Goal: Task Accomplishment & Management: Complete application form

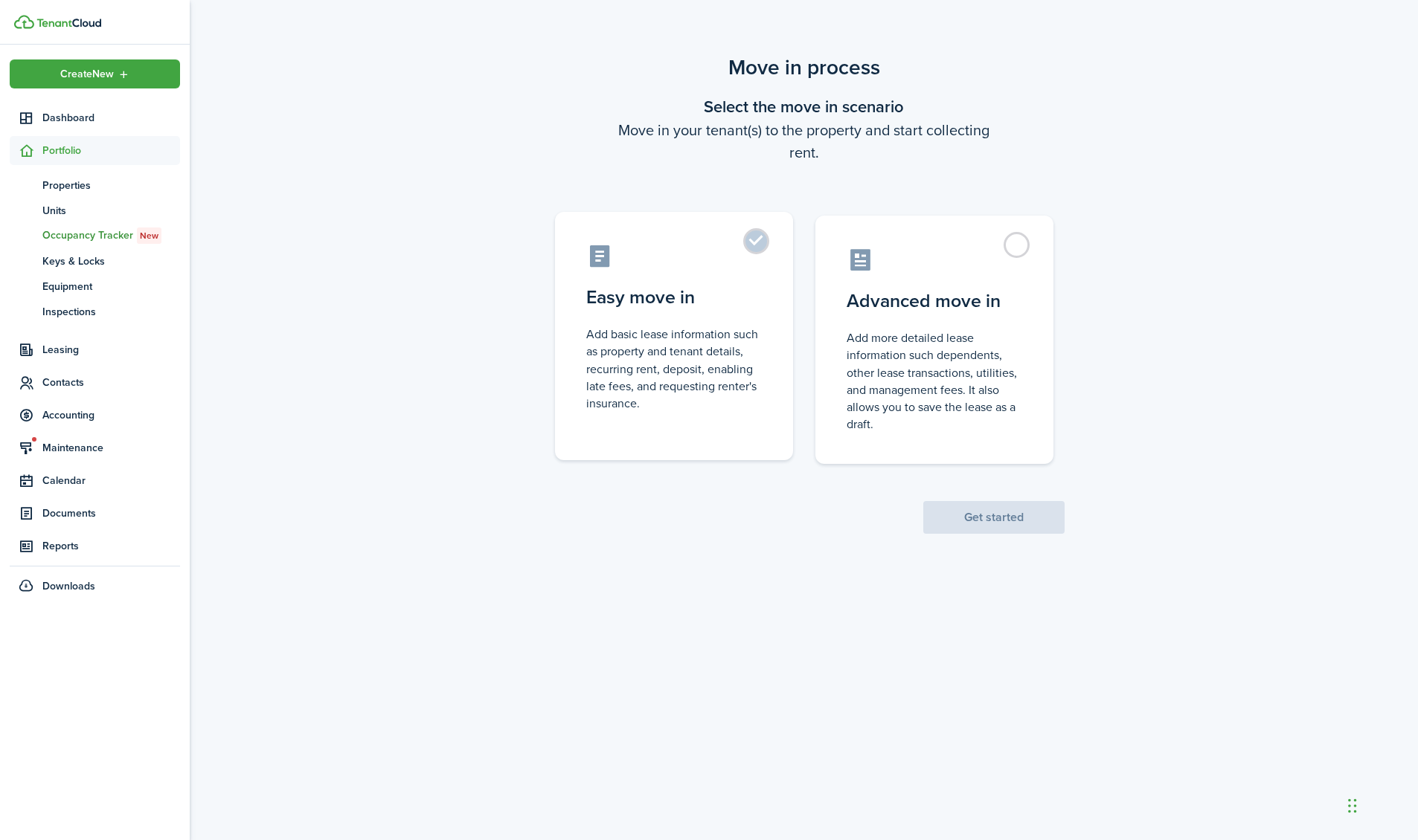
click at [614, 380] on control-radio-card-description "Add basic lease information such as property and tenant details, recurring rent…" at bounding box center [674, 369] width 176 height 86
radio input "true"
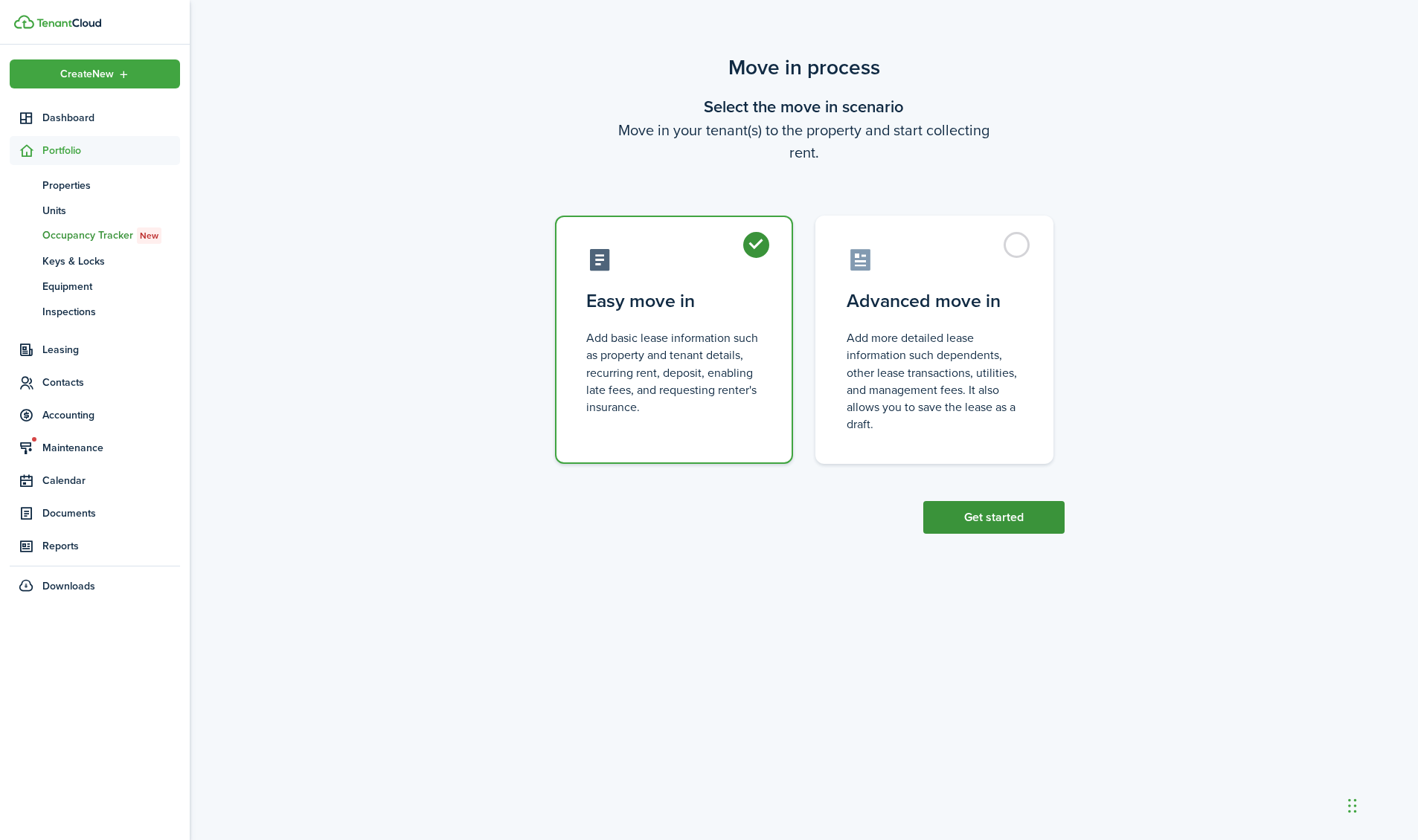
click at [996, 528] on button "Get started" at bounding box center [994, 518] width 141 height 33
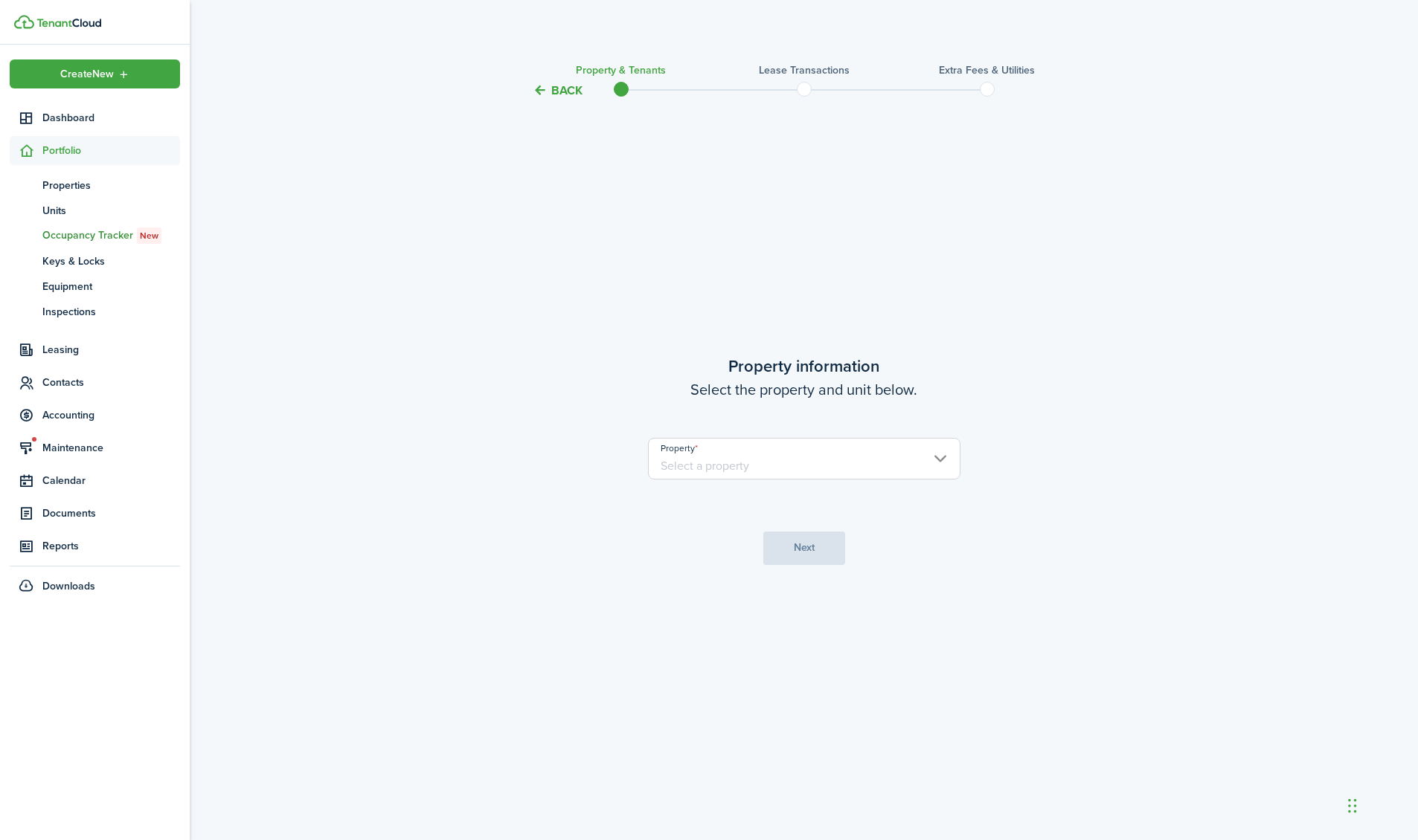
click at [805, 471] on input "Property" at bounding box center [804, 458] width 312 height 42
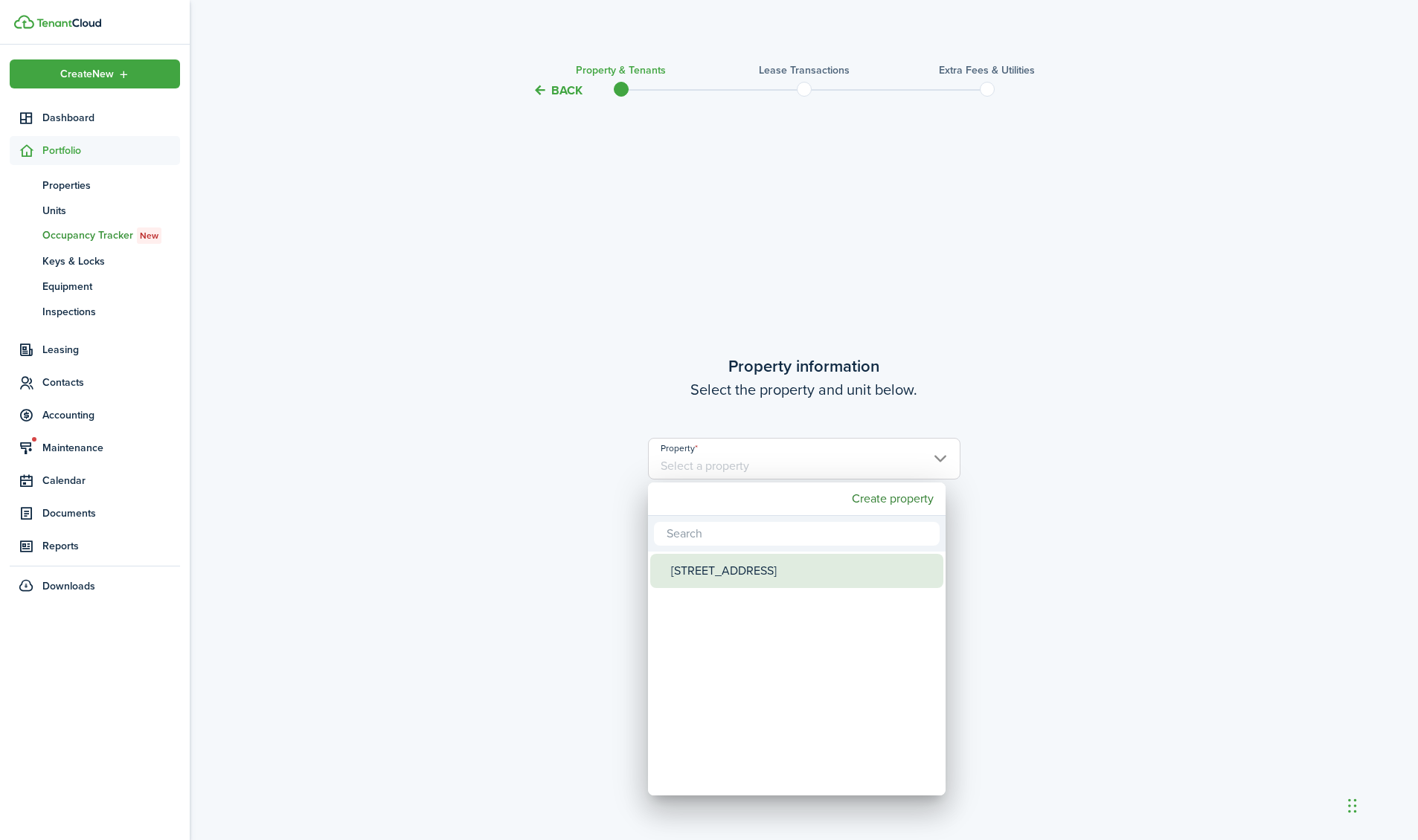
click at [778, 558] on div "[STREET_ADDRESS]" at bounding box center [803, 571] width 264 height 35
type input "[STREET_ADDRESS]"
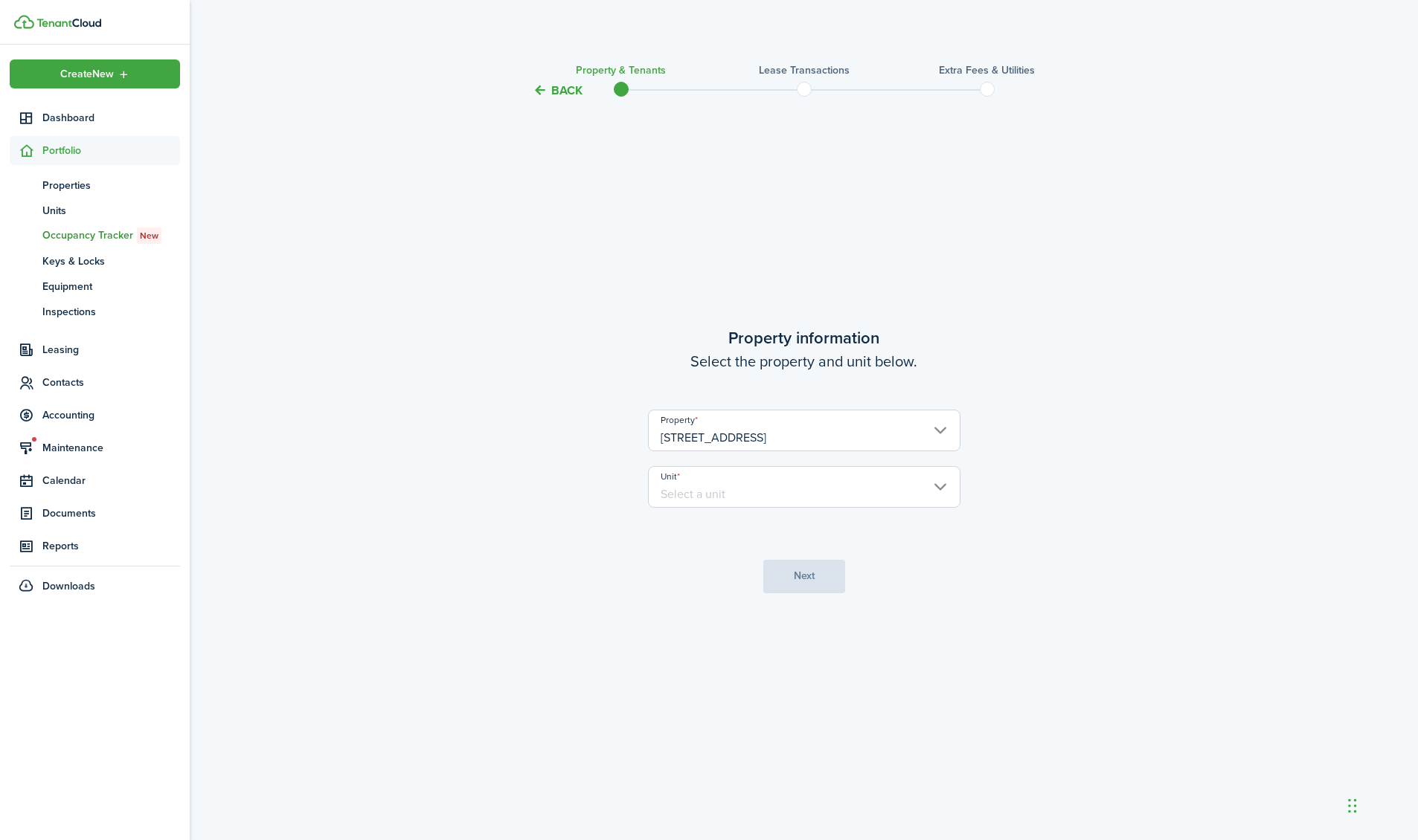
click at [775, 495] on input "Unit" at bounding box center [804, 486] width 312 height 42
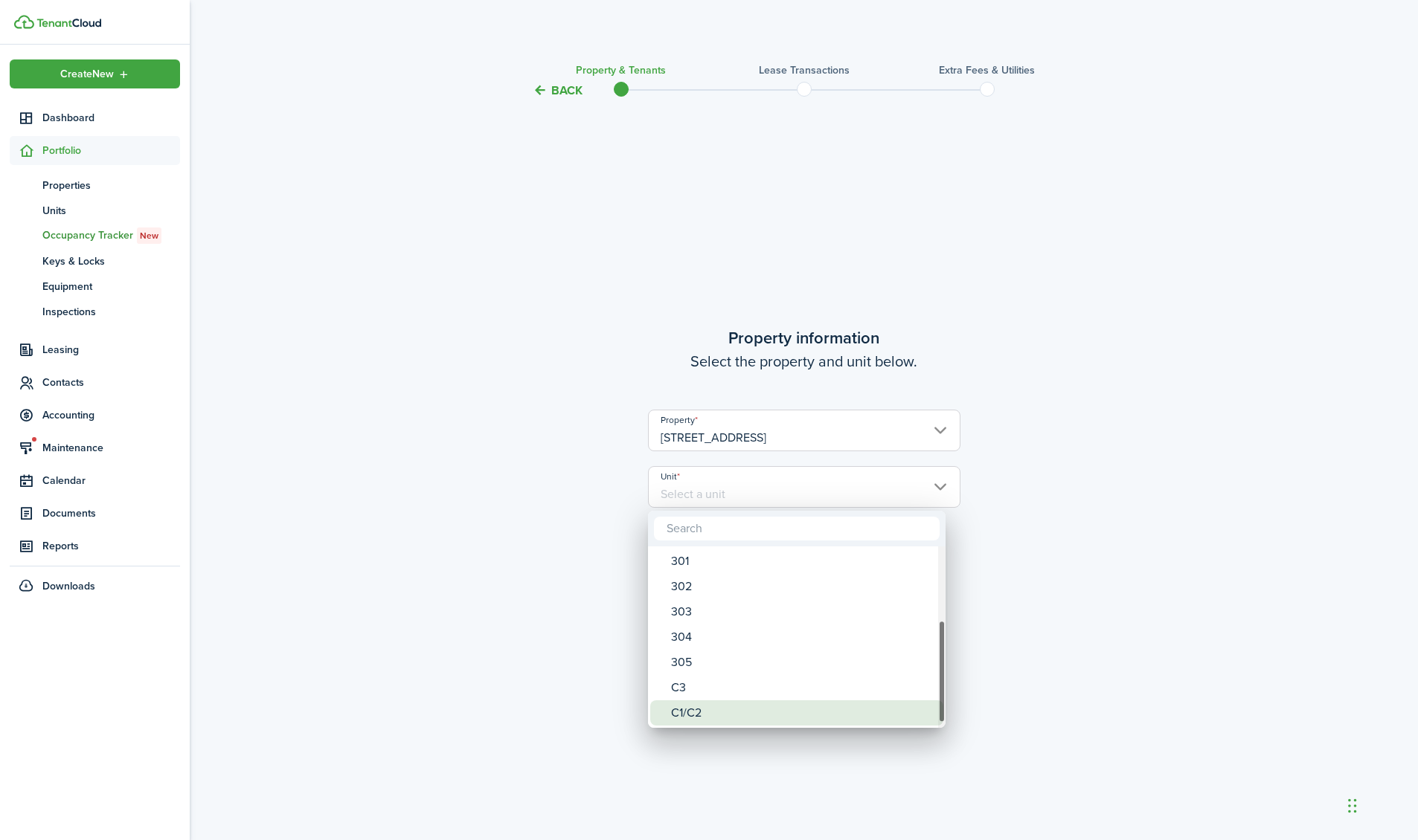
click at [744, 701] on div "C1/C2" at bounding box center [803, 713] width 264 height 25
type input "C1/C2"
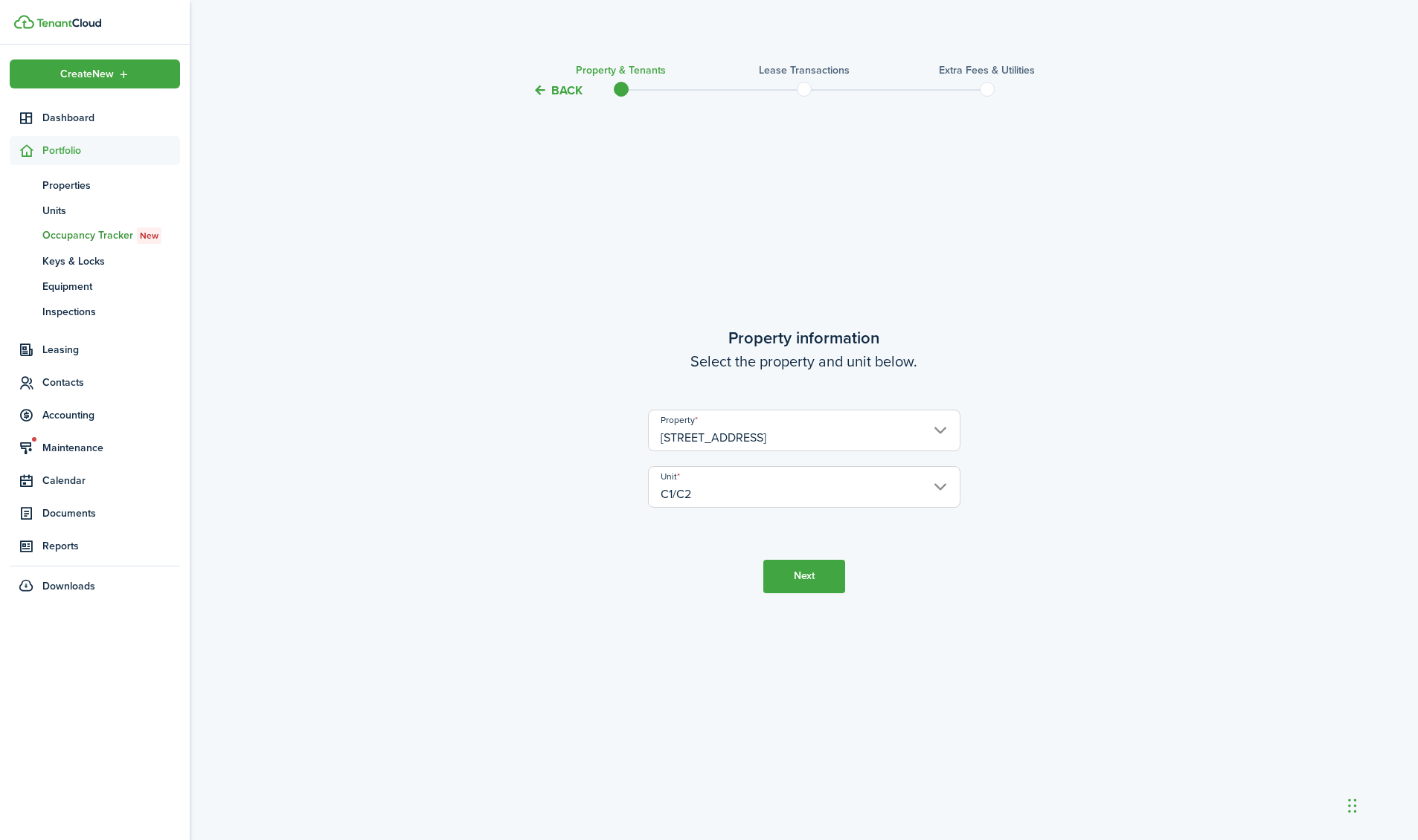
click at [806, 573] on button "Next" at bounding box center [804, 576] width 82 height 34
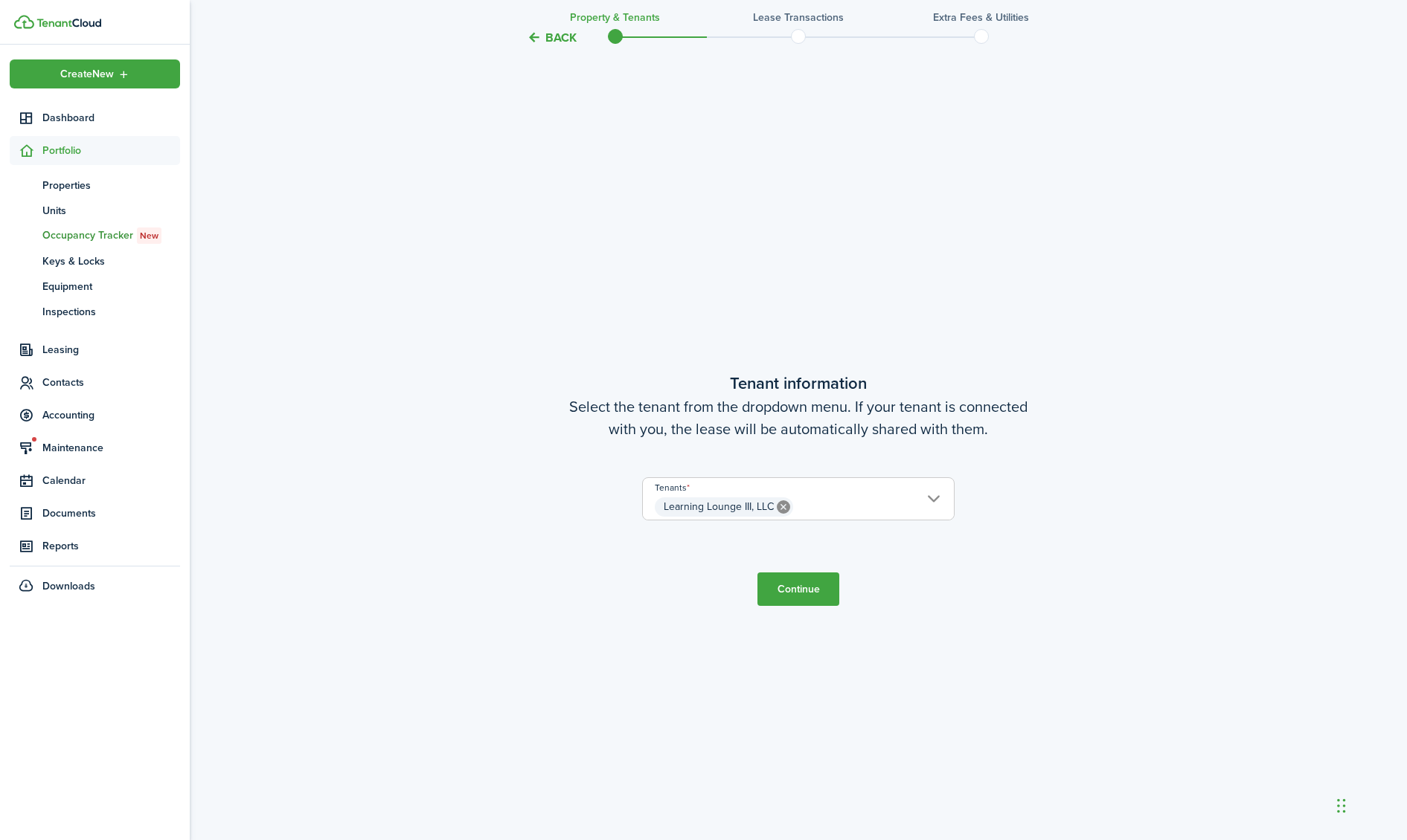
scroll to position [740, 0]
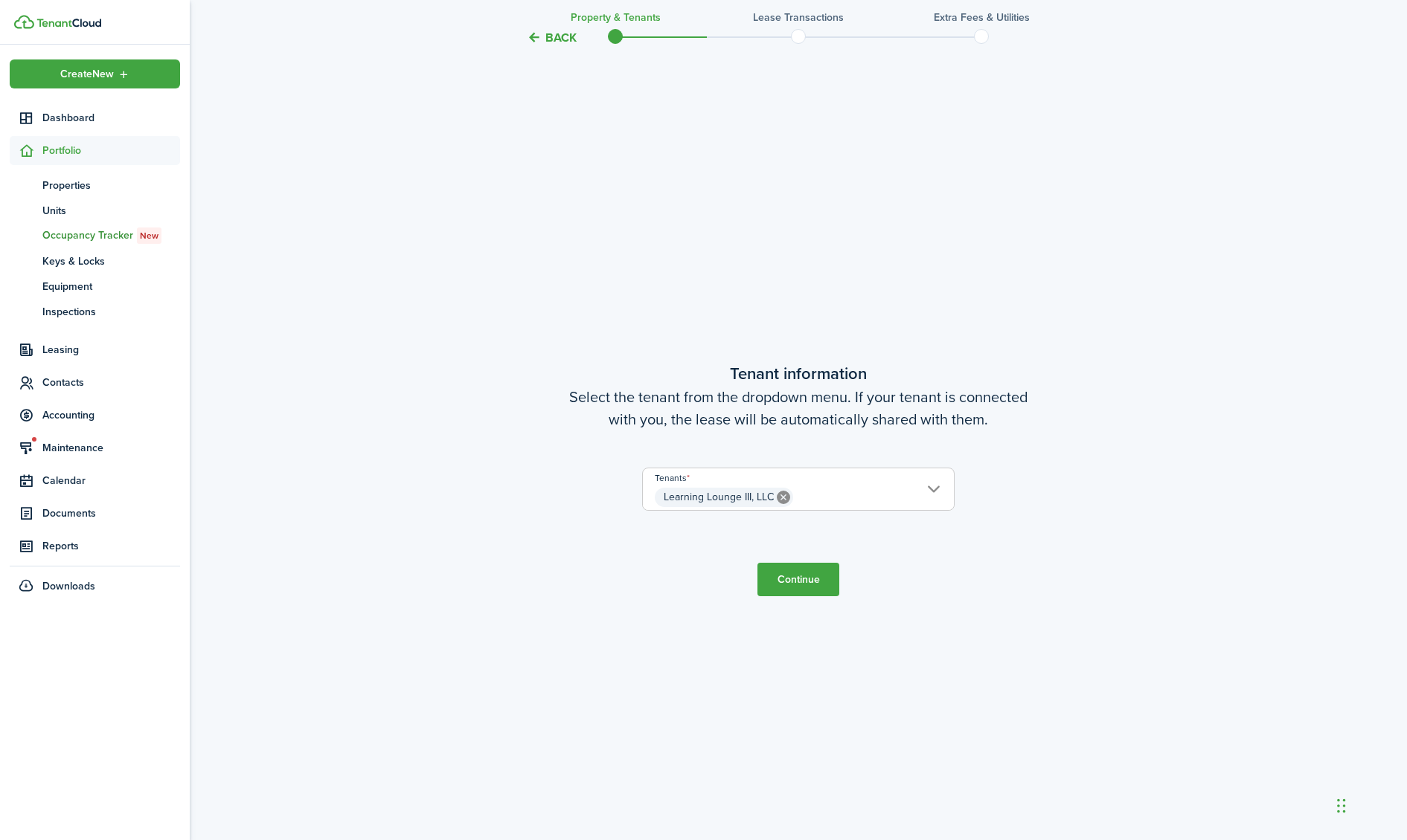
click at [814, 586] on button "Continue" at bounding box center [798, 580] width 82 height 34
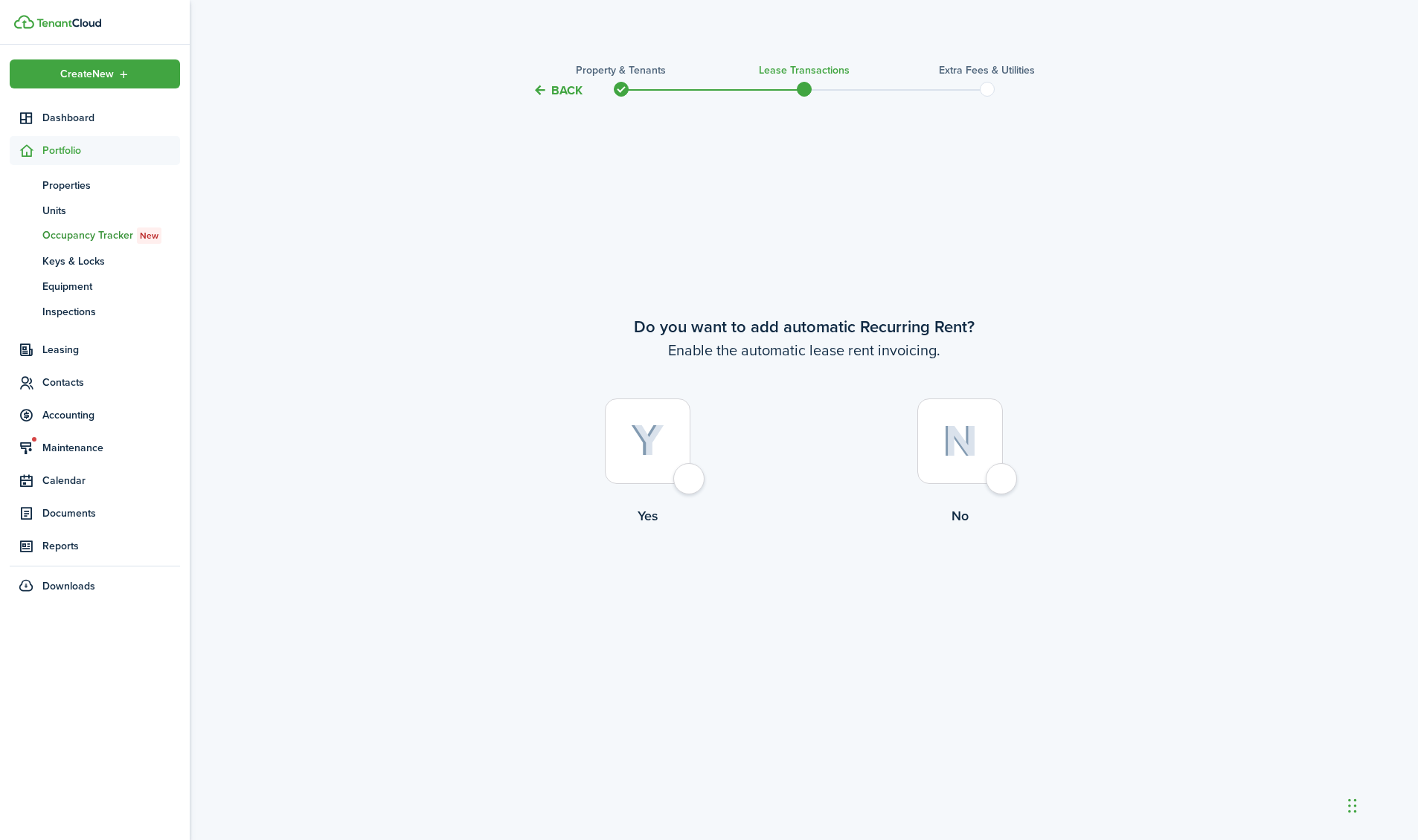
click at [691, 477] on div at bounding box center [647, 441] width 86 height 85
radio input "true"
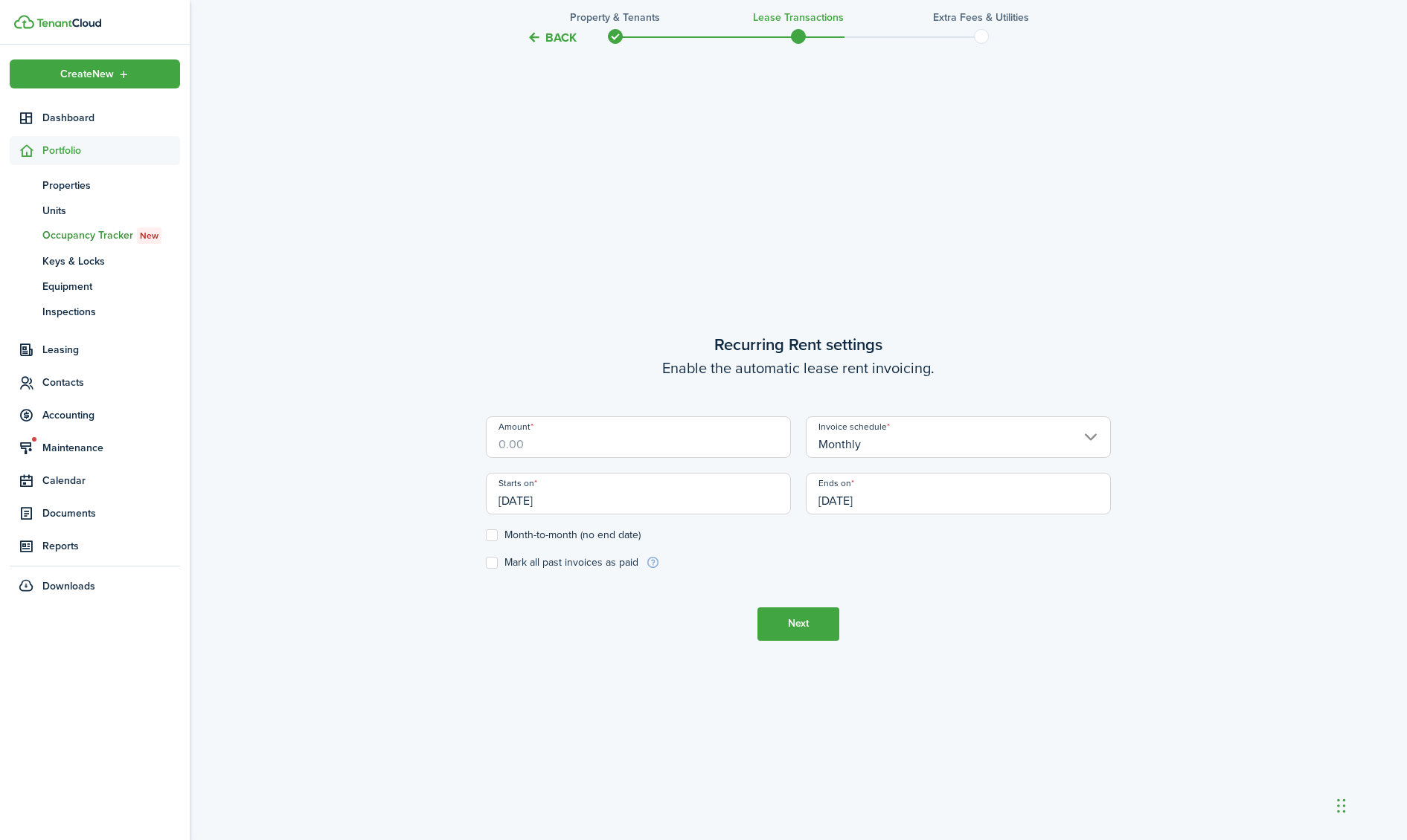
scroll to position [740, 0]
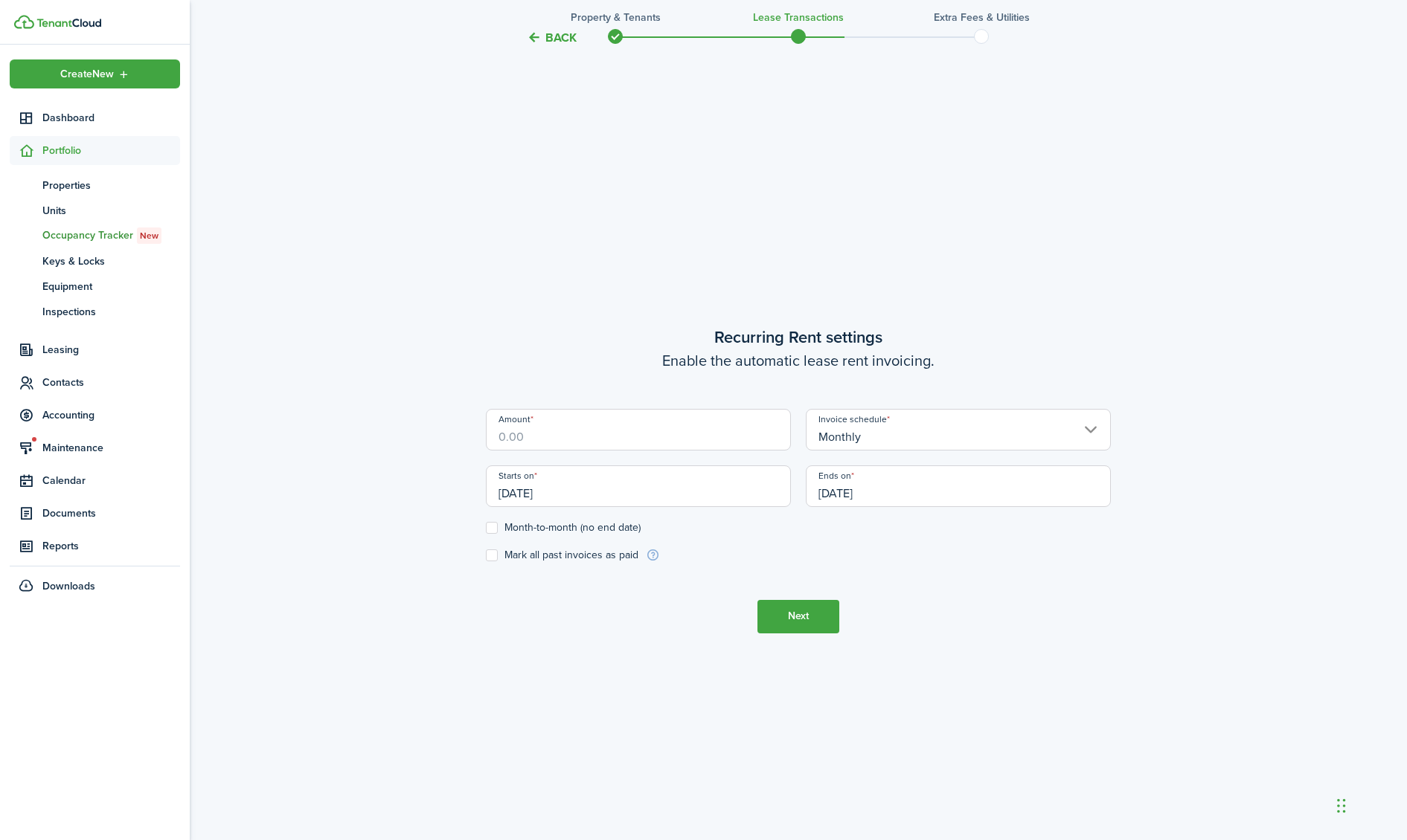
click at [674, 446] on input "Amount" at bounding box center [638, 429] width 305 height 42
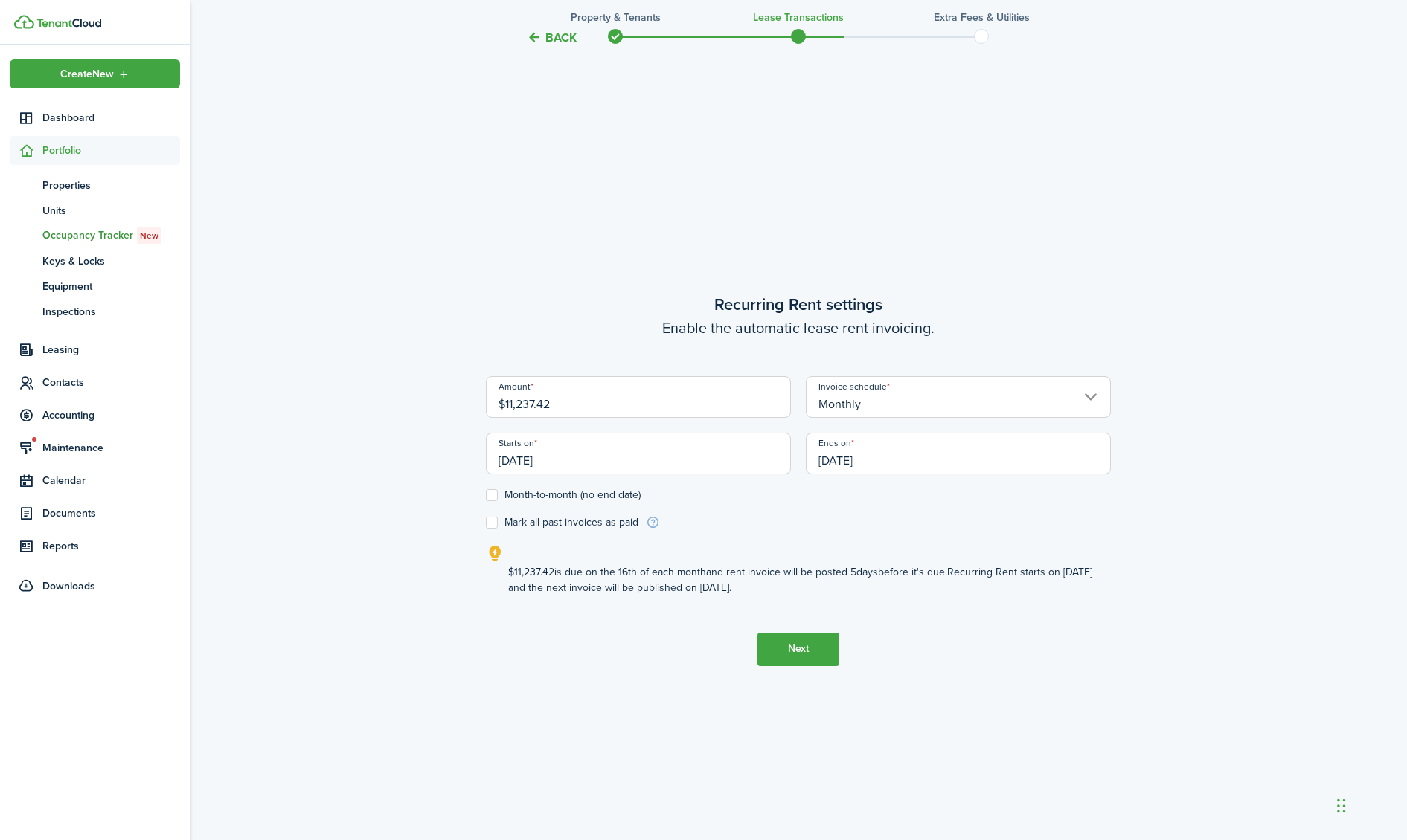
click at [612, 467] on input "[DATE]" at bounding box center [638, 453] width 305 height 42
type input "$11,237.42"
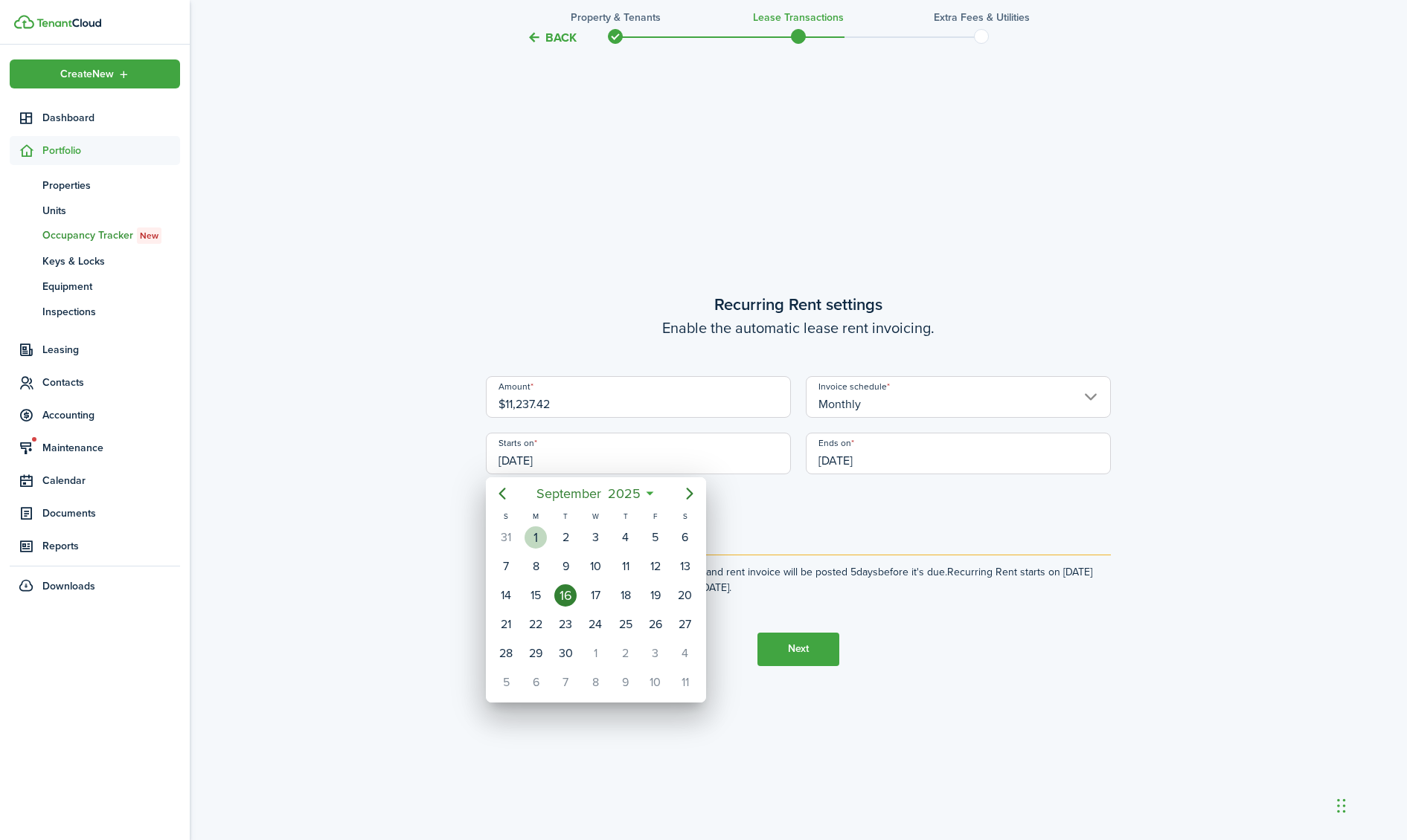
click at [533, 533] on div "1" at bounding box center [535, 537] width 22 height 22
type input "[DATE]"
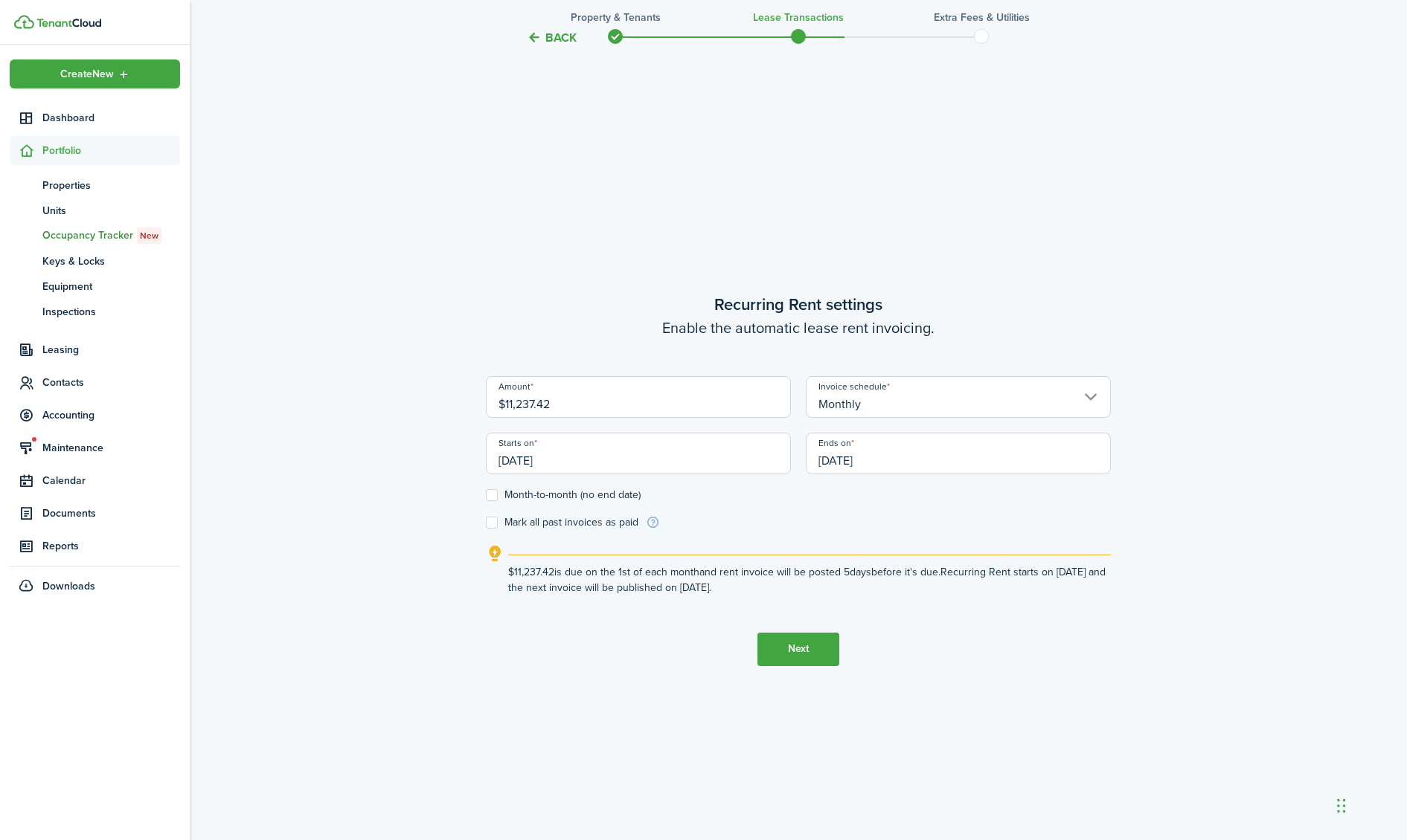
click at [873, 464] on input "[DATE]" at bounding box center [958, 453] width 305 height 42
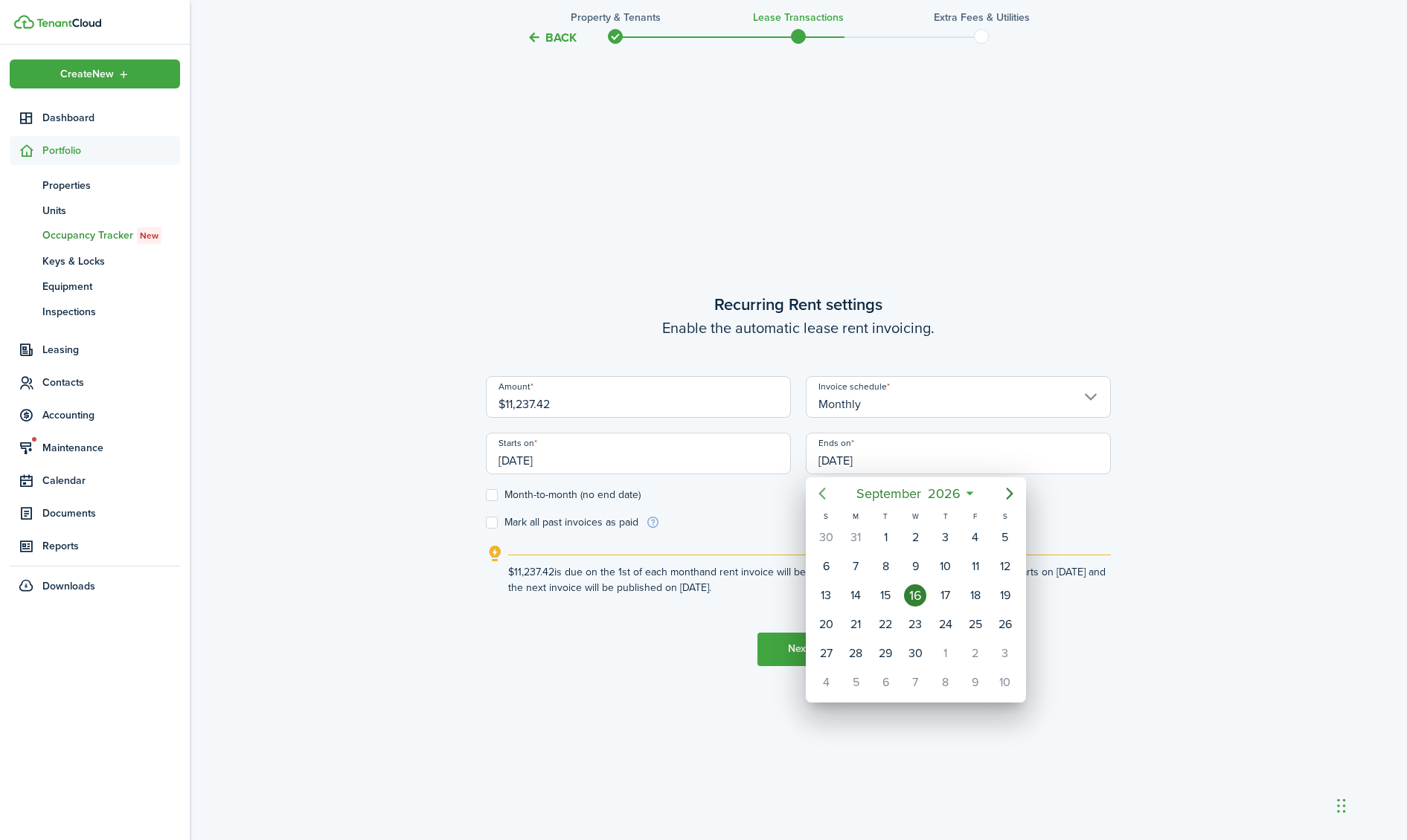
click at [824, 496] on icon "Previous page" at bounding box center [822, 493] width 7 height 12
click at [854, 682] on div "31" at bounding box center [855, 682] width 22 height 22
type input "[DATE]"
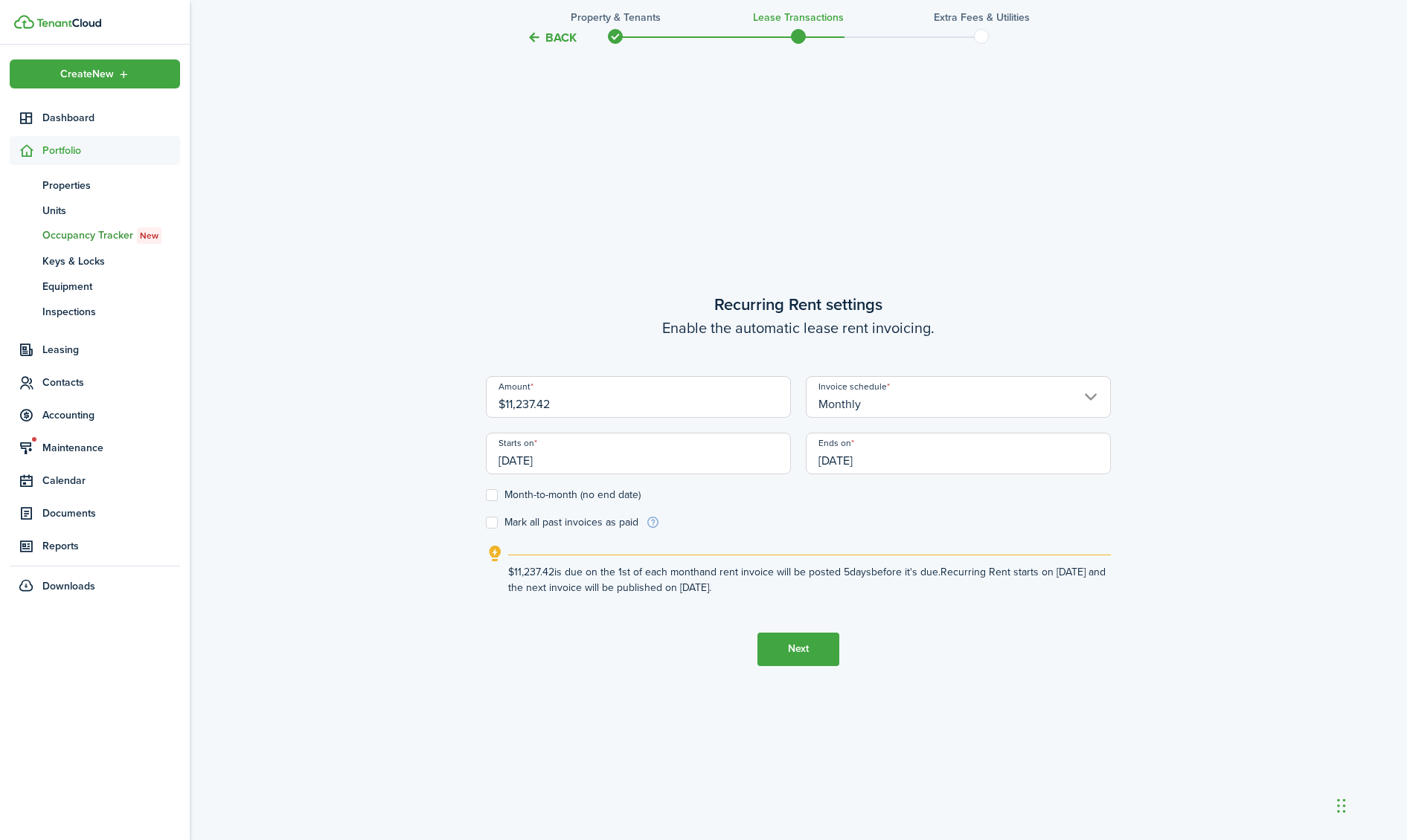
click at [796, 661] on button "Next" at bounding box center [798, 649] width 82 height 34
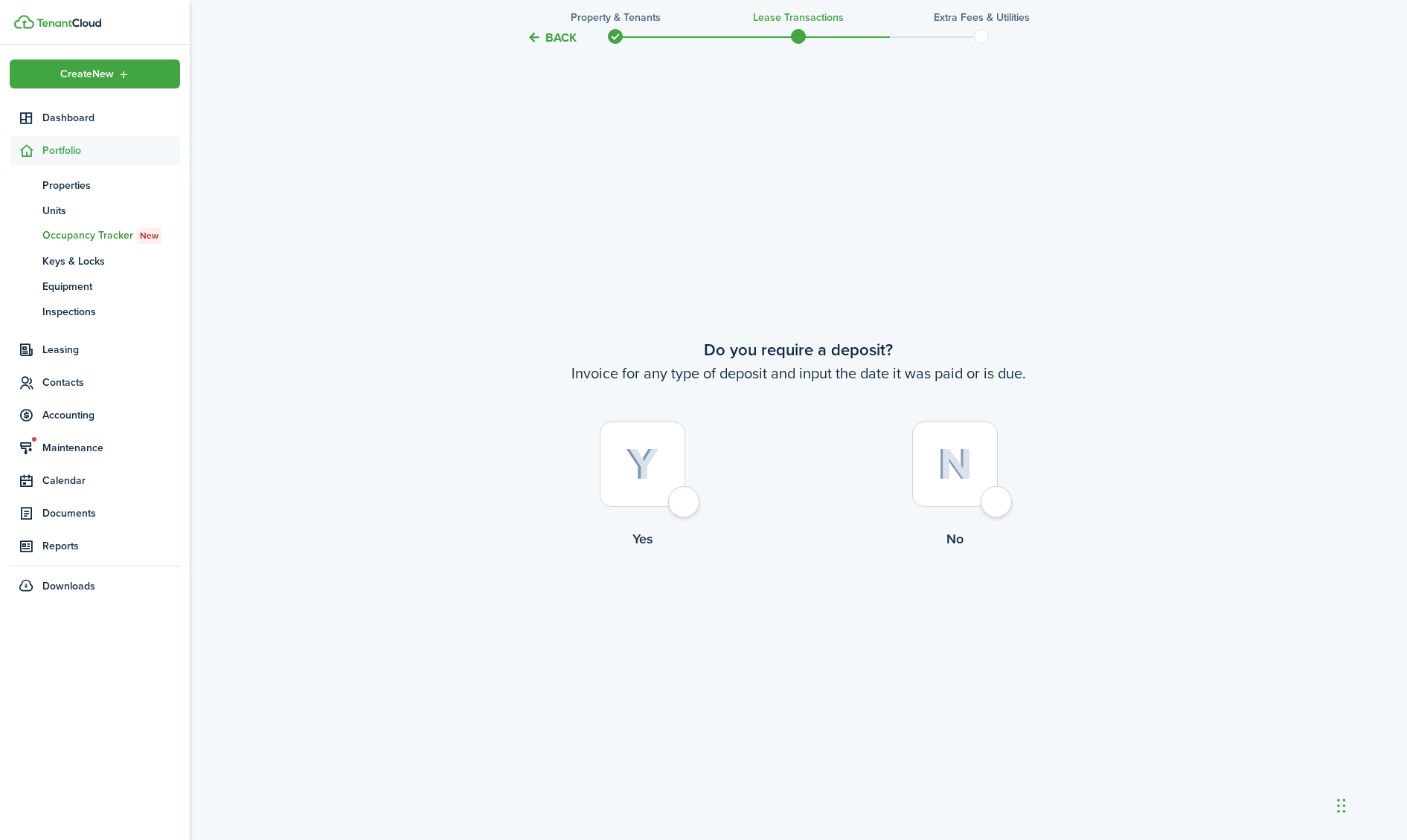
scroll to position [1581, 0]
click at [939, 469] on img at bounding box center [955, 460] width 35 height 32
radio input "true"
click at [953, 464] on img at bounding box center [955, 460] width 35 height 32
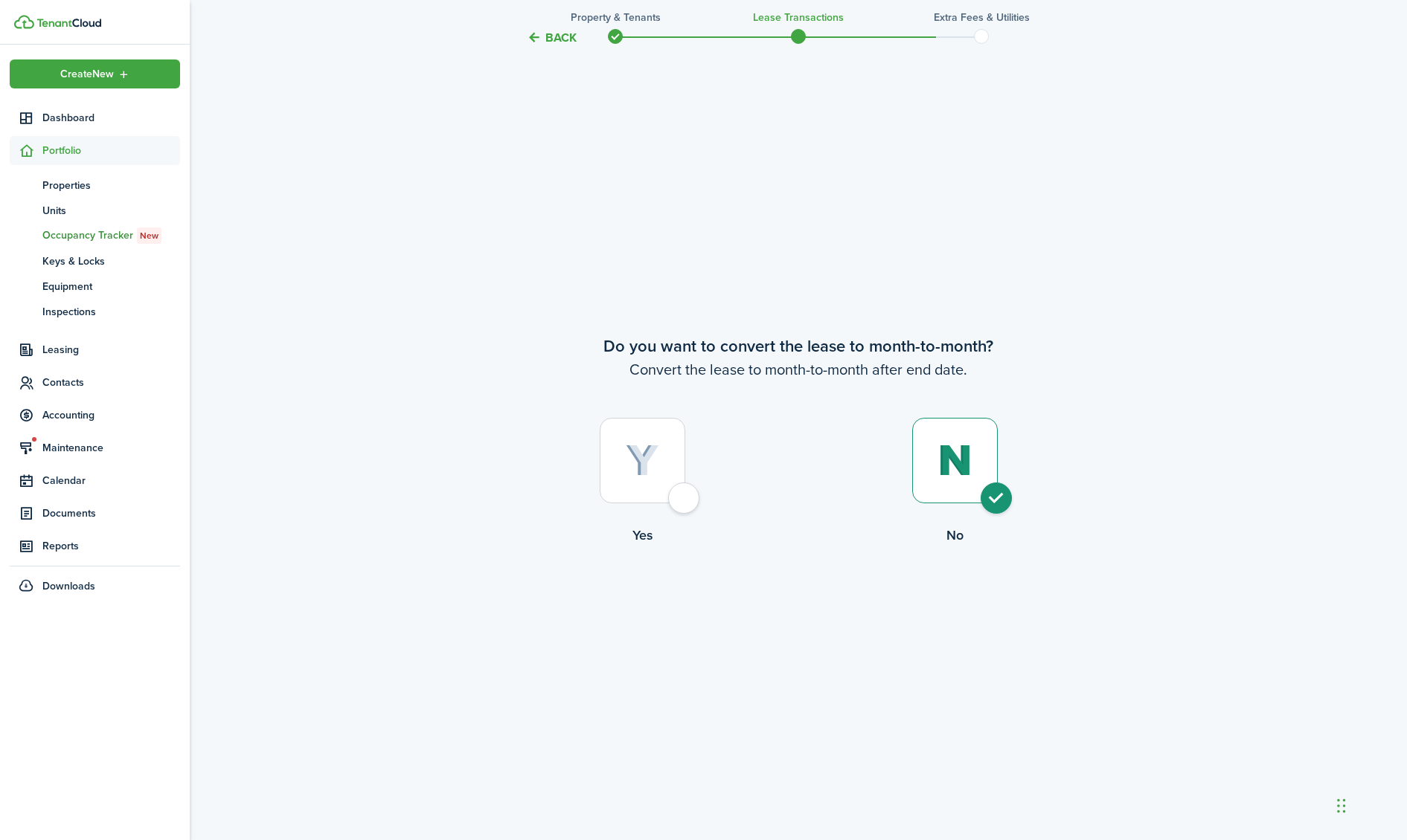
radio input "true"
click at [798, 616] on button "Continue" at bounding box center [798, 607] width 82 height 34
click at [799, 607] on button "Continue" at bounding box center [798, 607] width 82 height 34
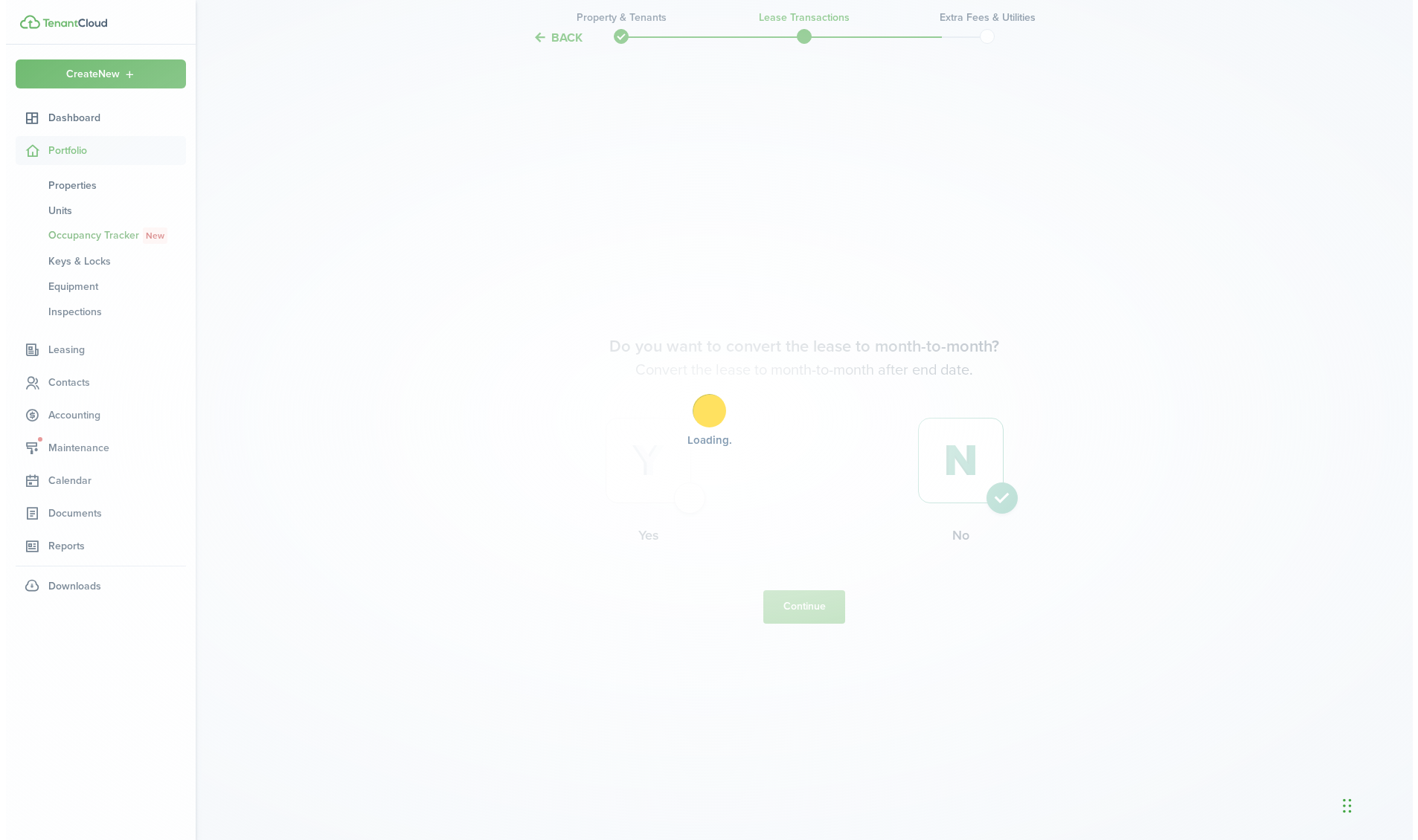
scroll to position [0, 0]
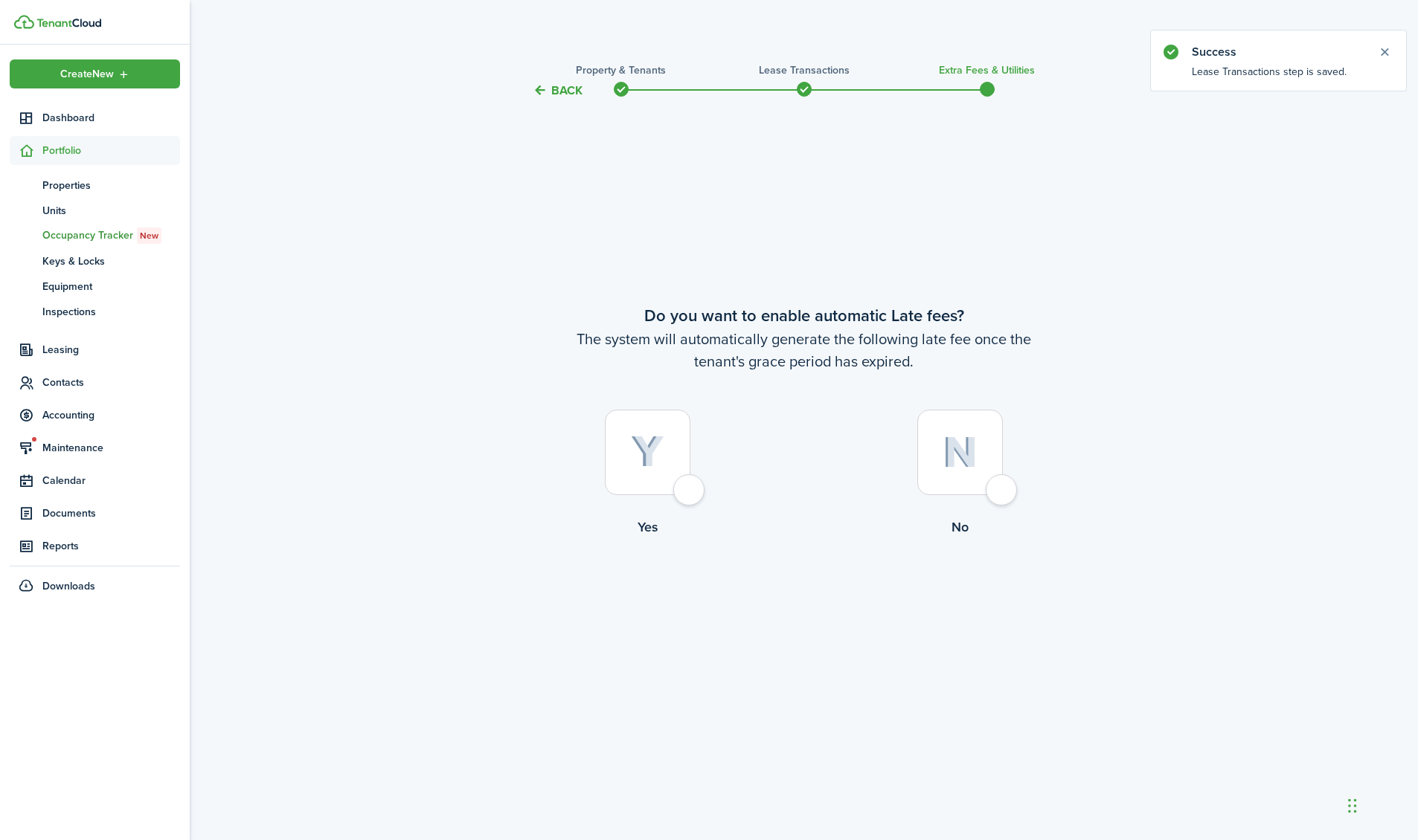
click at [639, 436] on img at bounding box center [647, 453] width 34 height 33
radio input "true"
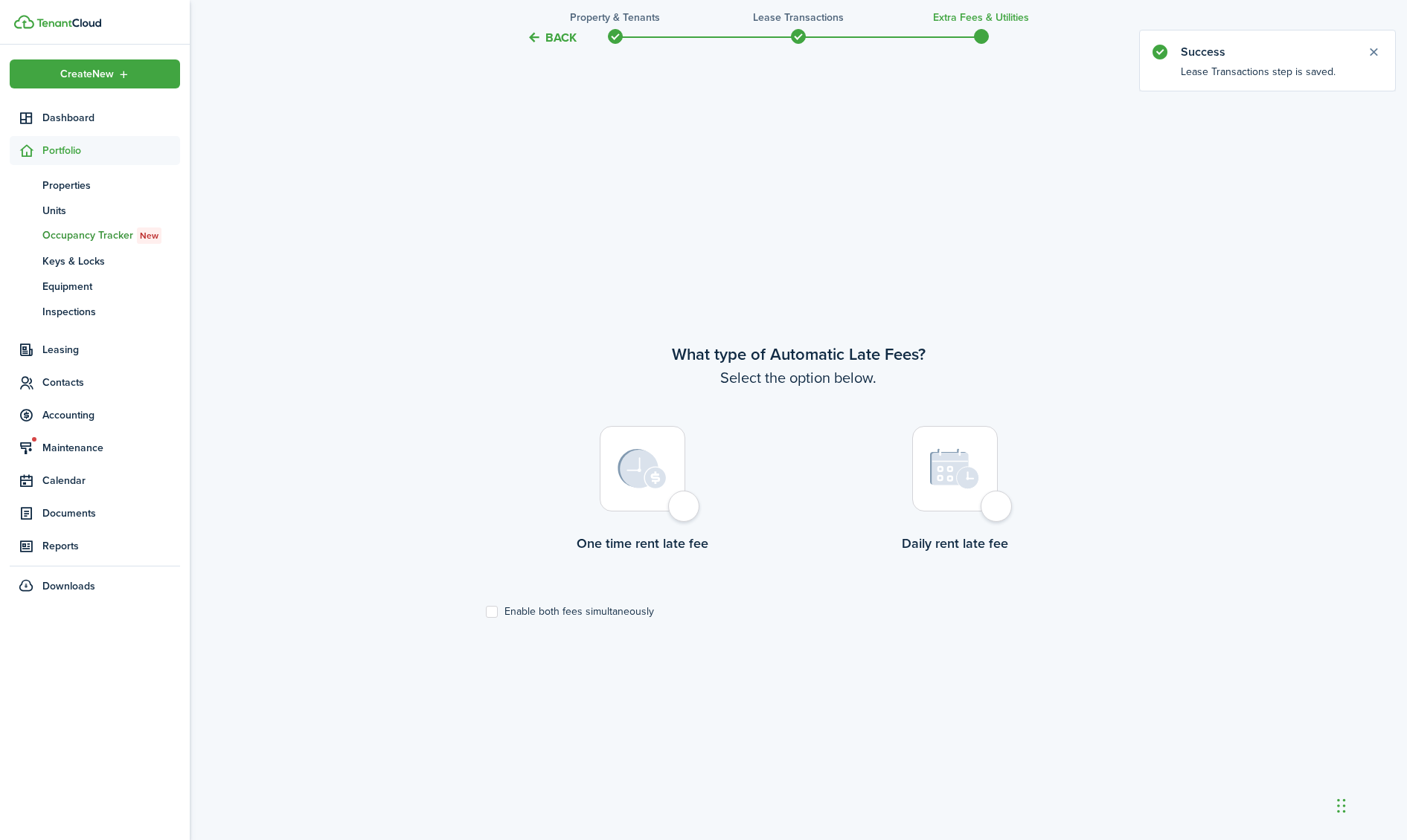
scroll to position [740, 0]
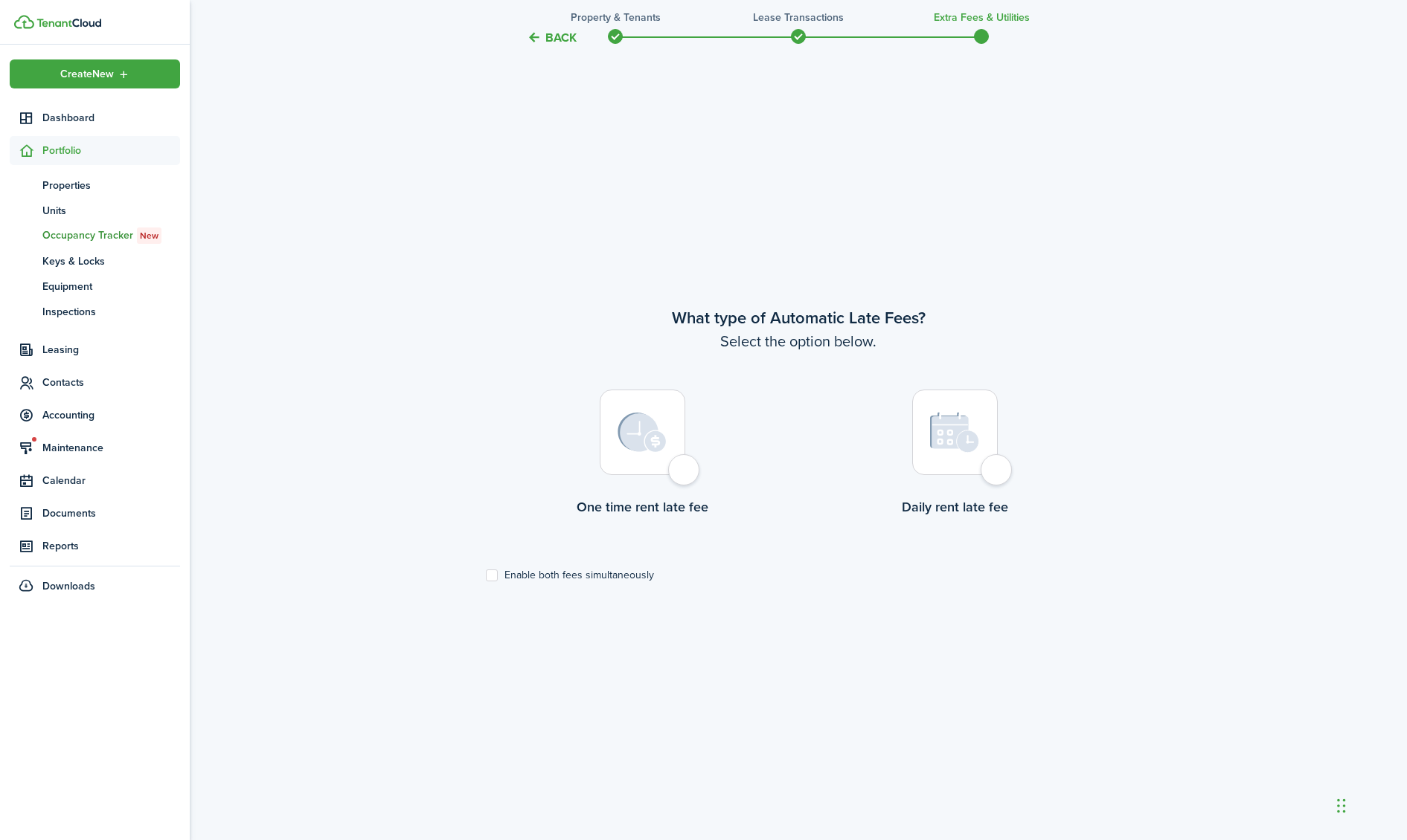
click at [642, 452] on img at bounding box center [642, 432] width 49 height 40
radio input "true"
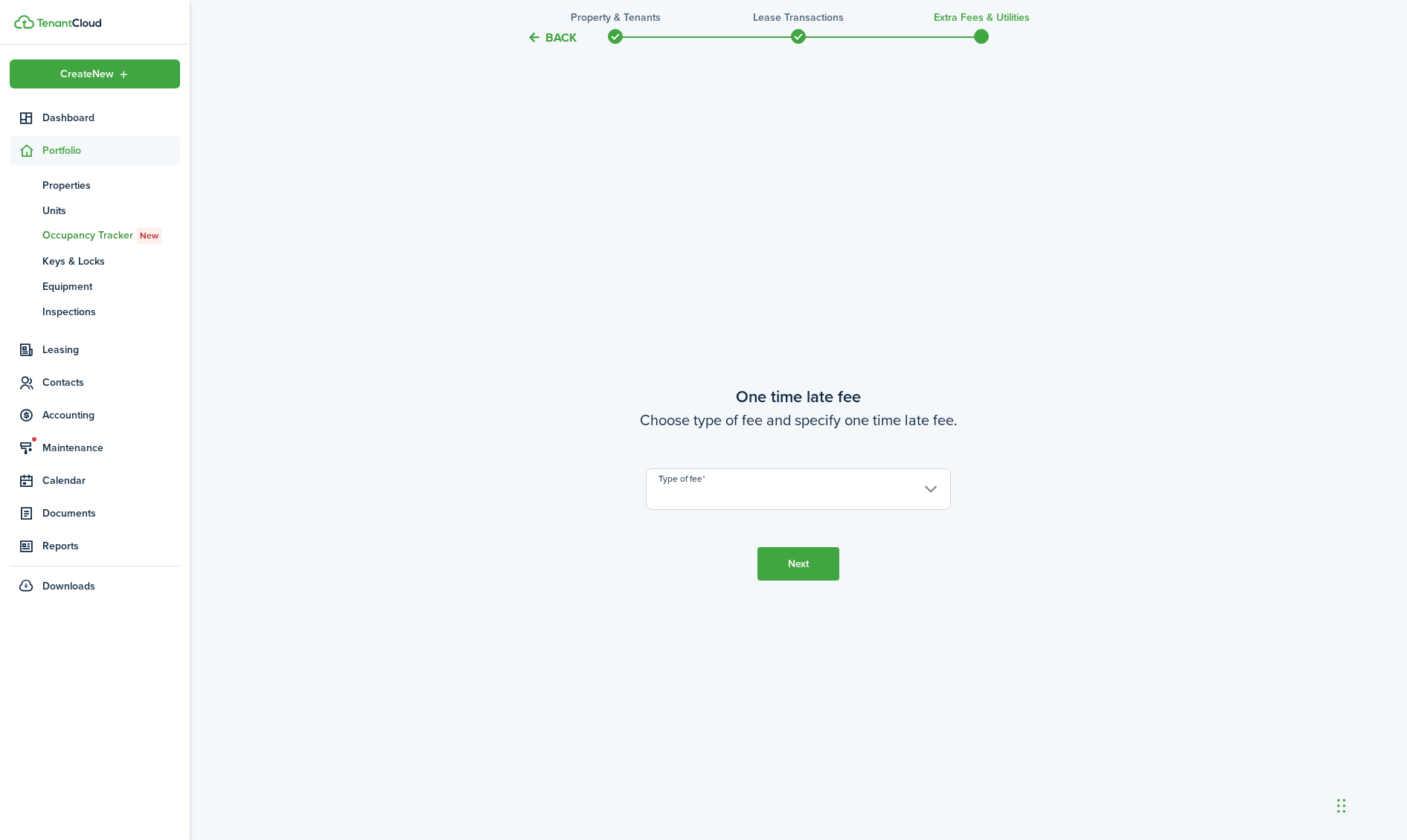
scroll to position [1581, 0]
click at [685, 483] on input "Type of fee" at bounding box center [798, 485] width 305 height 42
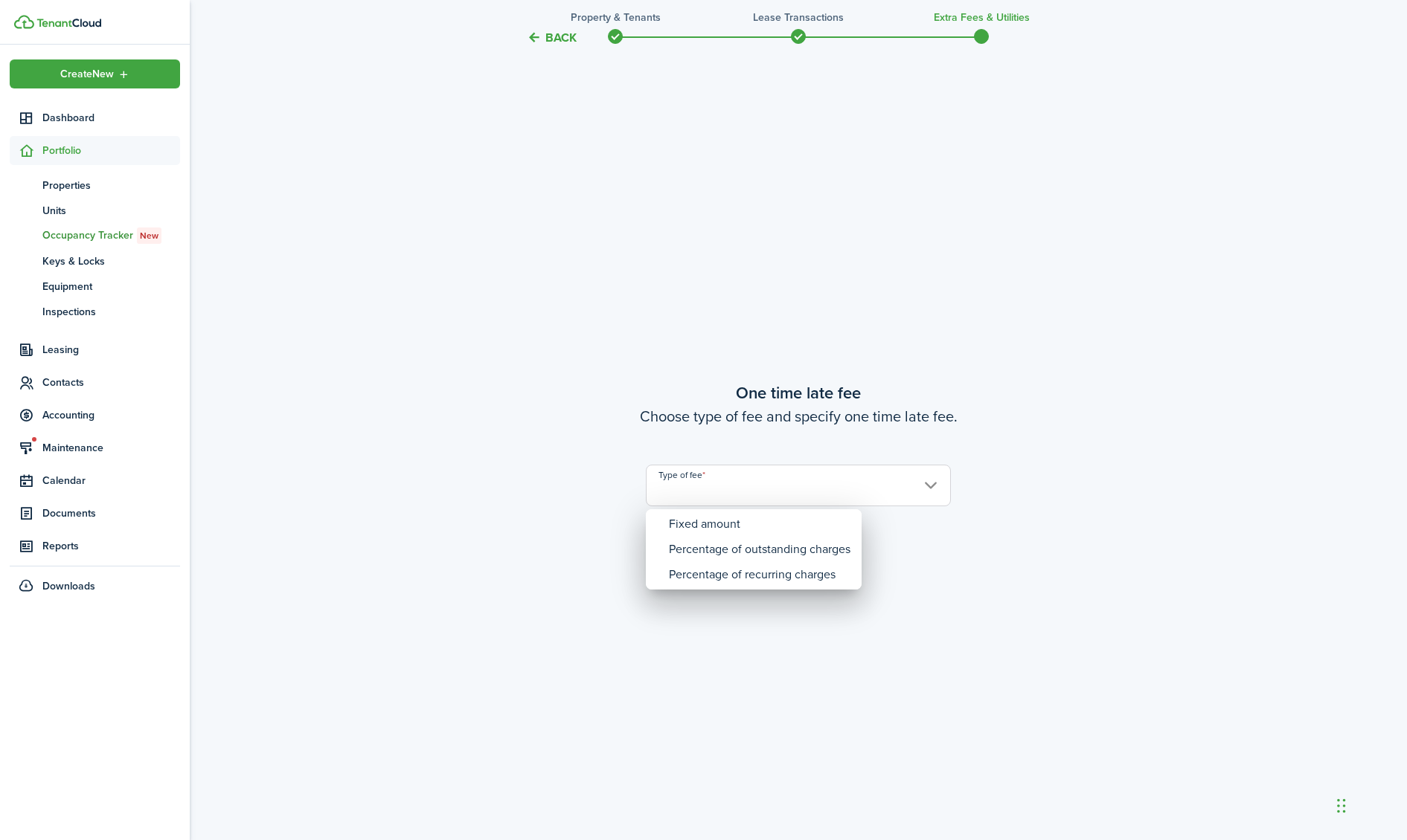
click at [548, 38] on div at bounding box center [703, 420] width 1645 height 1078
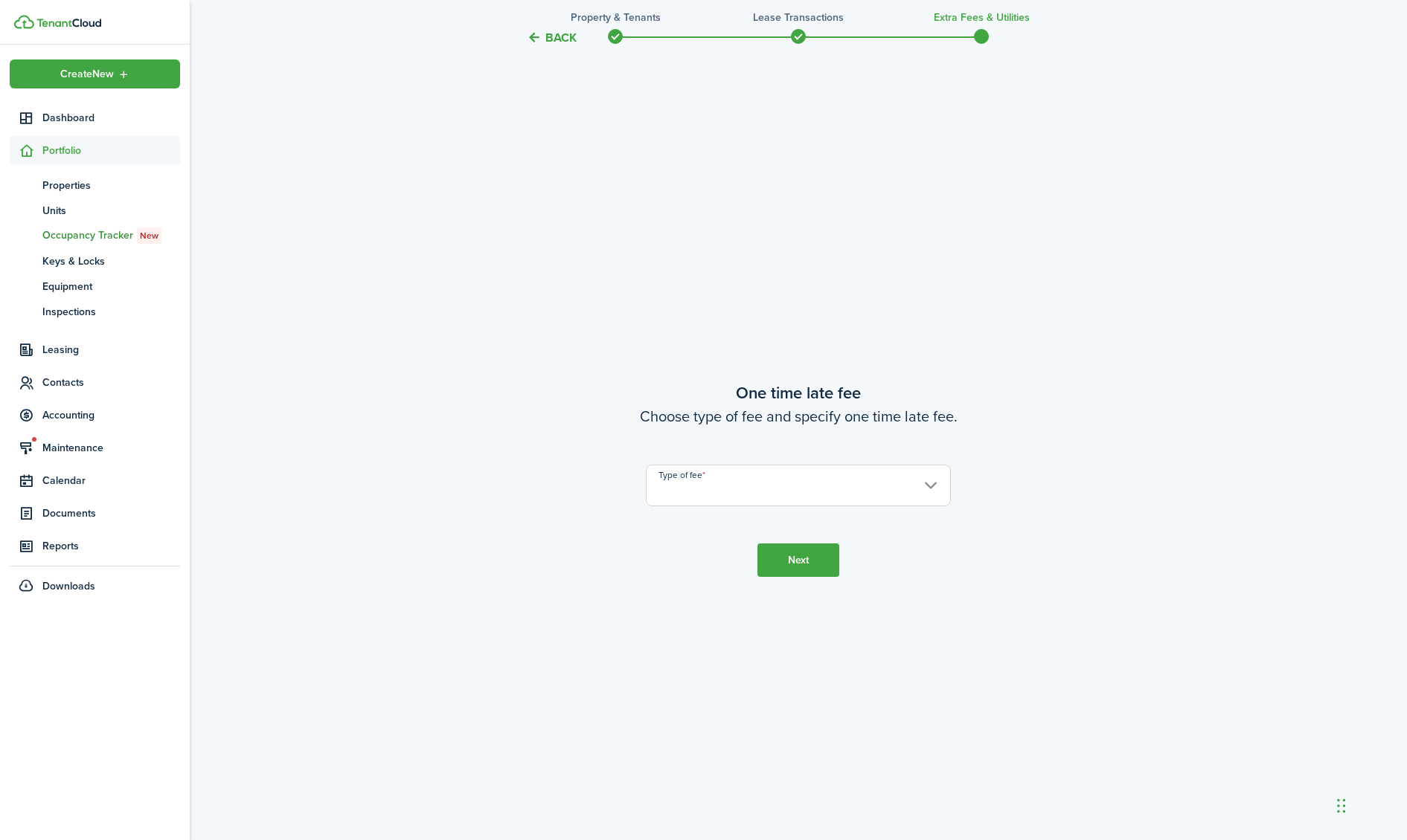
click at [548, 38] on button "Back" at bounding box center [552, 38] width 50 height 16
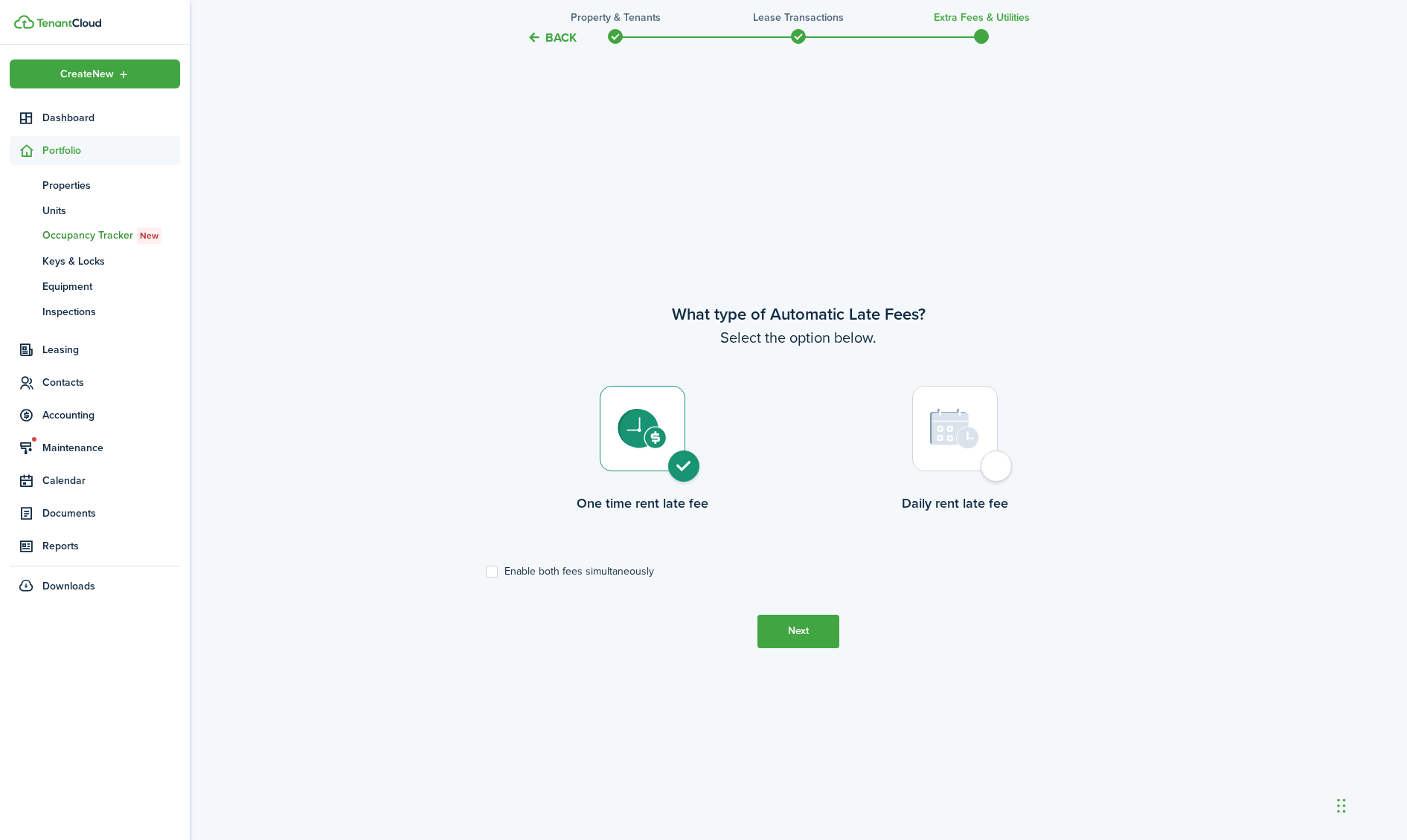
scroll to position [740, 0]
click at [814, 640] on button "Next" at bounding box center [798, 635] width 82 height 34
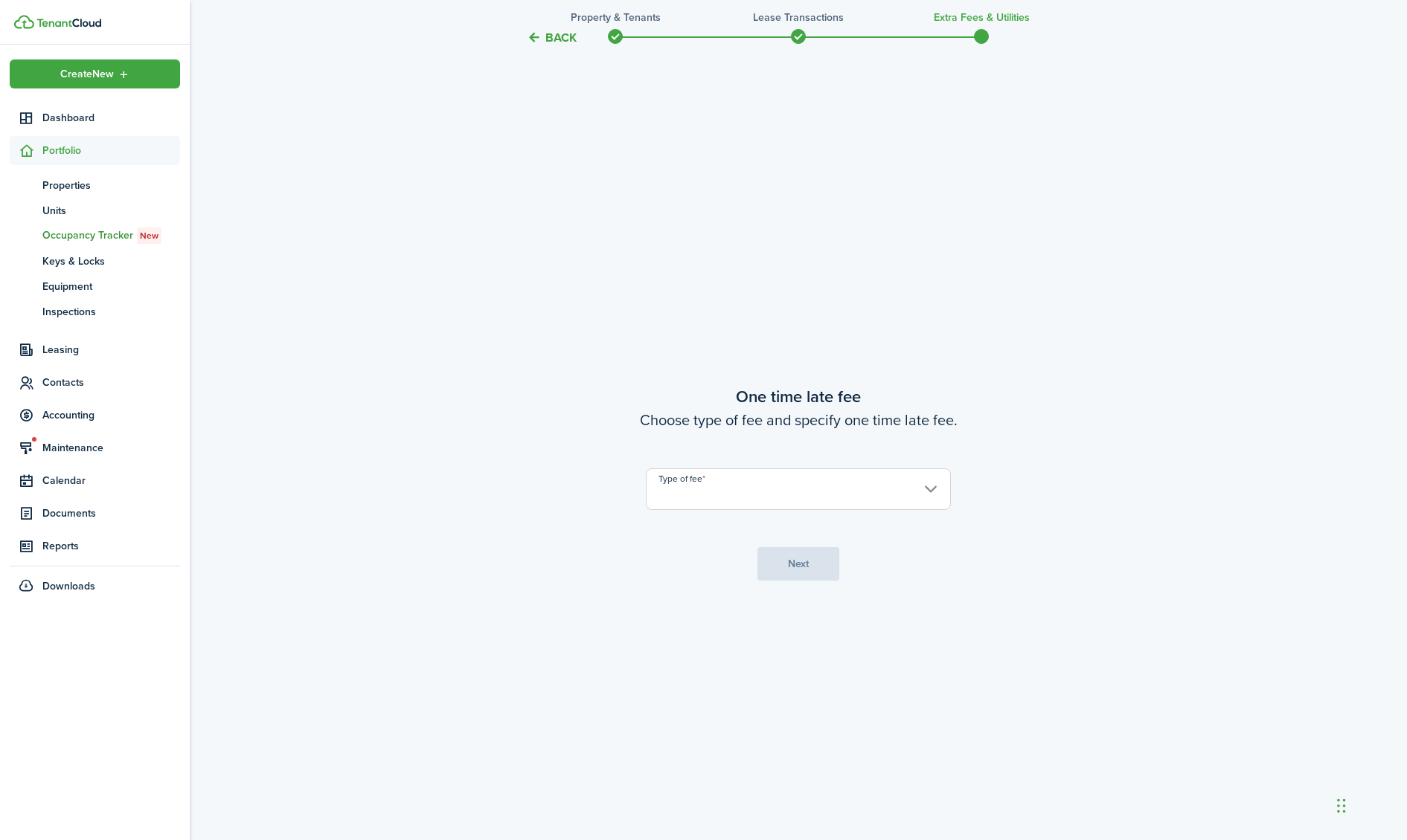
scroll to position [1581, 0]
click at [785, 485] on input "Type of fee" at bounding box center [798, 485] width 305 height 42
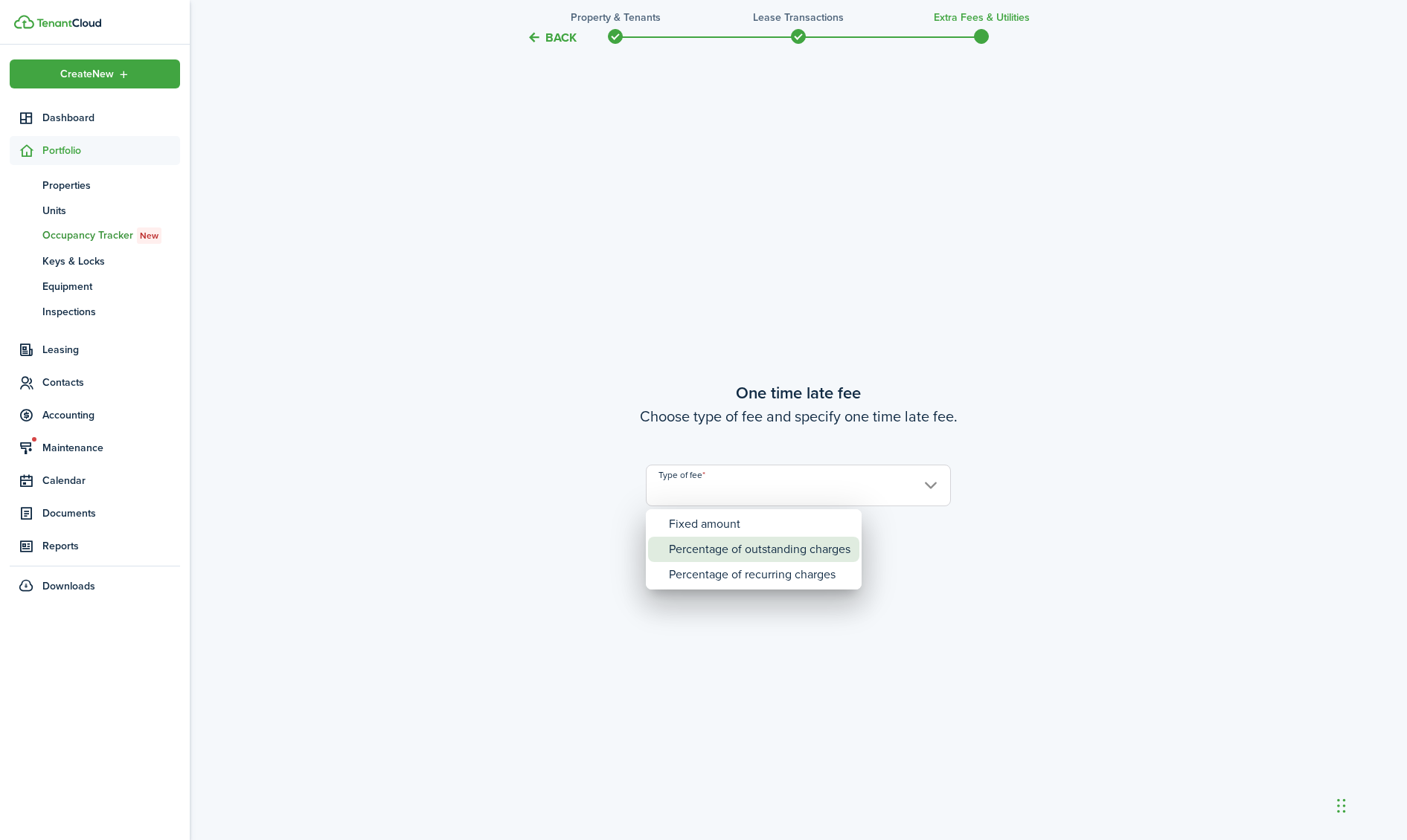
click at [784, 550] on div "Percentage of outstanding charges" at bounding box center [759, 550] width 181 height 25
type input "Percentage of outstanding charges"
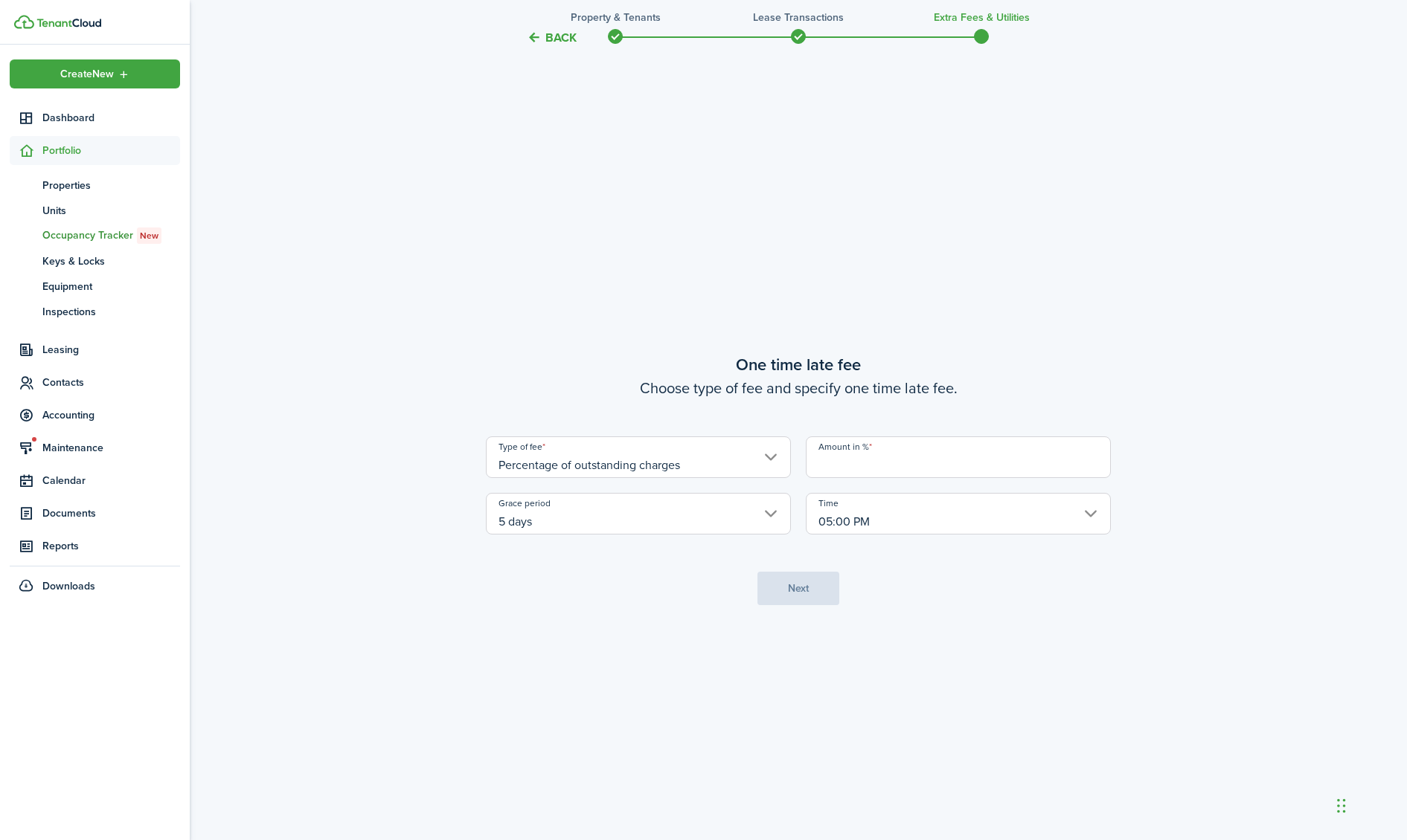
click at [875, 460] on input "Amount in %" at bounding box center [958, 457] width 305 height 42
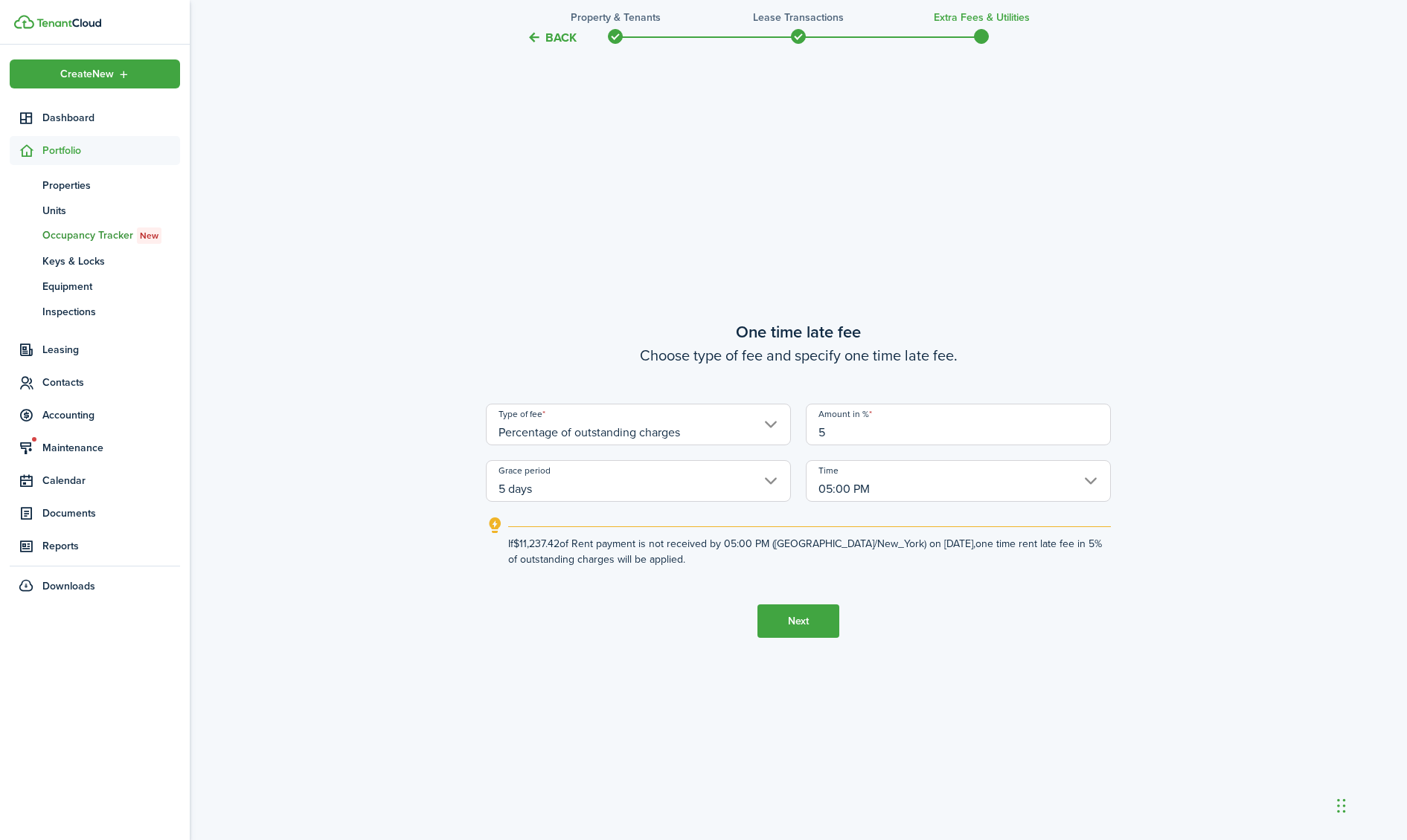
type input "5"
click at [813, 629] on button "Next" at bounding box center [798, 621] width 82 height 34
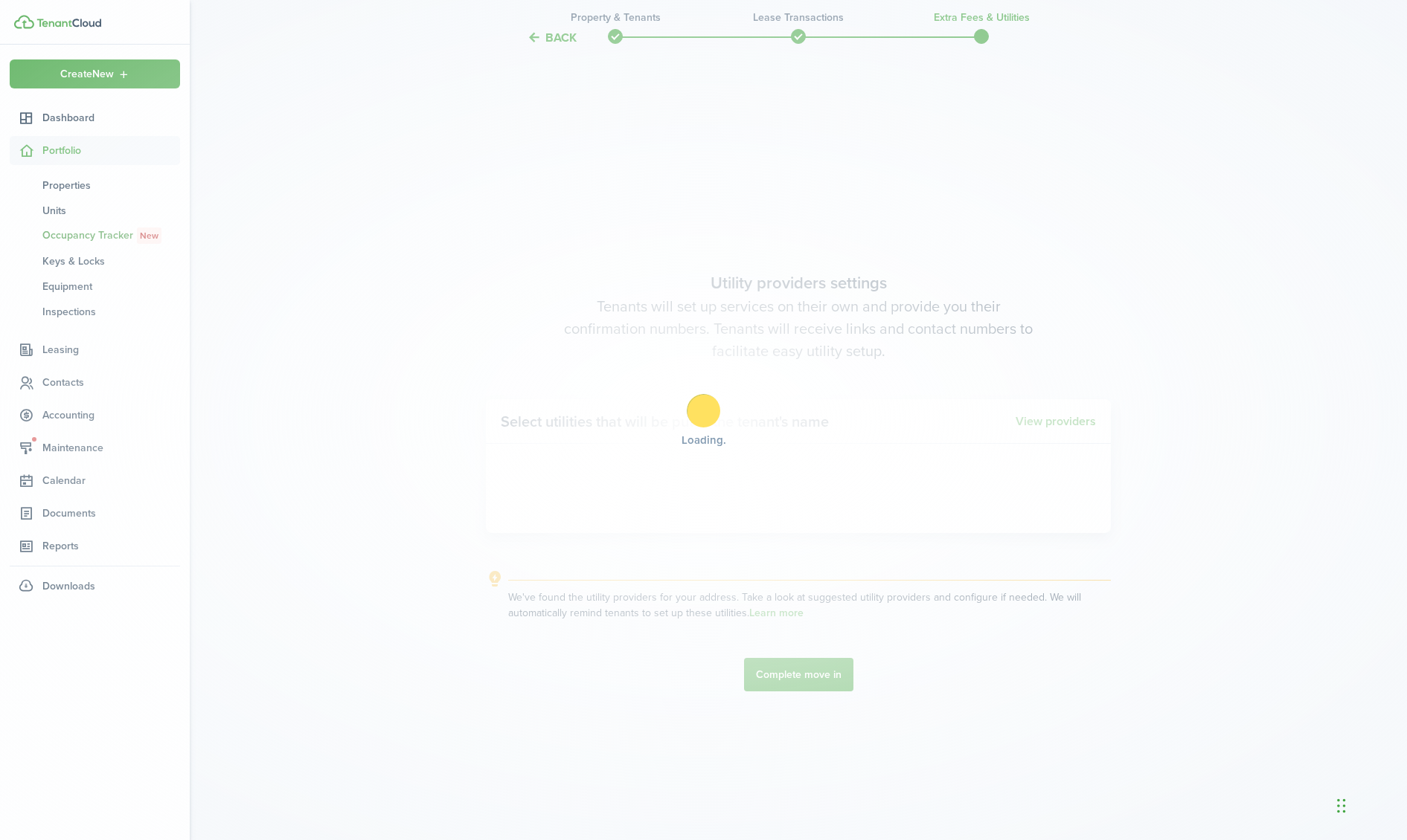
scroll to position [2421, 0]
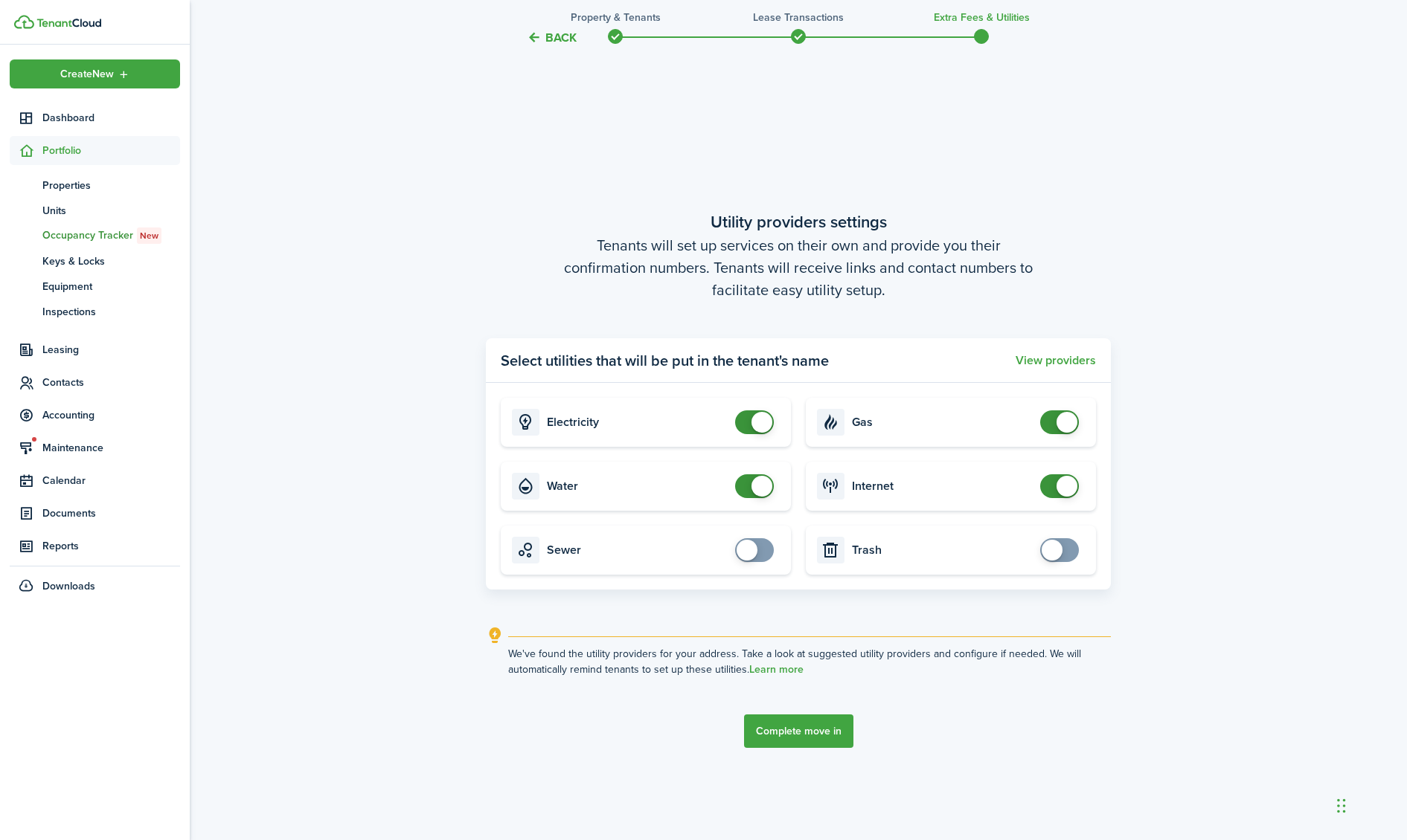
checkbox input "false"
click at [756, 486] on span at bounding box center [762, 486] width 21 height 21
checkbox input "false"
click at [1068, 419] on span at bounding box center [1066, 422] width 21 height 21
click at [815, 730] on button "Complete move in" at bounding box center [798, 731] width 109 height 34
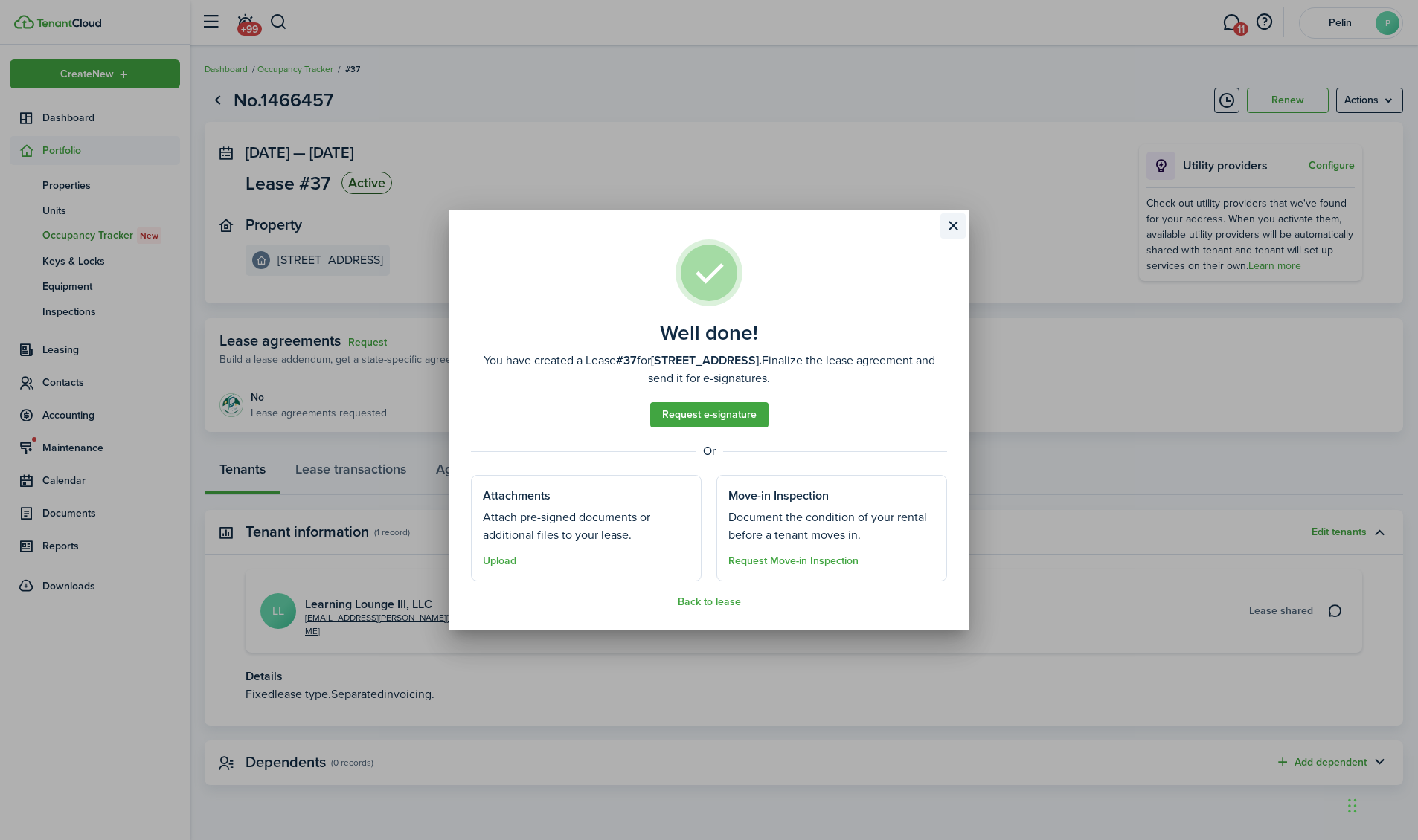
click at [957, 226] on button "Close modal" at bounding box center [953, 226] width 25 height 25
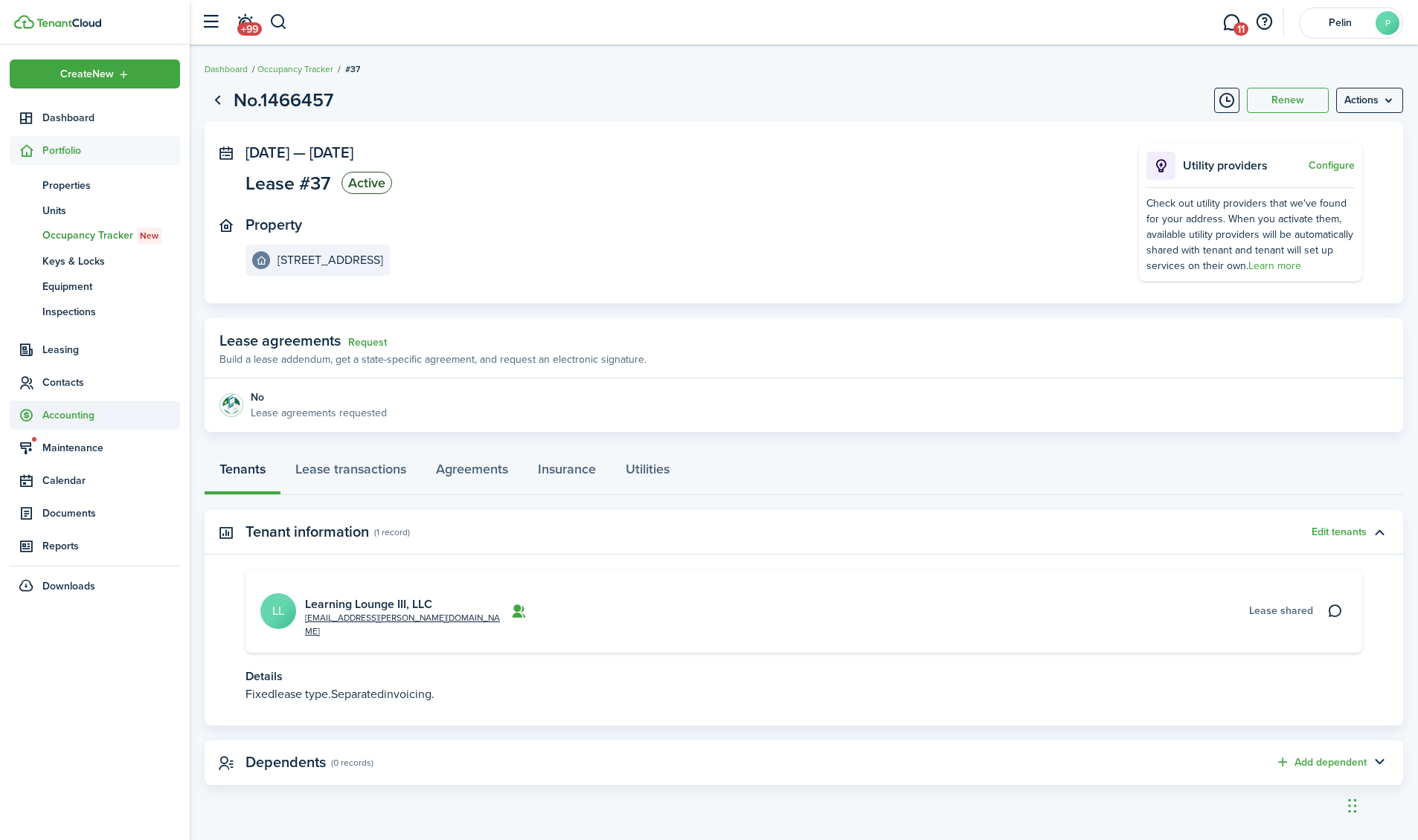
click at [67, 411] on span "Accounting" at bounding box center [111, 416] width 137 height 16
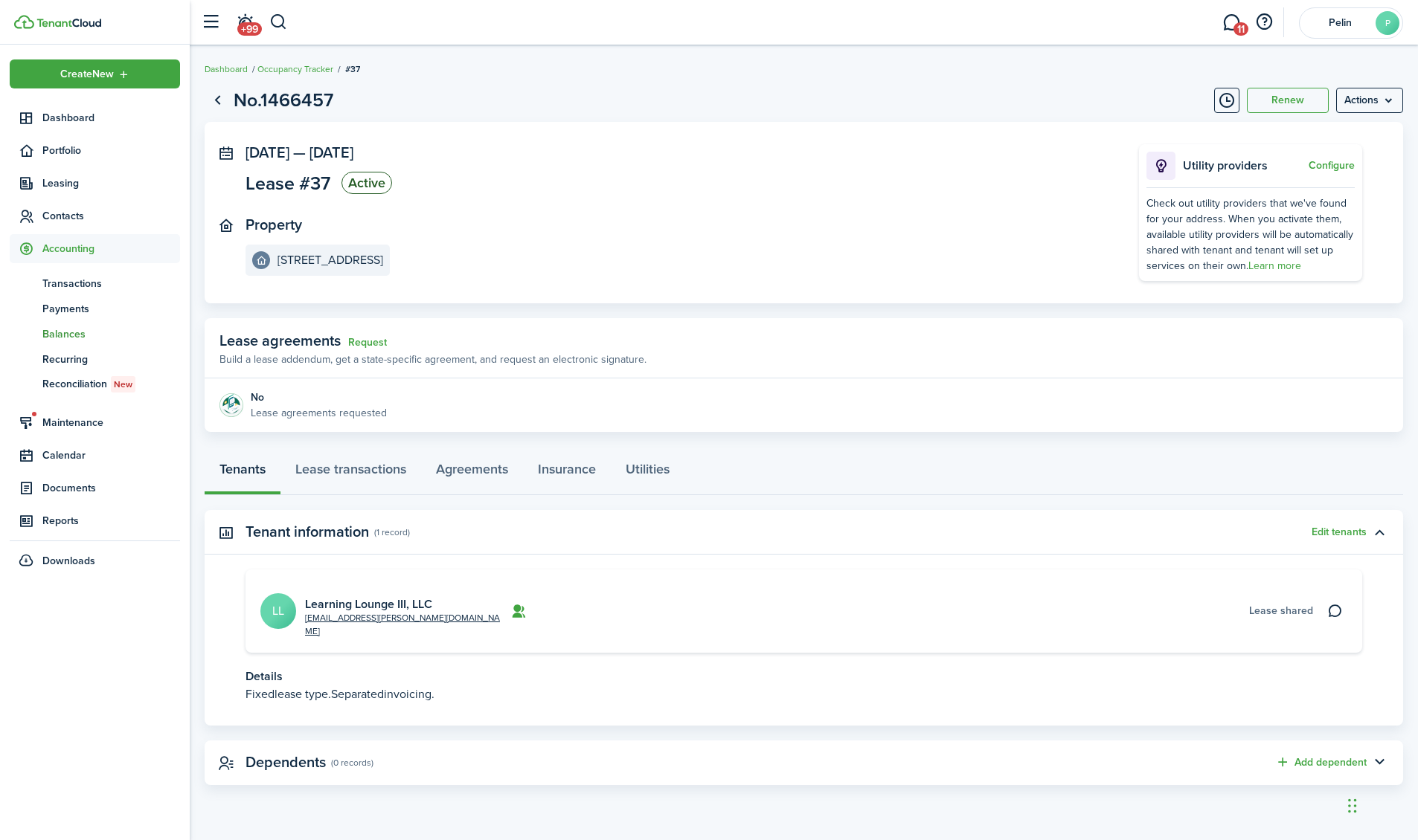
click at [71, 331] on span "Balances" at bounding box center [111, 334] width 137 height 16
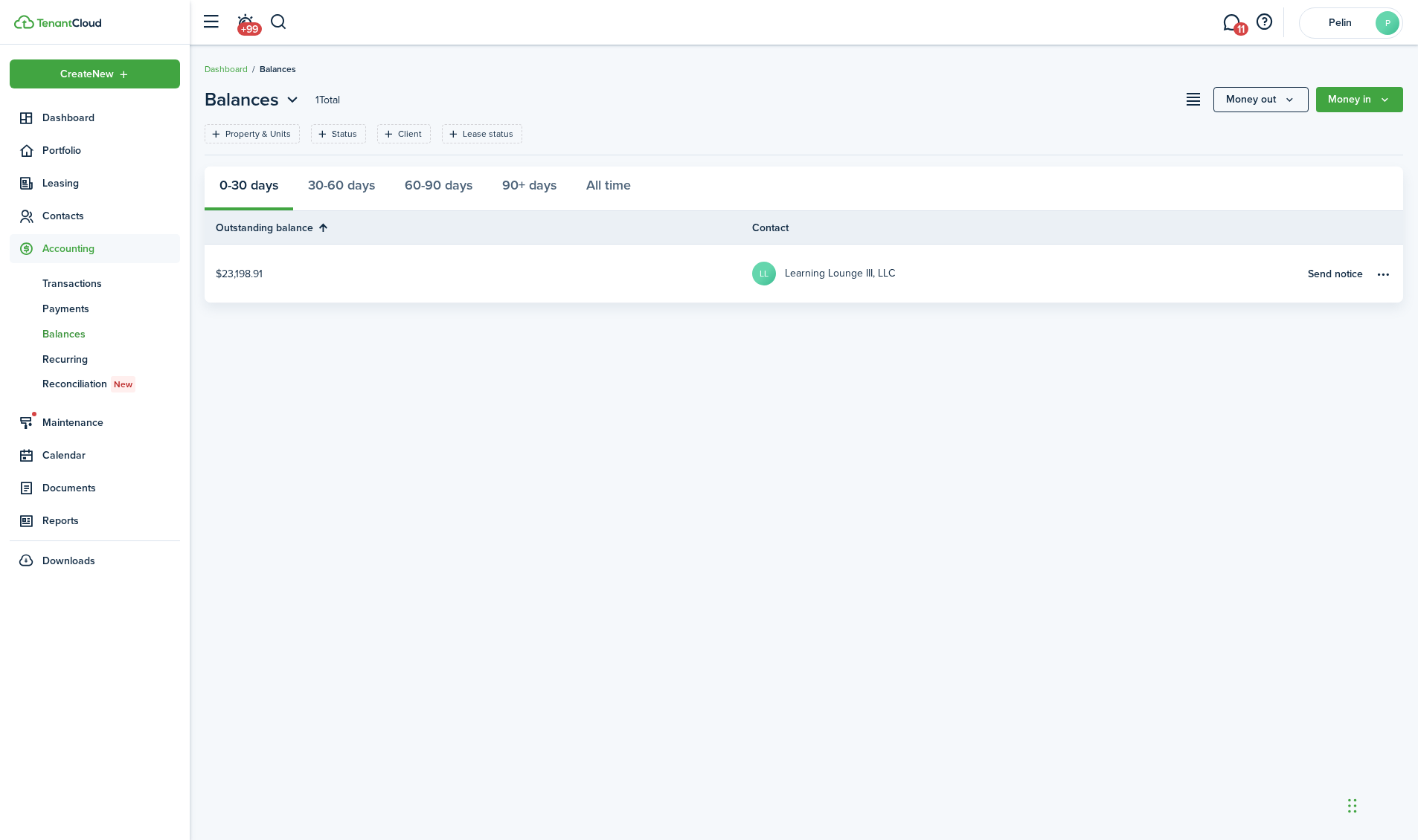
click at [224, 275] on link "$23,198.91" at bounding box center [479, 274] width 548 height 58
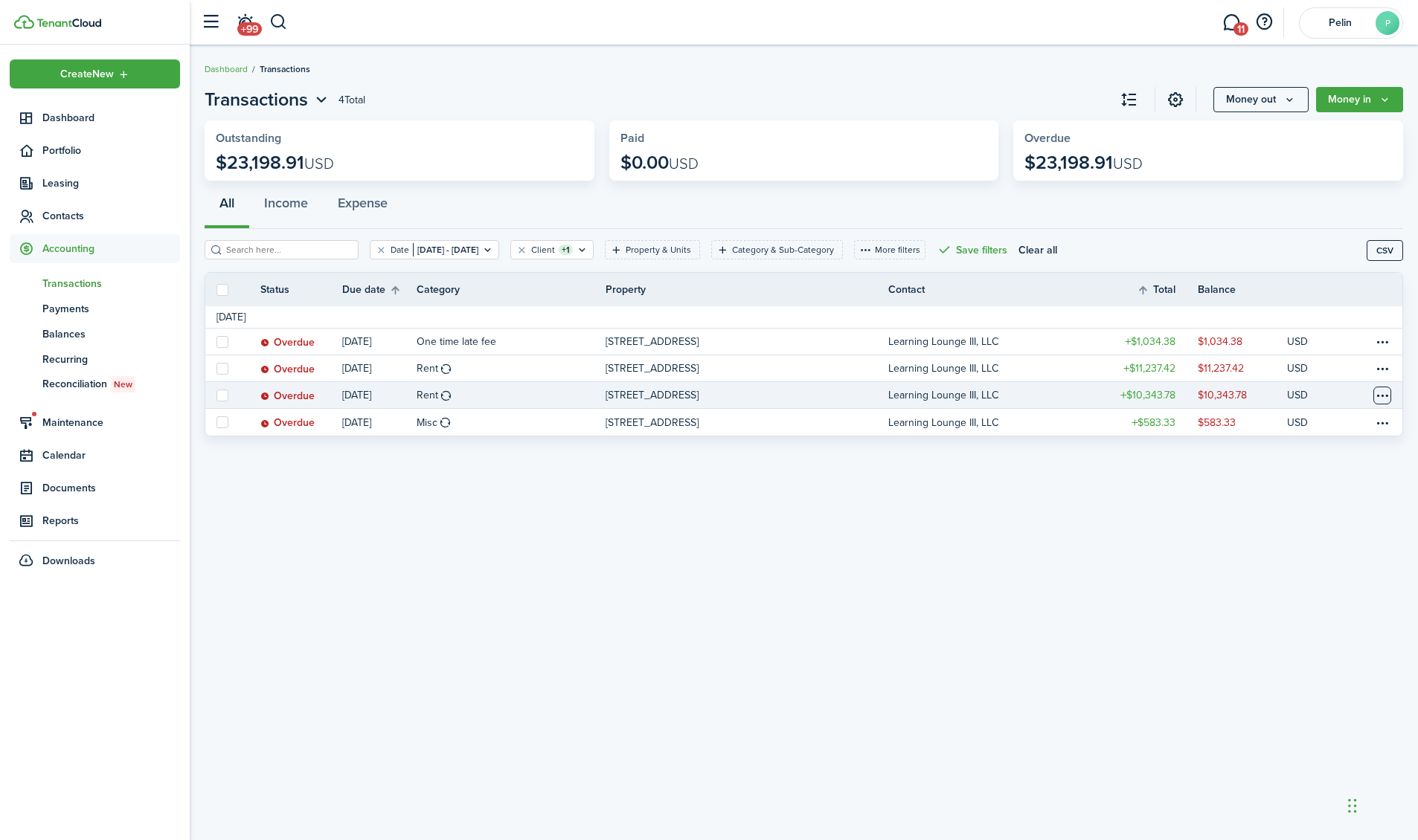
click at [1383, 397] on table-menu-btn-icon at bounding box center [1382, 395] width 18 height 18
click at [1301, 629] on button "Delete" at bounding box center [1326, 633] width 130 height 25
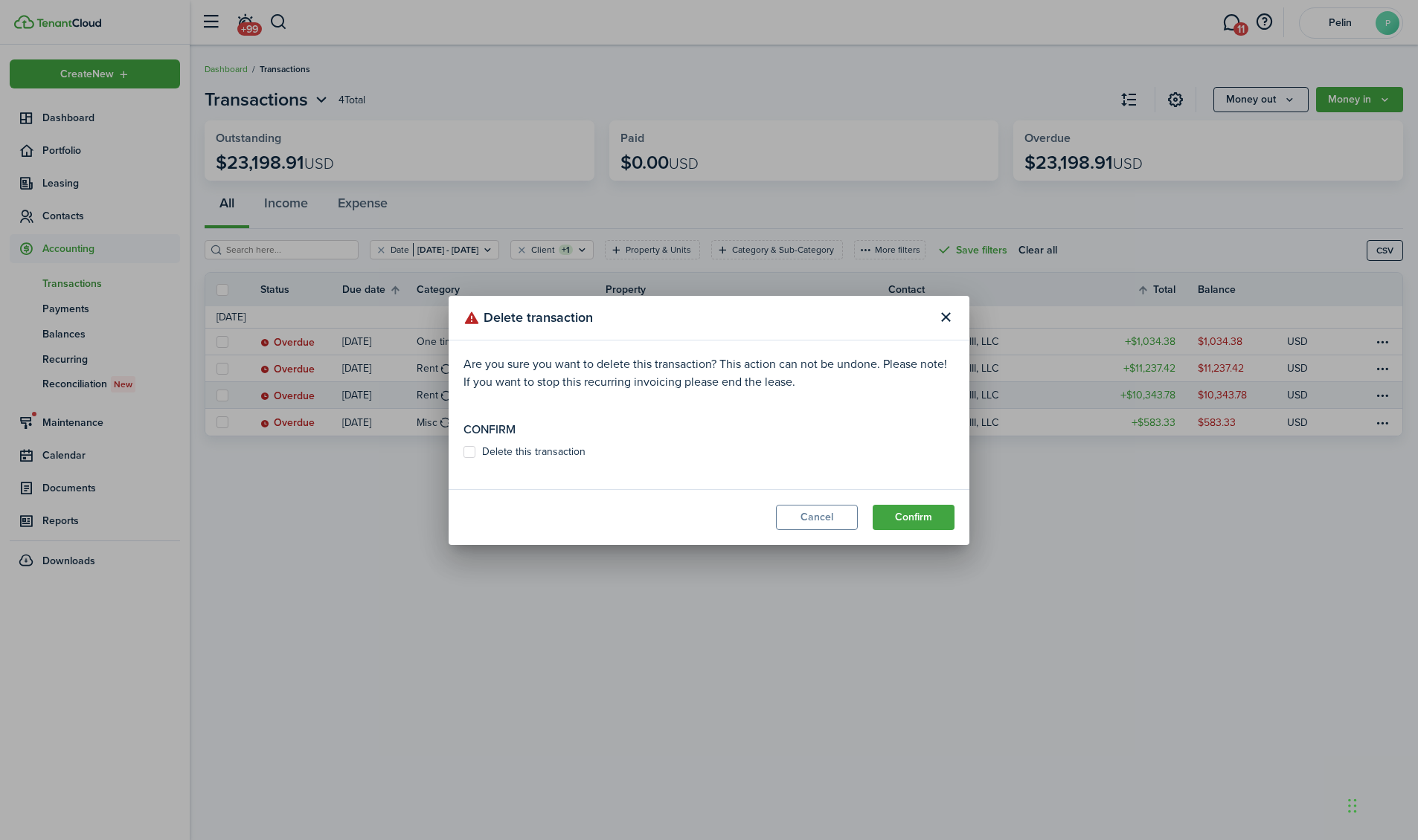
click at [471, 452] on label "Delete this transaction" at bounding box center [524, 452] width 122 height 12
click at [464, 452] on input "Delete this transaction" at bounding box center [463, 452] width 1 height 1
checkbox input "true"
click at [906, 518] on button "Confirm" at bounding box center [913, 518] width 82 height 25
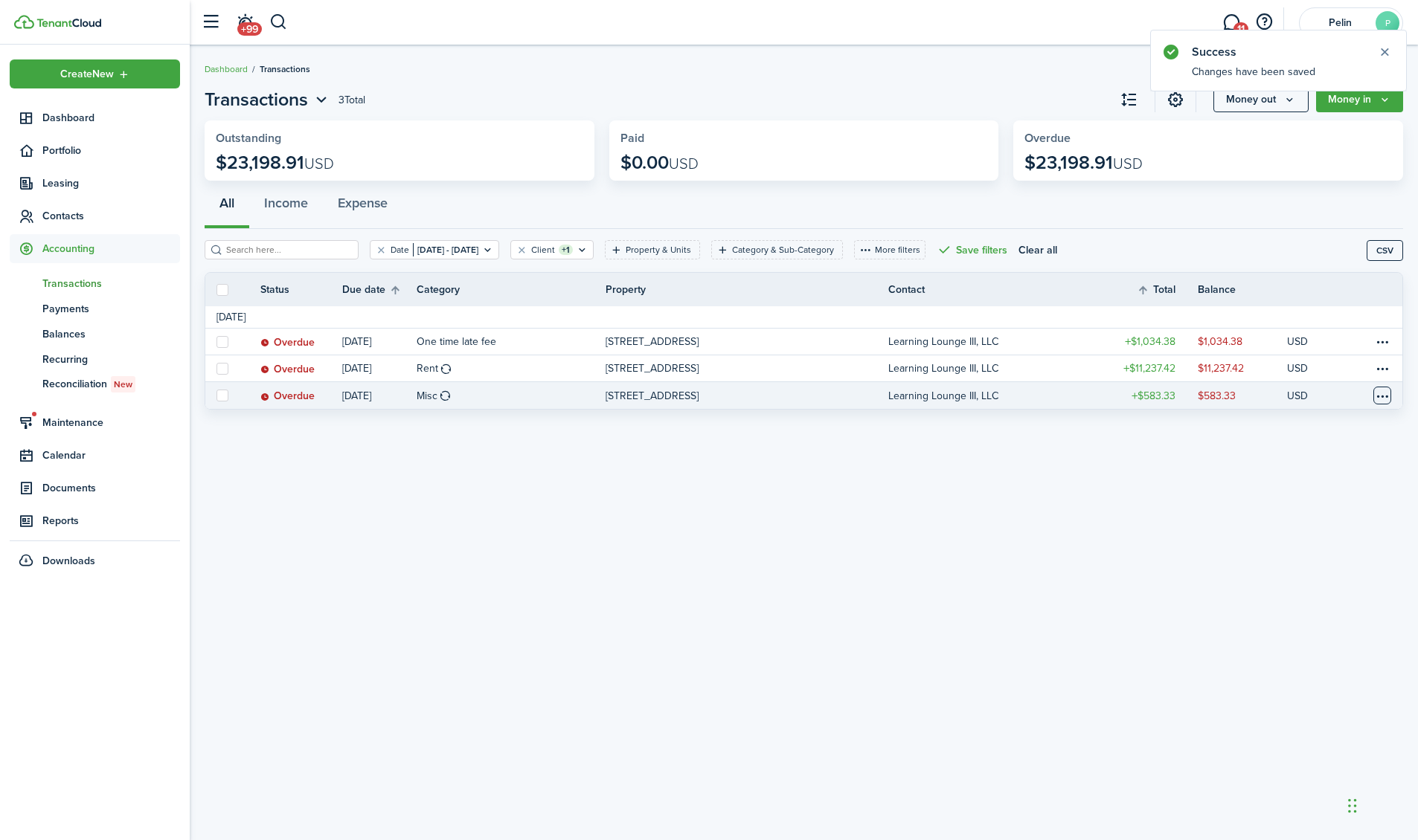
click at [1390, 398] on table-menu-btn-icon at bounding box center [1382, 395] width 18 height 18
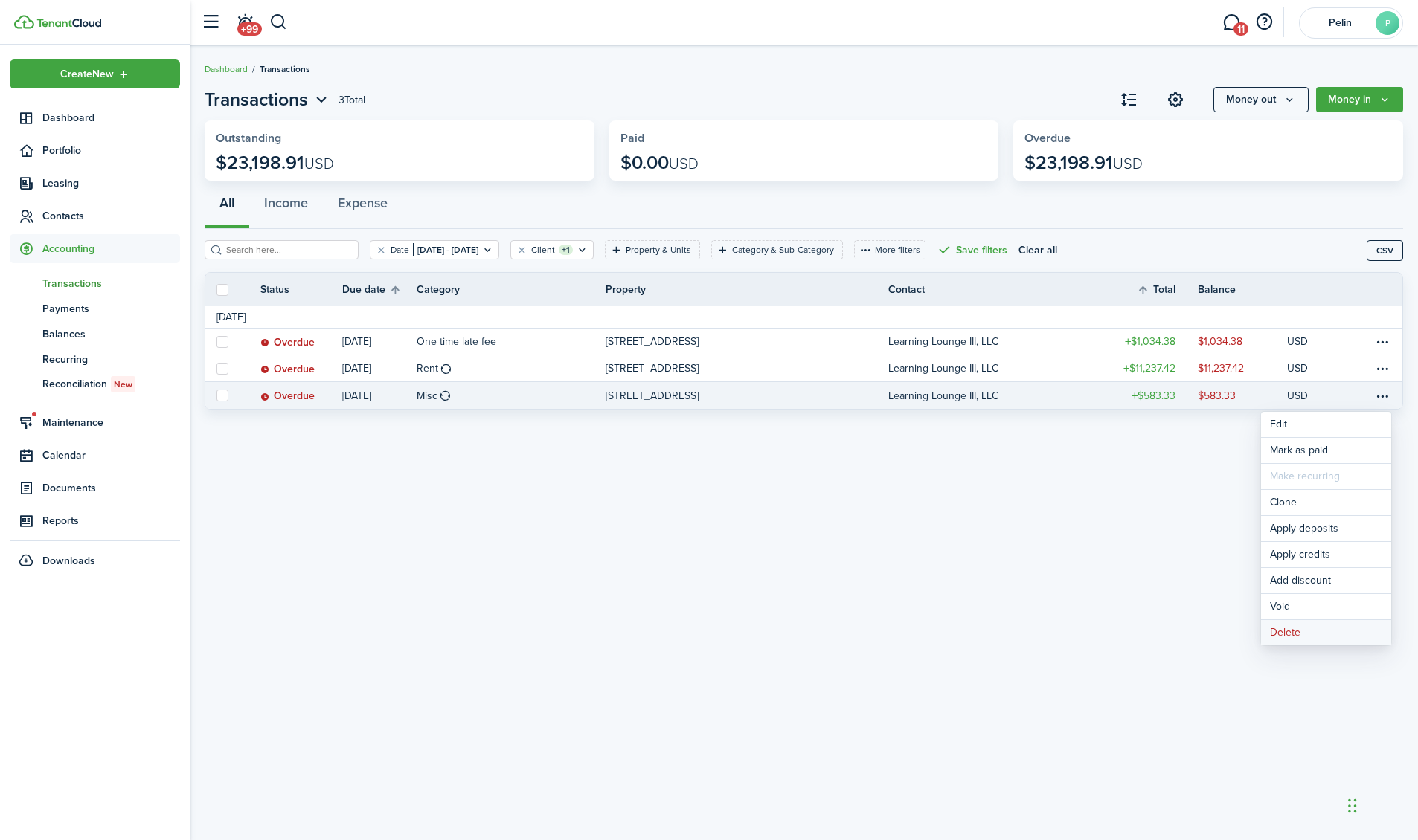
click at [1298, 635] on button "Delete" at bounding box center [1326, 633] width 130 height 25
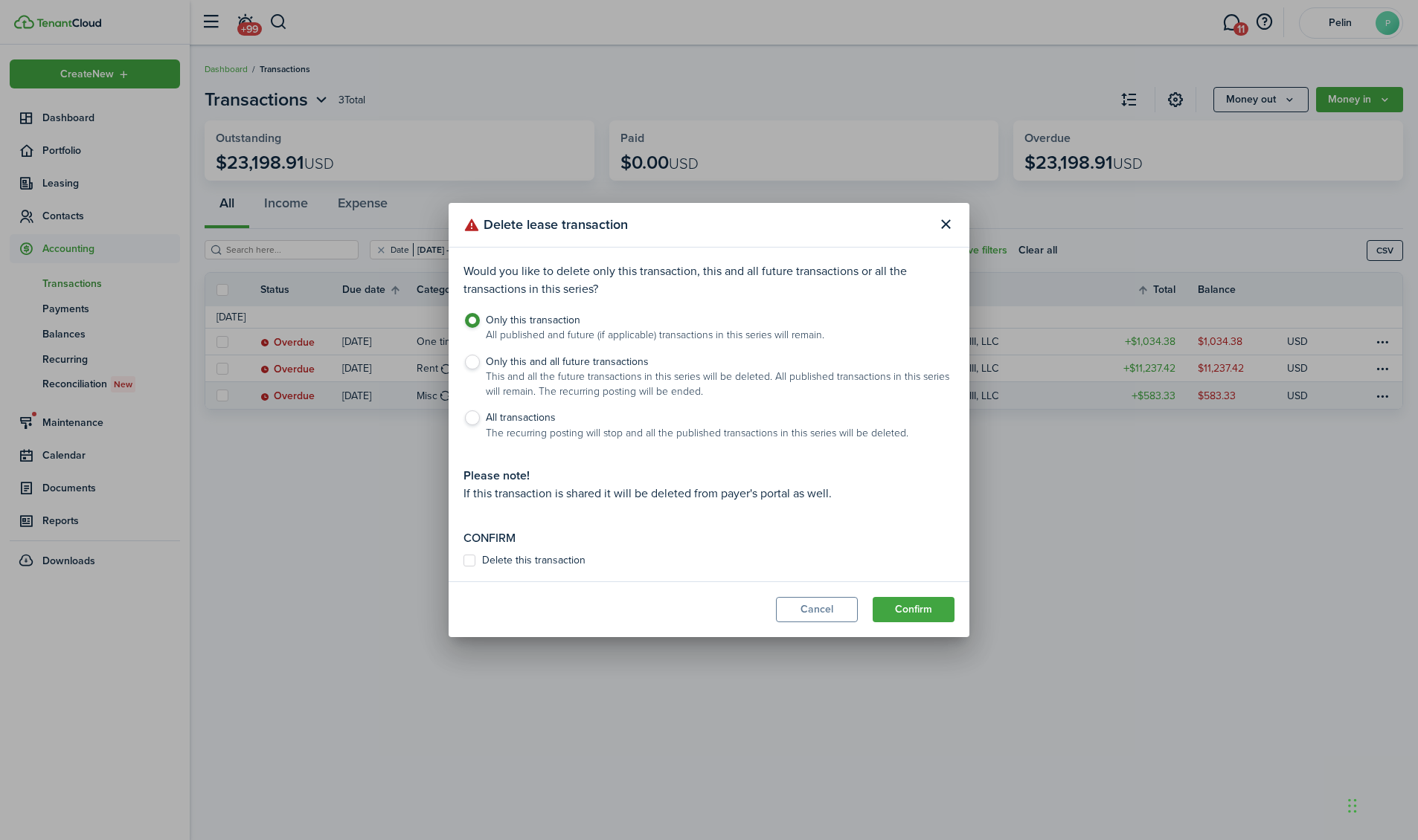
click at [468, 560] on label "Delete this transaction" at bounding box center [524, 560] width 122 height 12
click at [464, 561] on input "Delete this transaction" at bounding box center [463, 561] width 1 height 1
checkbox input "true"
click at [902, 605] on button "Confirm" at bounding box center [913, 609] width 82 height 25
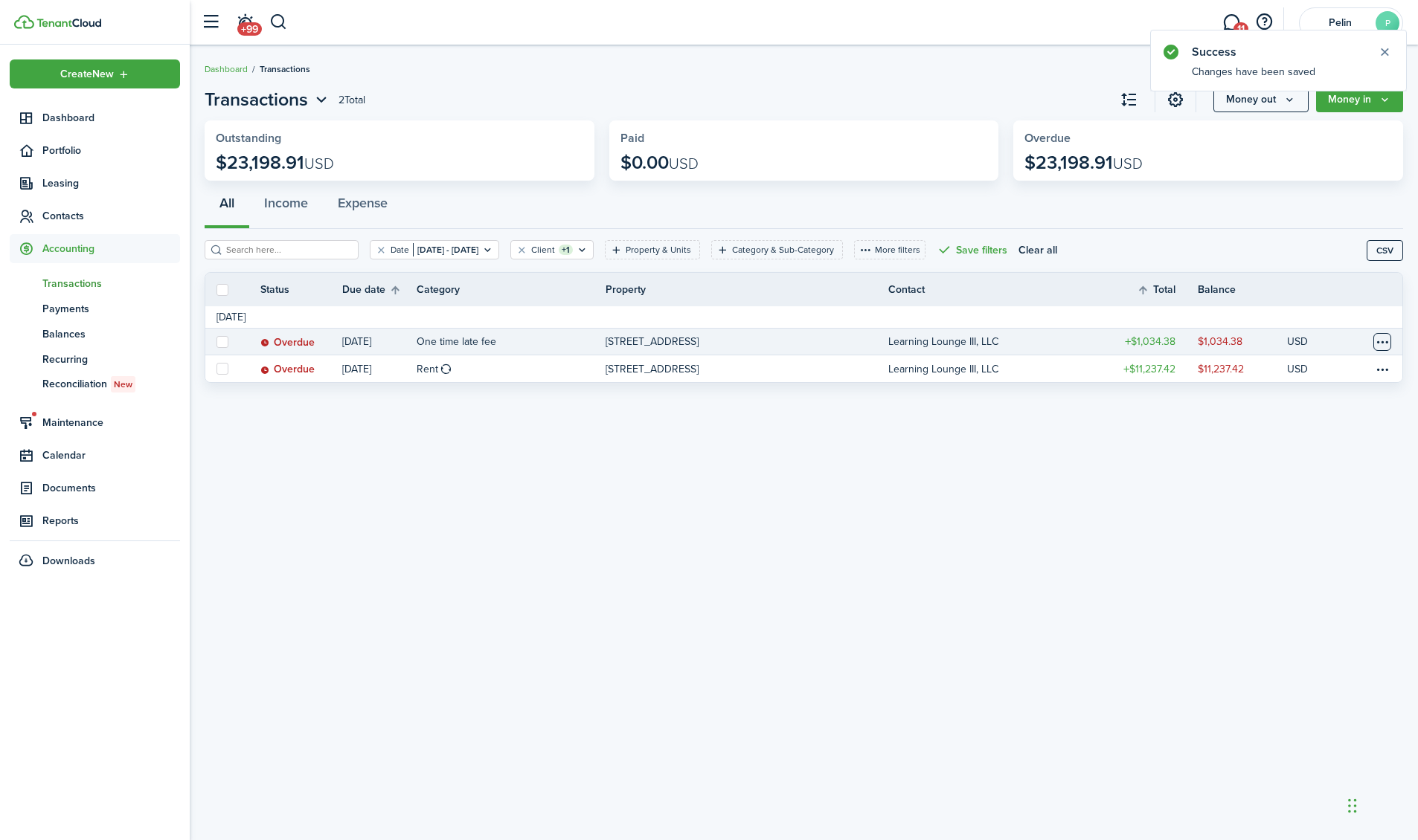
click at [1389, 342] on table-menu-btn-icon at bounding box center [1382, 342] width 18 height 18
click at [1303, 575] on button "Delete" at bounding box center [1326, 579] width 130 height 25
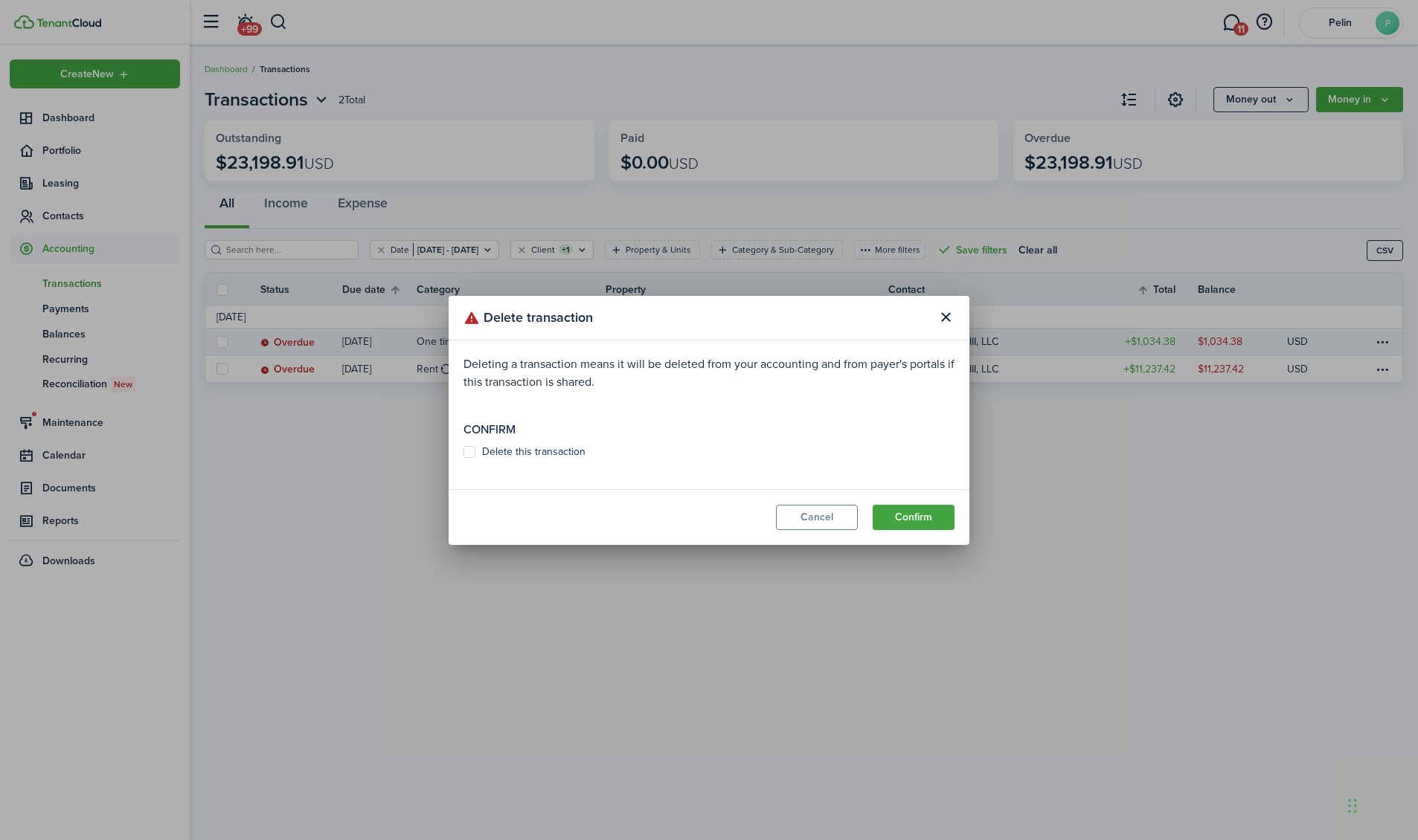
click at [469, 454] on label "Delete this transaction" at bounding box center [524, 452] width 122 height 12
click at [464, 452] on input "Delete this transaction" at bounding box center [463, 452] width 1 height 1
checkbox input "true"
click at [896, 518] on button "Confirm" at bounding box center [913, 518] width 82 height 25
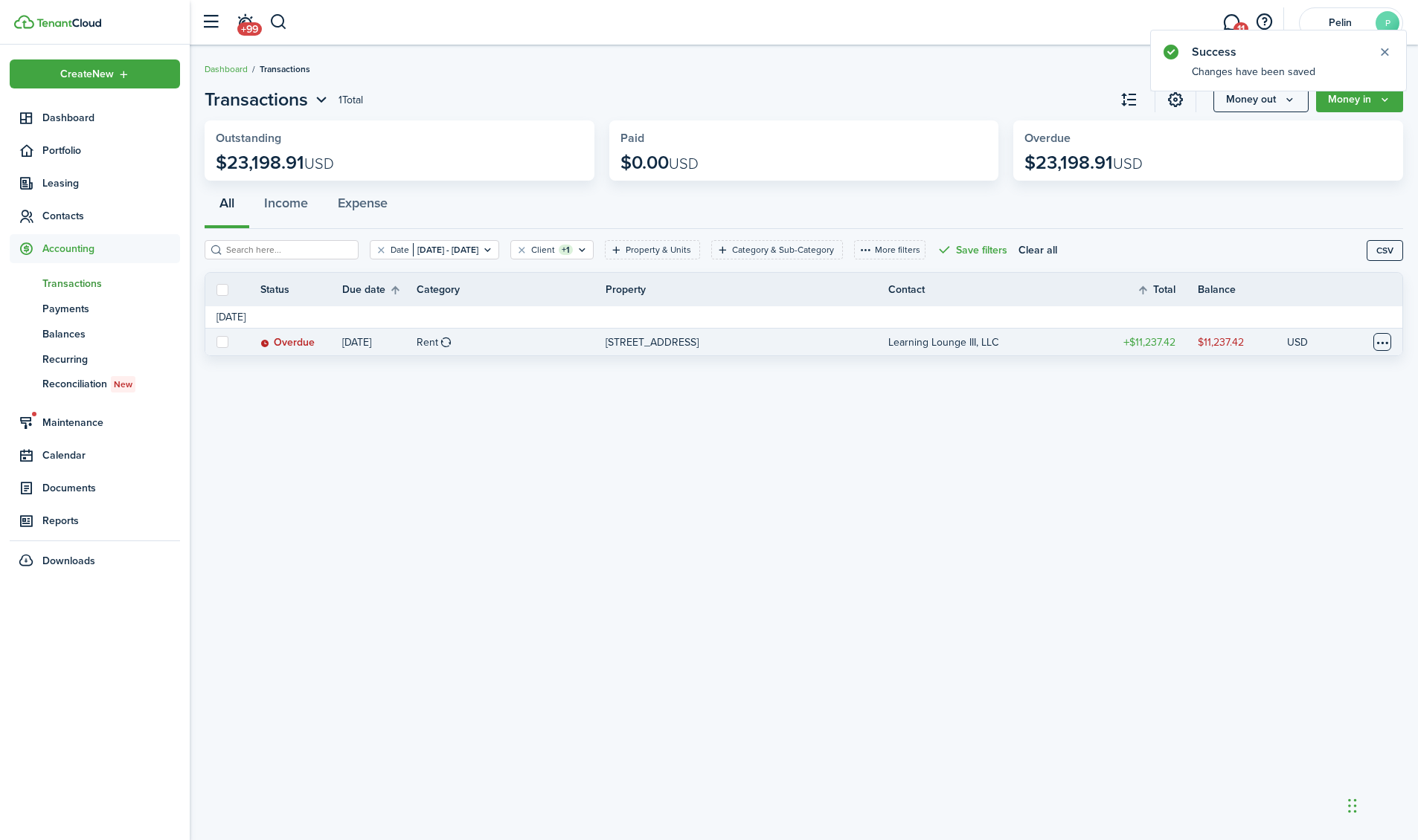
click at [1386, 344] on table-menu-btn-icon at bounding box center [1382, 342] width 18 height 18
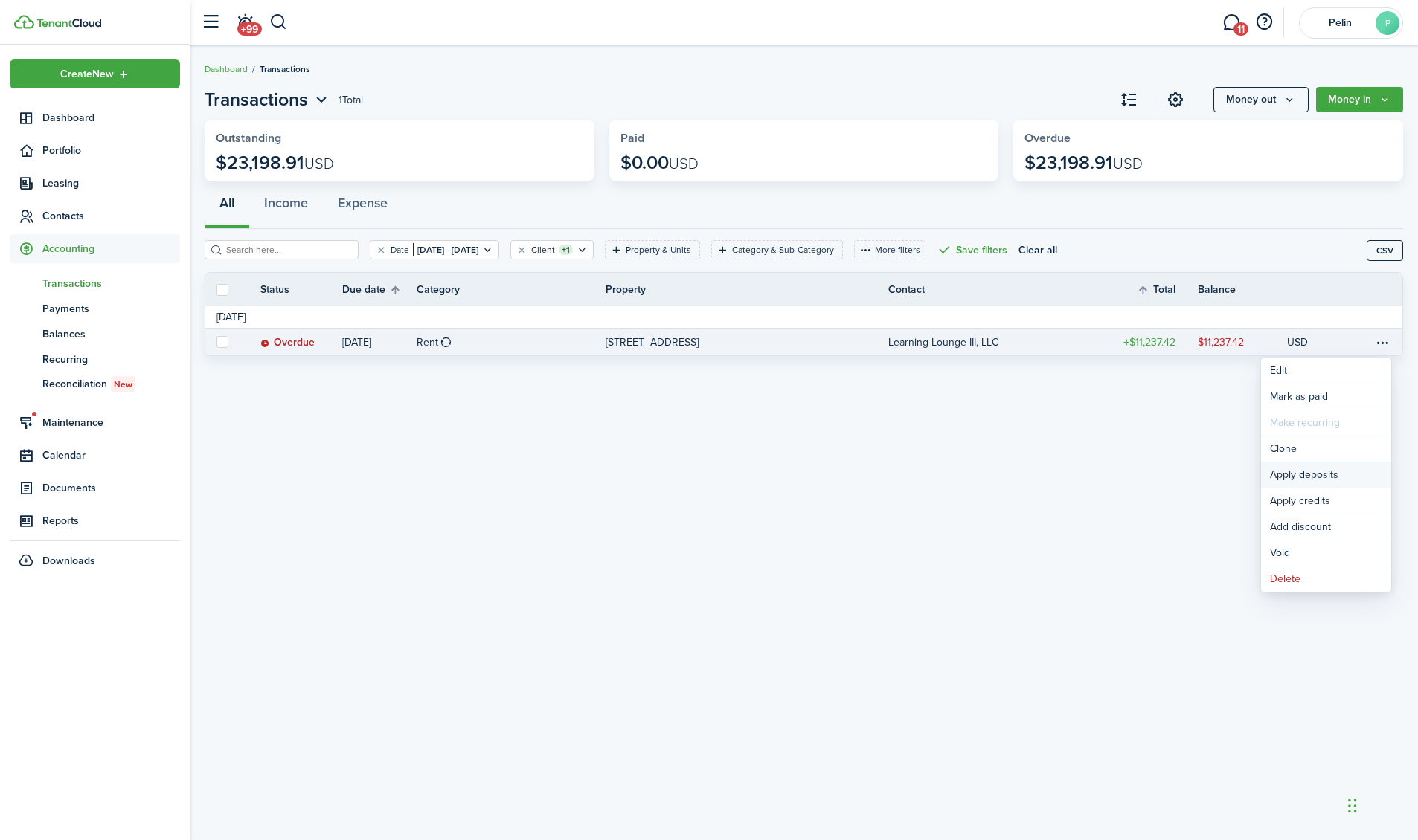
click at [1317, 467] on button "Apply deposits" at bounding box center [1326, 475] width 130 height 25
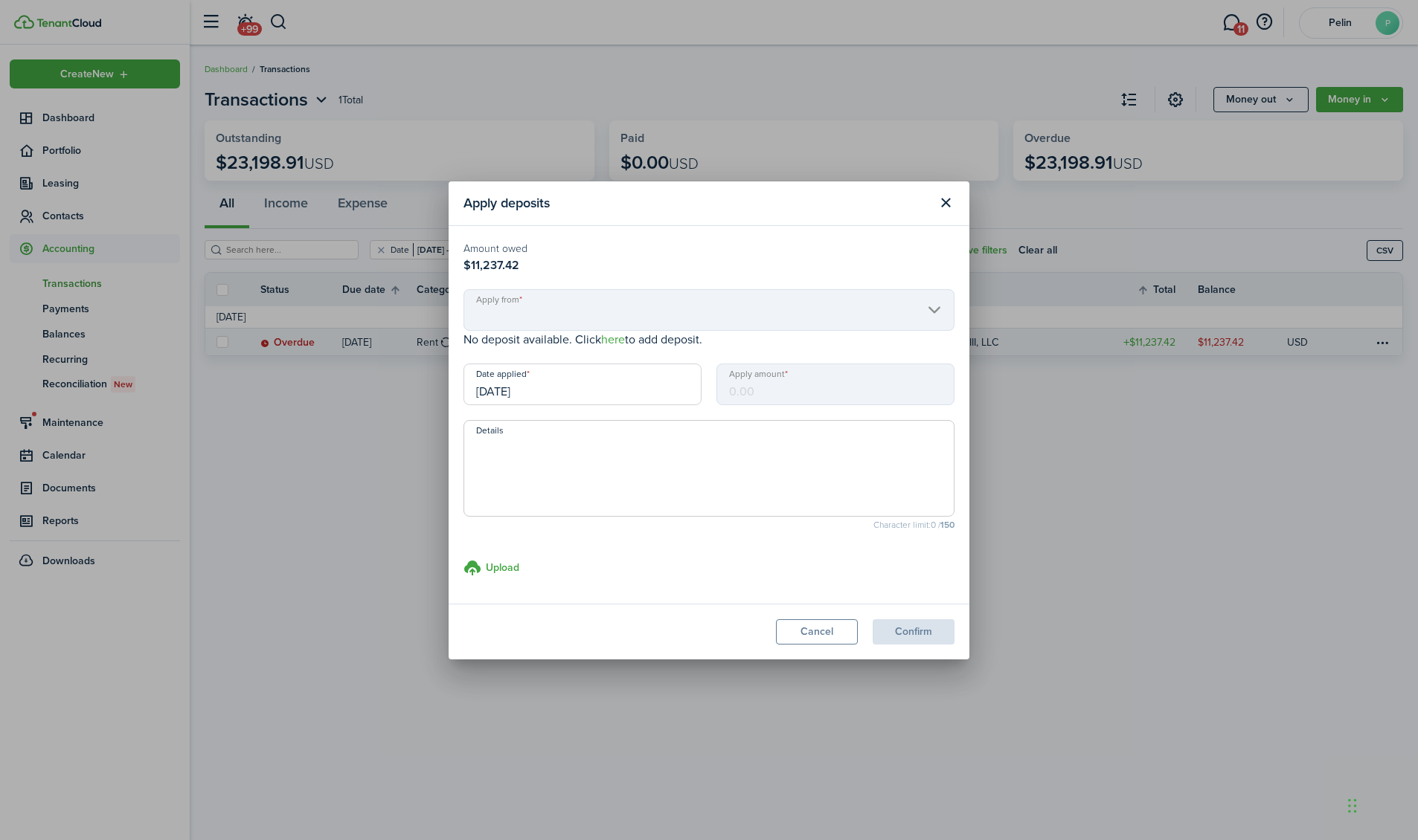
click at [625, 319] on mbsc-scroller "Apply from" at bounding box center [709, 310] width 491 height 42
click at [931, 311] on mbsc-scroller "Apply from" at bounding box center [709, 310] width 491 height 42
click at [931, 310] on mbsc-scroller "Apply from" at bounding box center [709, 310] width 491 height 42
click at [763, 391] on mbsc-input "Apply amount" at bounding box center [835, 384] width 238 height 42
click at [734, 392] on mbsc-input "Apply amount" at bounding box center [835, 384] width 238 height 42
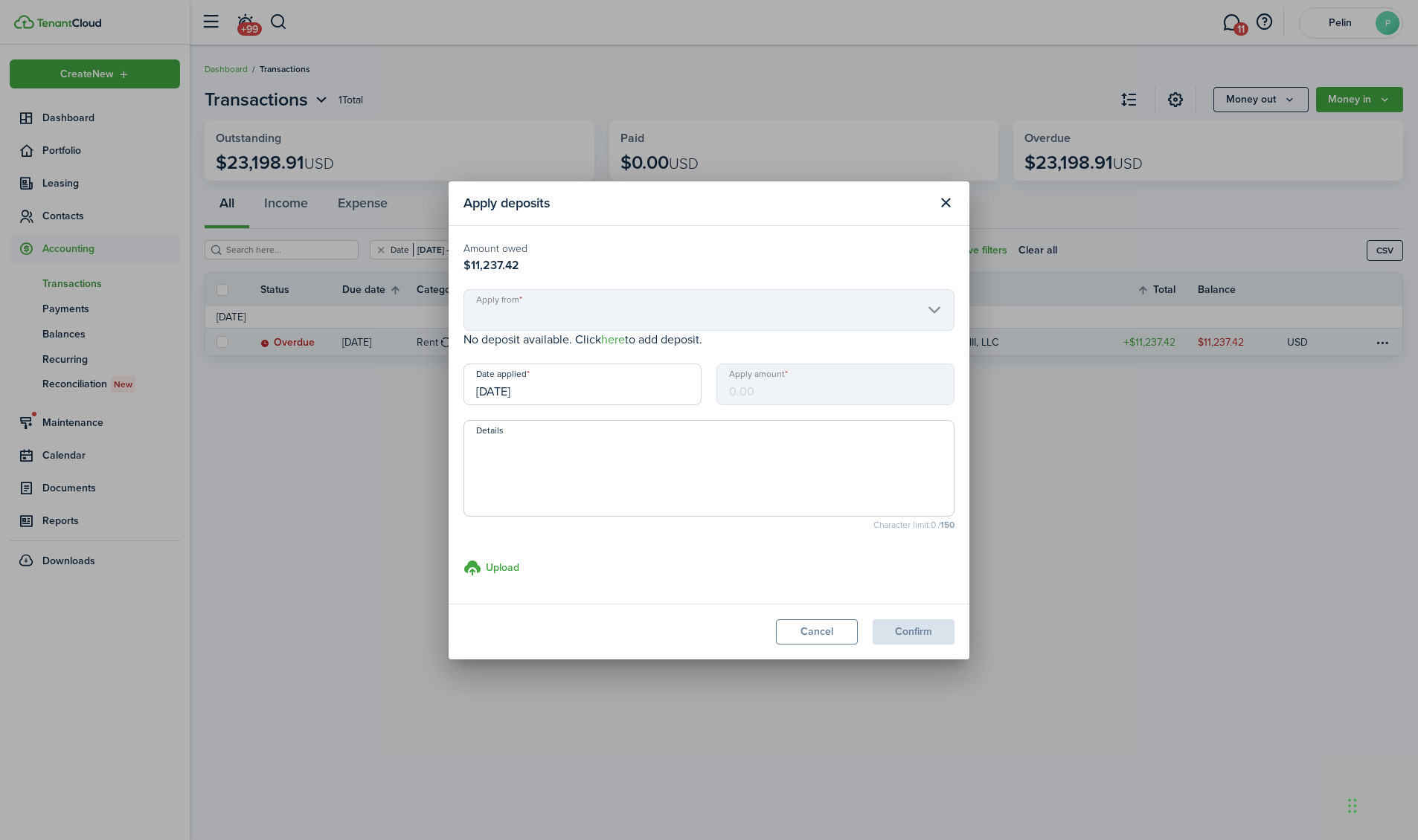
click at [572, 395] on input "[DATE]" at bounding box center [582, 384] width 238 height 42
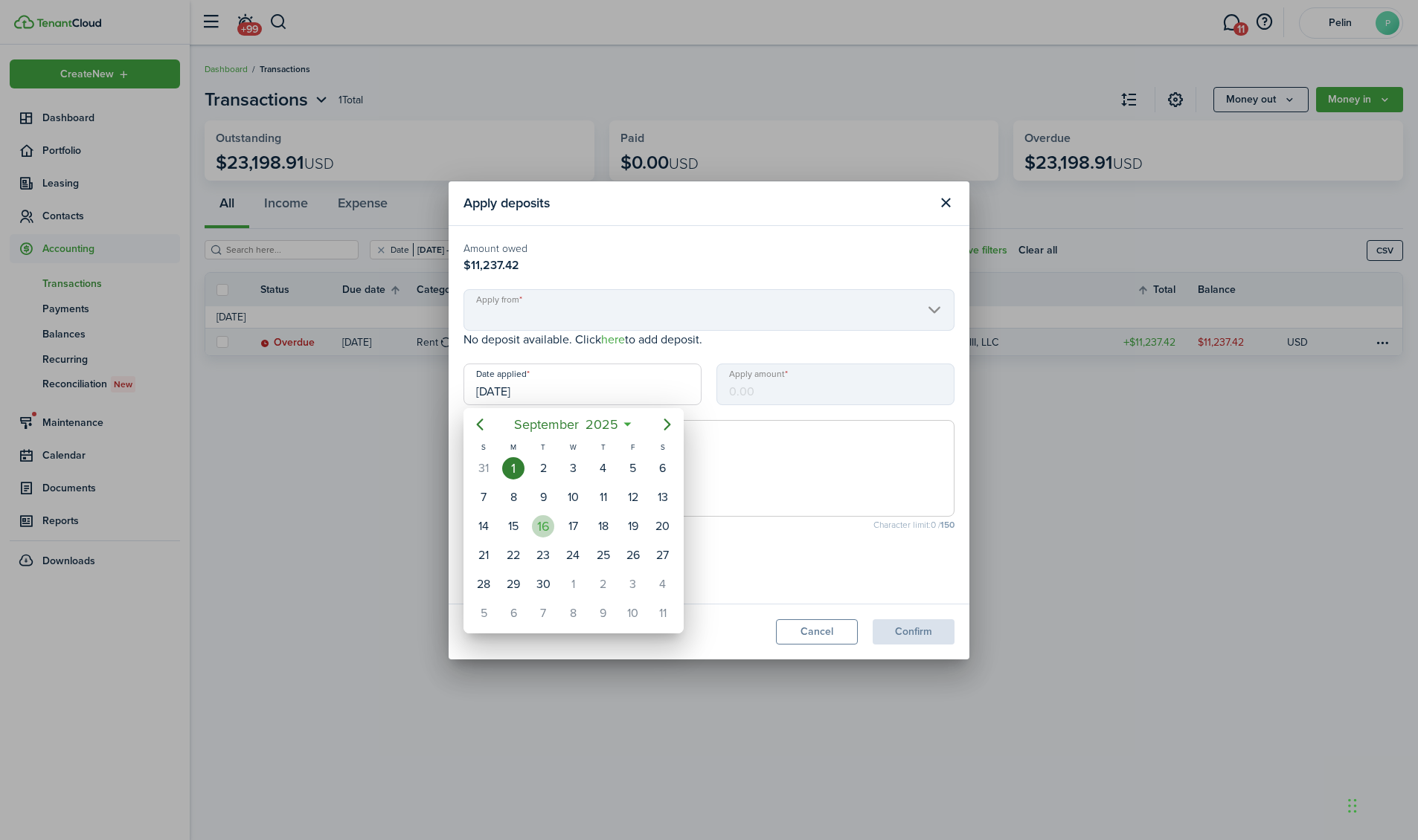
click at [541, 524] on div "16" at bounding box center [543, 526] width 22 height 22
type input "[DATE]"
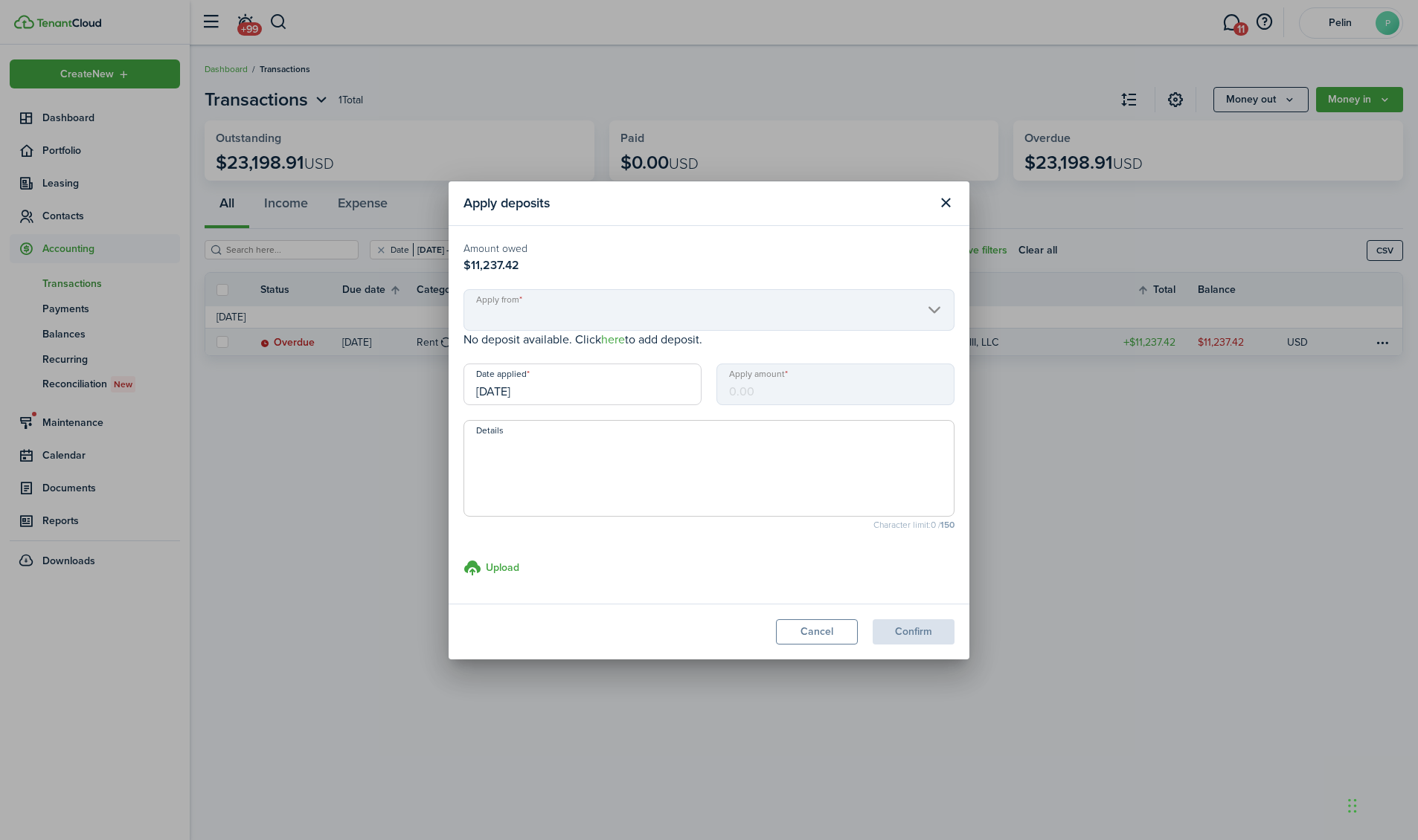
click at [751, 391] on mbsc-input "Apply amount" at bounding box center [835, 384] width 238 height 42
click at [771, 386] on mbsc-input "Apply amount" at bounding box center [835, 384] width 238 height 42
click at [767, 387] on mbsc-input "Apply amount" at bounding box center [835, 384] width 238 height 42
click at [618, 342] on link "here" at bounding box center [613, 340] width 24 height 17
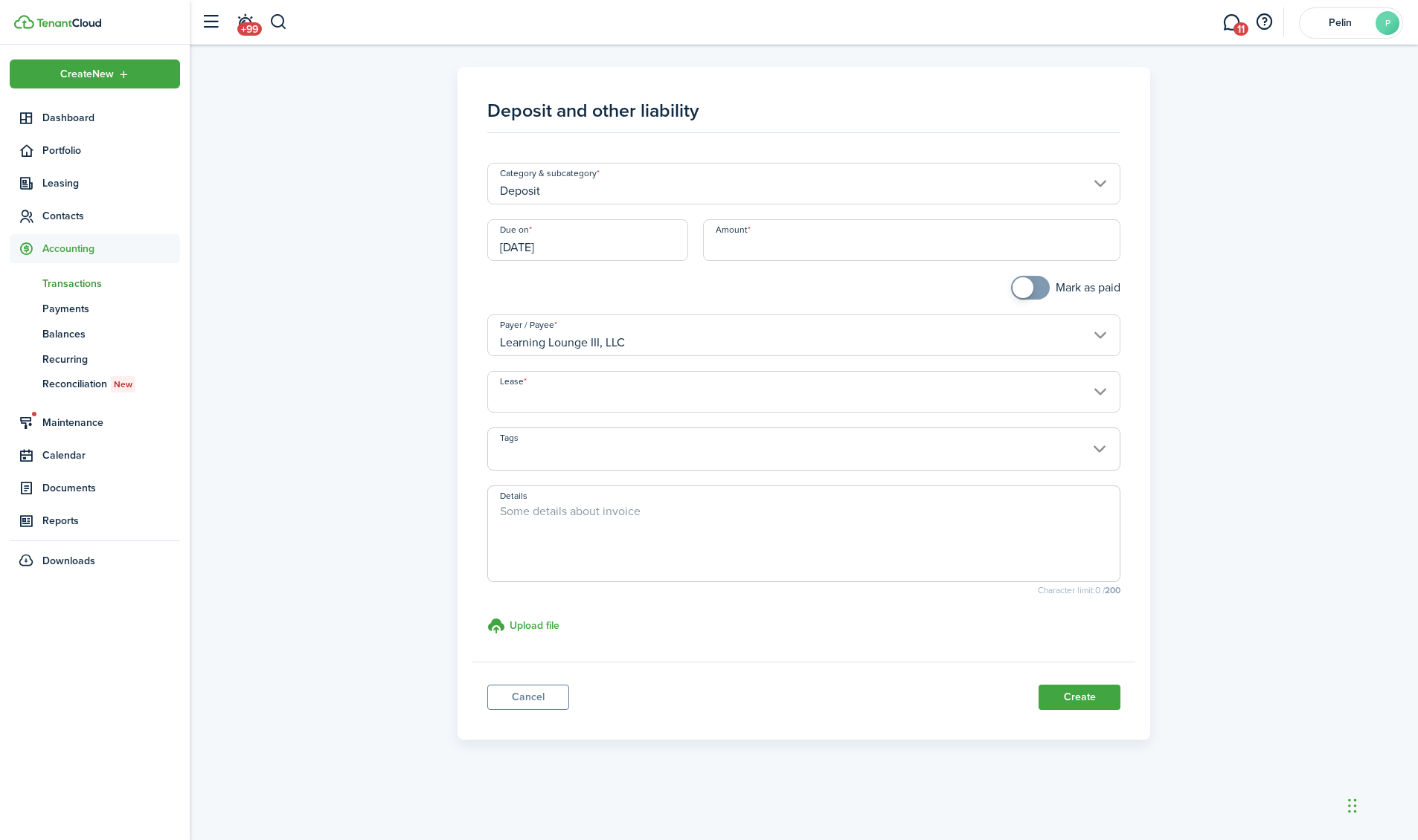
click at [756, 245] on input "Amount" at bounding box center [912, 240] width 417 height 42
click at [673, 405] on input "Lease" at bounding box center [804, 391] width 633 height 42
type input "$10,927.11"
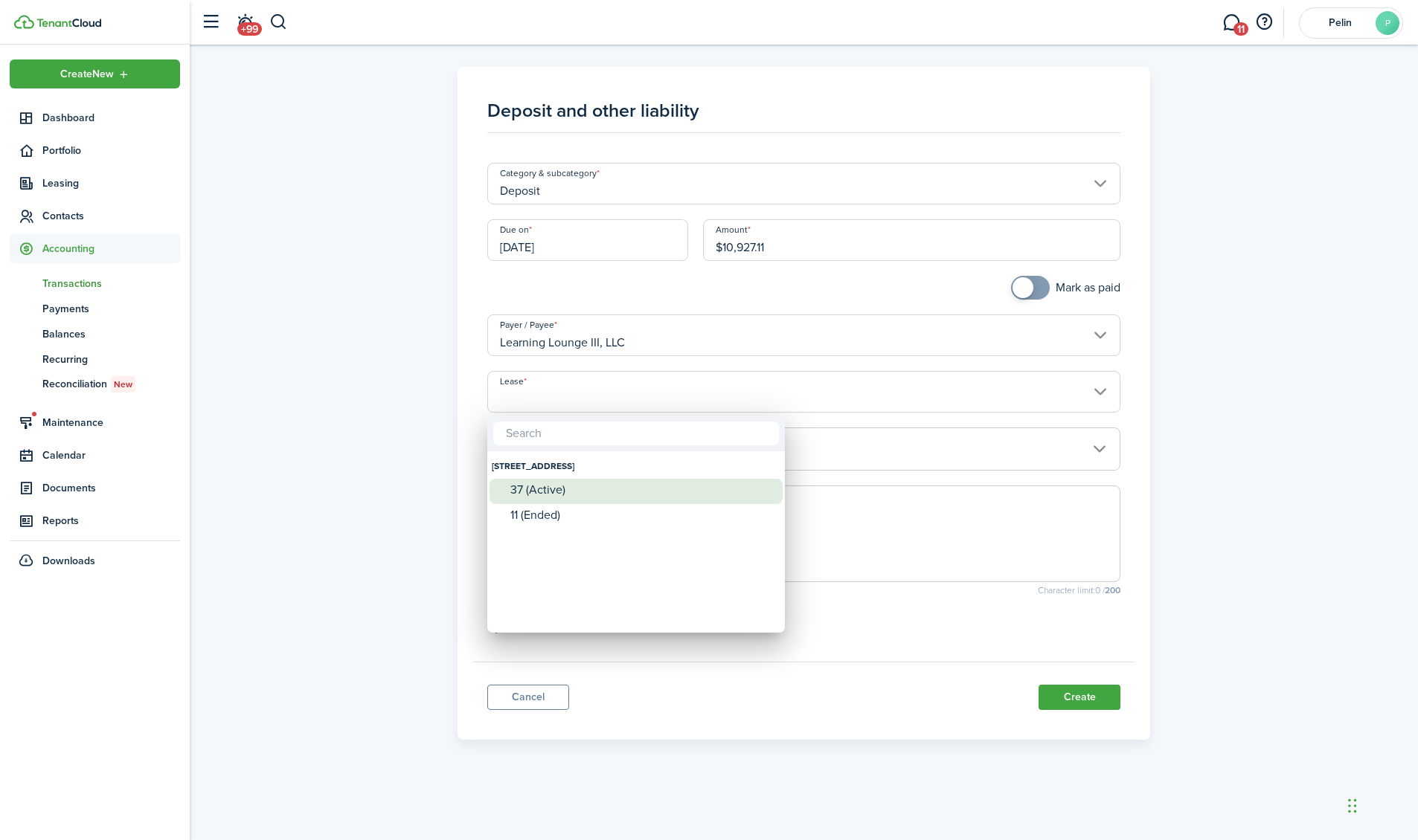
click at [598, 497] on div "37 (Active)" at bounding box center [642, 490] width 264 height 22
type input "[STREET_ADDRESS]. Lease #37 (Active)"
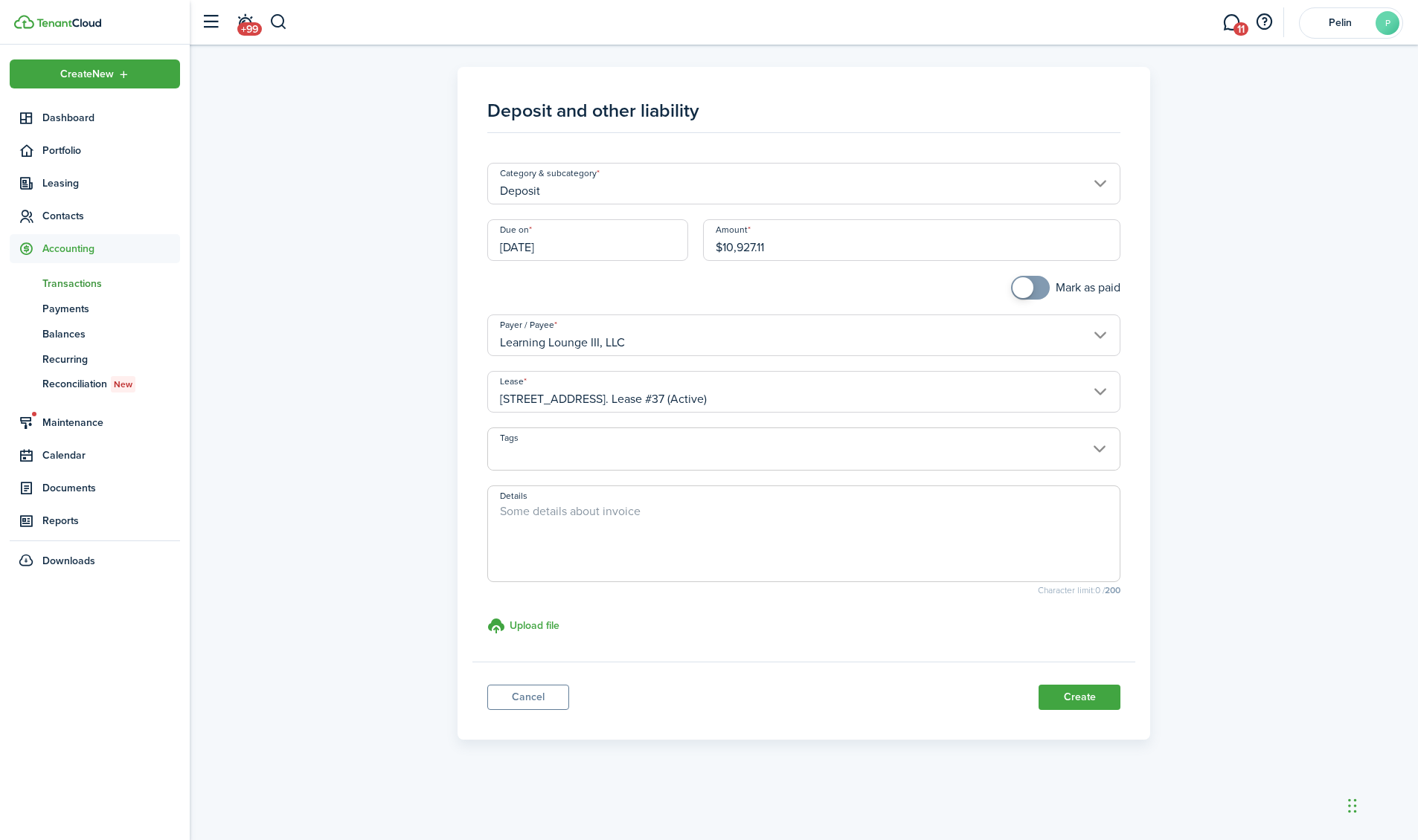
click at [663, 462] on span at bounding box center [804, 457] width 632 height 25
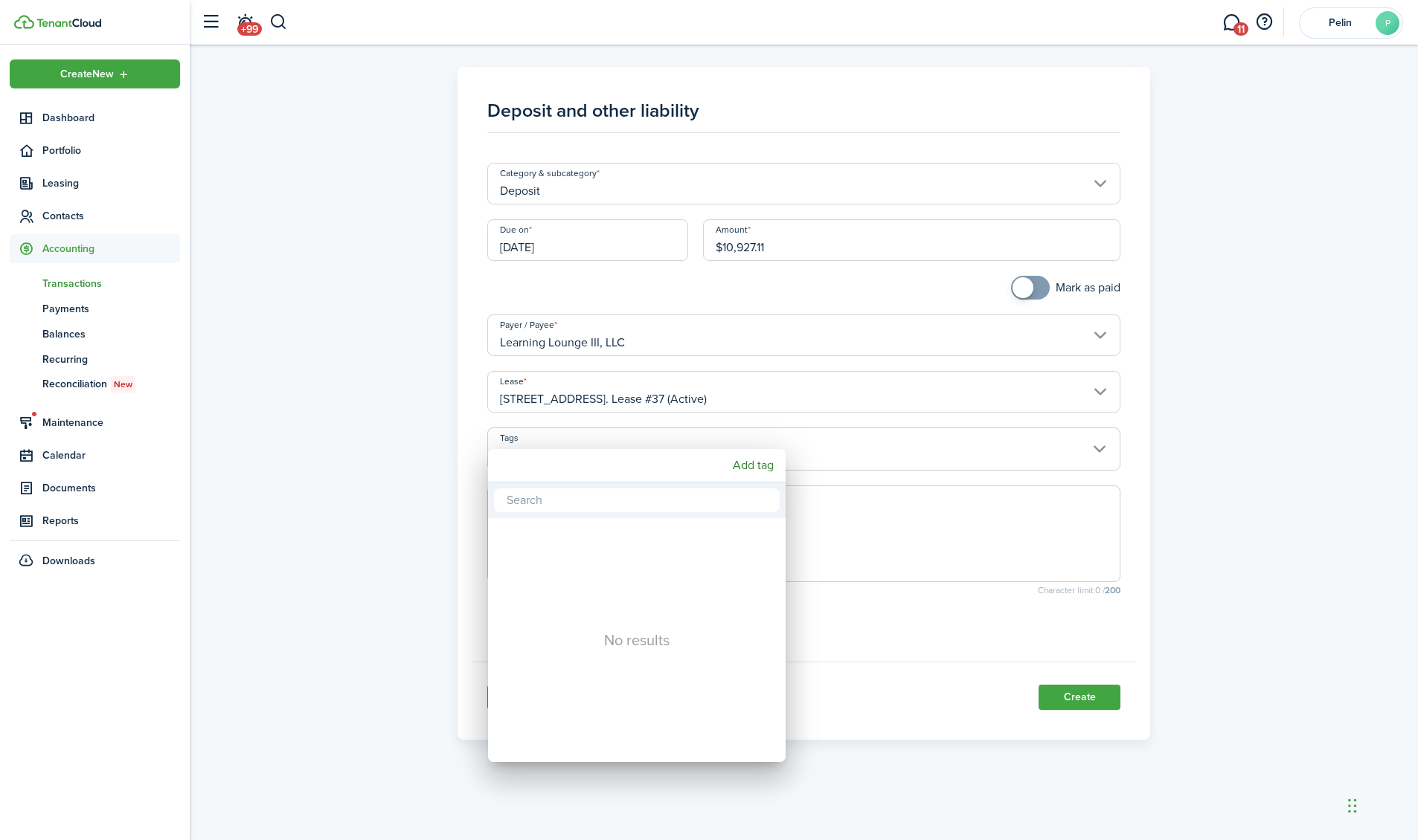
click at [663, 462] on div "Add tag" at bounding box center [636, 466] width 297 height 34
click at [866, 449] on div at bounding box center [709, 420] width 1657 height 1078
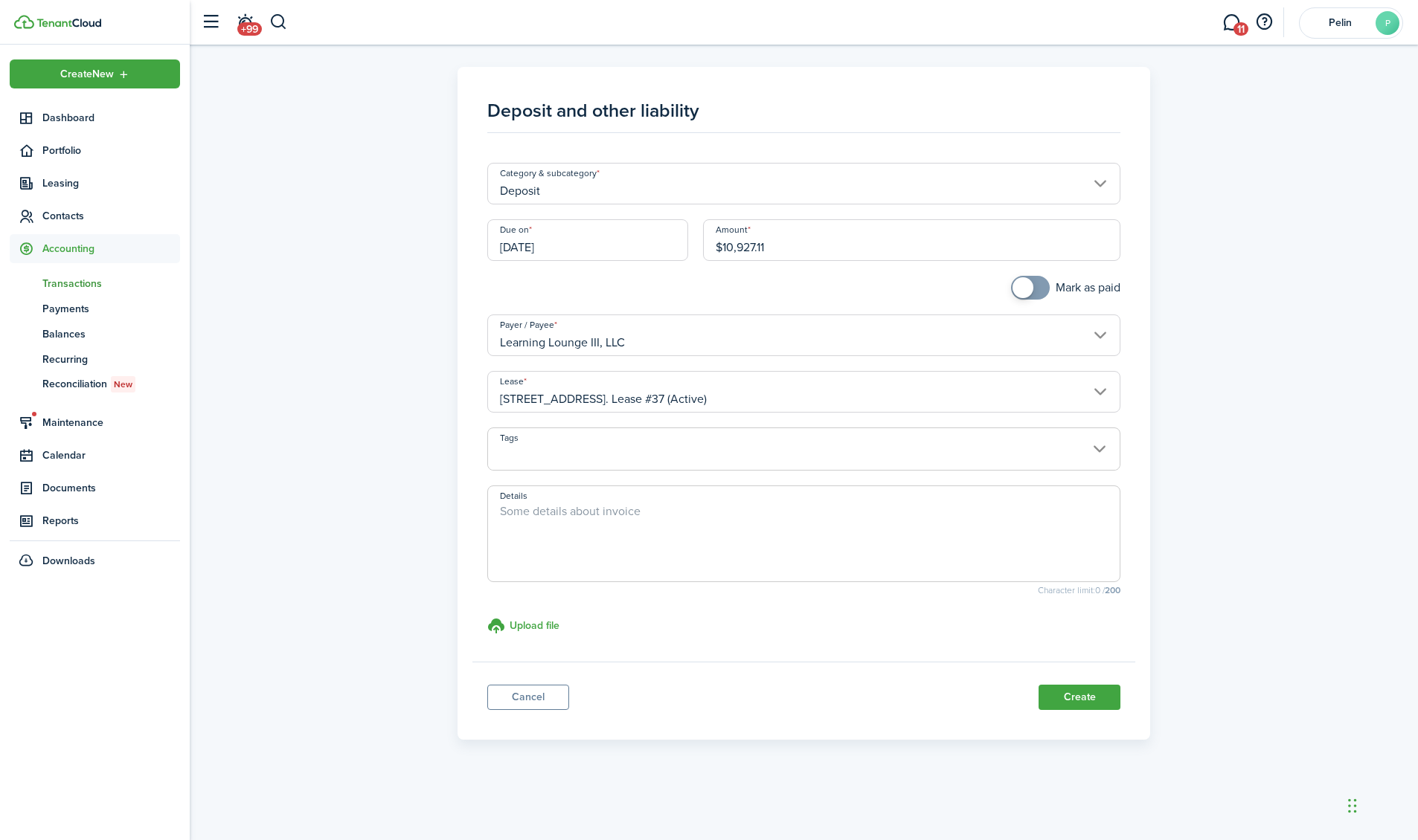
click at [618, 507] on textarea "Details" at bounding box center [804, 538] width 632 height 71
click at [617, 180] on input "Deposit" at bounding box center [804, 184] width 633 height 42
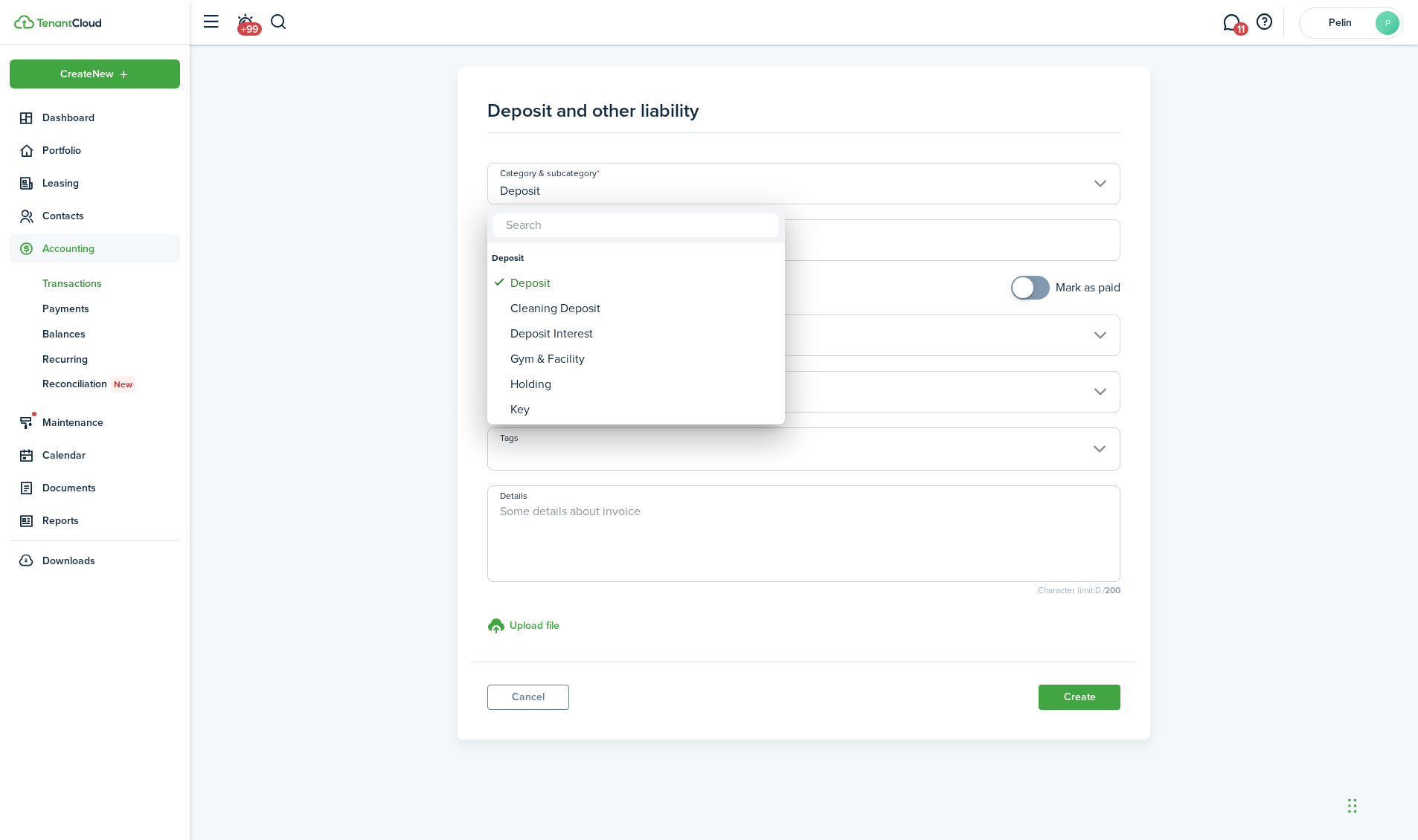
click at [558, 216] on input "text" at bounding box center [636, 225] width 286 height 24
click at [560, 217] on input "rent" at bounding box center [636, 225] width 286 height 24
type input "rent"
click at [796, 230] on div at bounding box center [709, 420] width 1657 height 1078
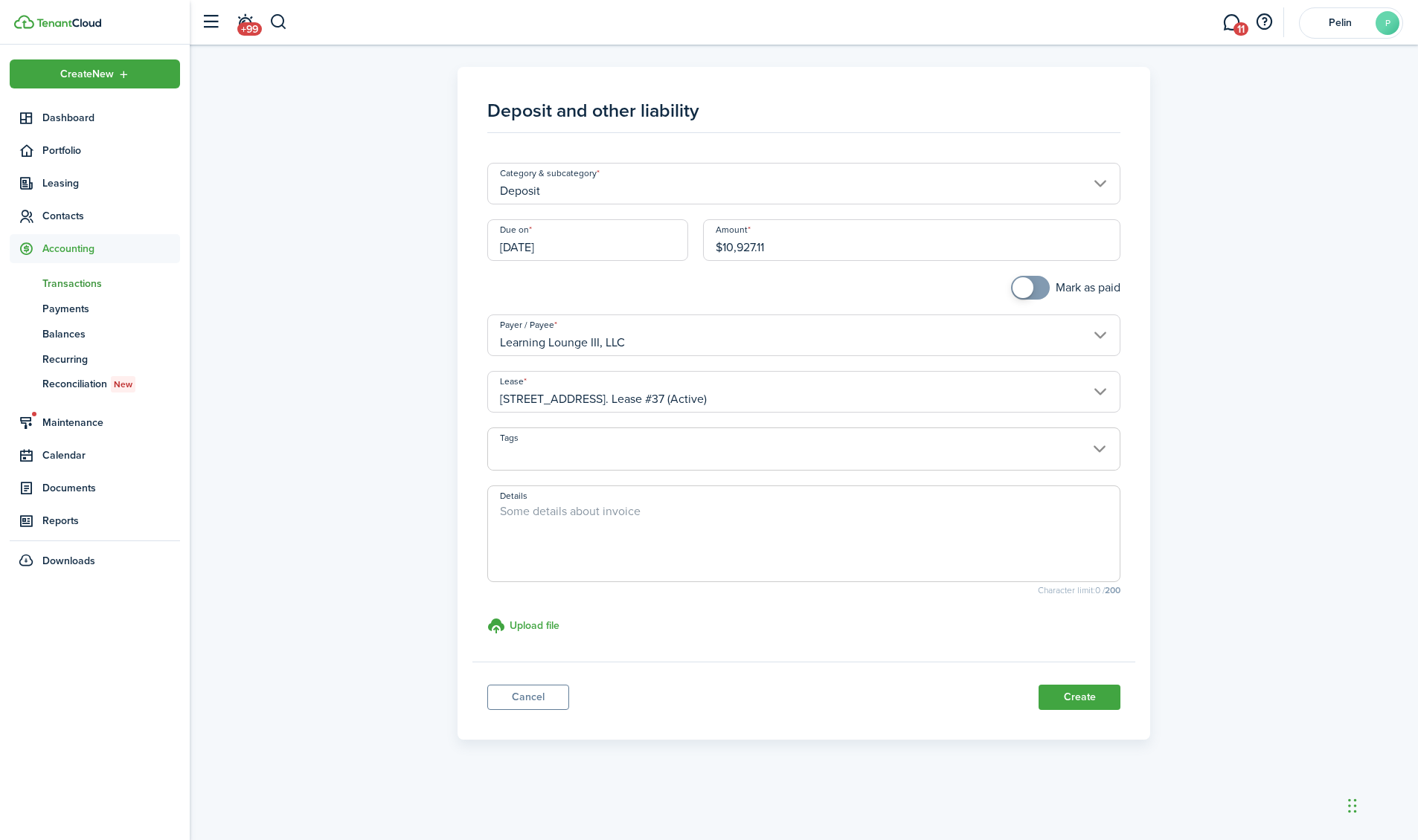
click at [538, 515] on textarea "Details" at bounding box center [804, 538] width 632 height 71
type textarea "Check 0039"
click at [1067, 697] on button "Create" at bounding box center [1080, 697] width 82 height 25
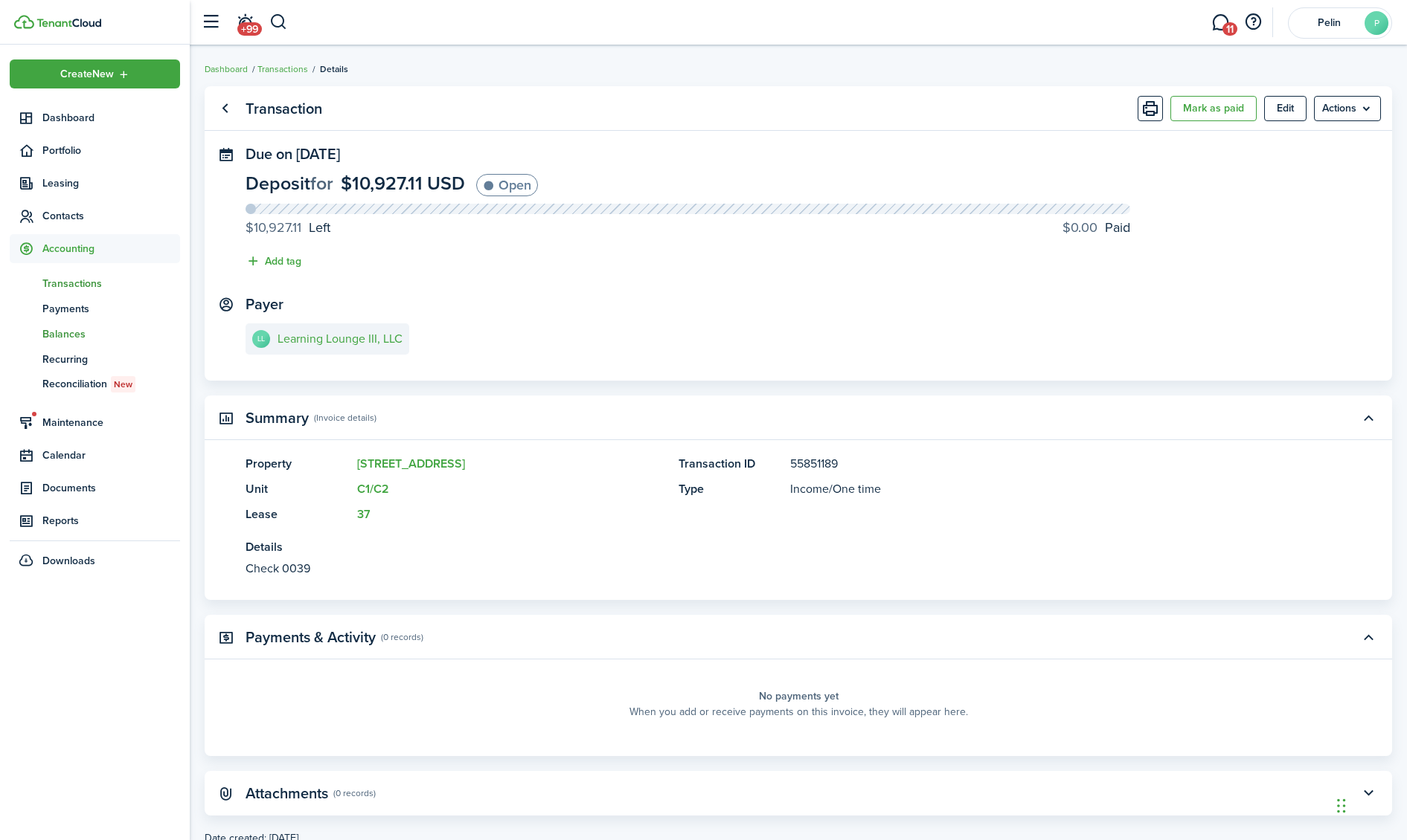
click at [69, 326] on span "Balances" at bounding box center [111, 334] width 137 height 16
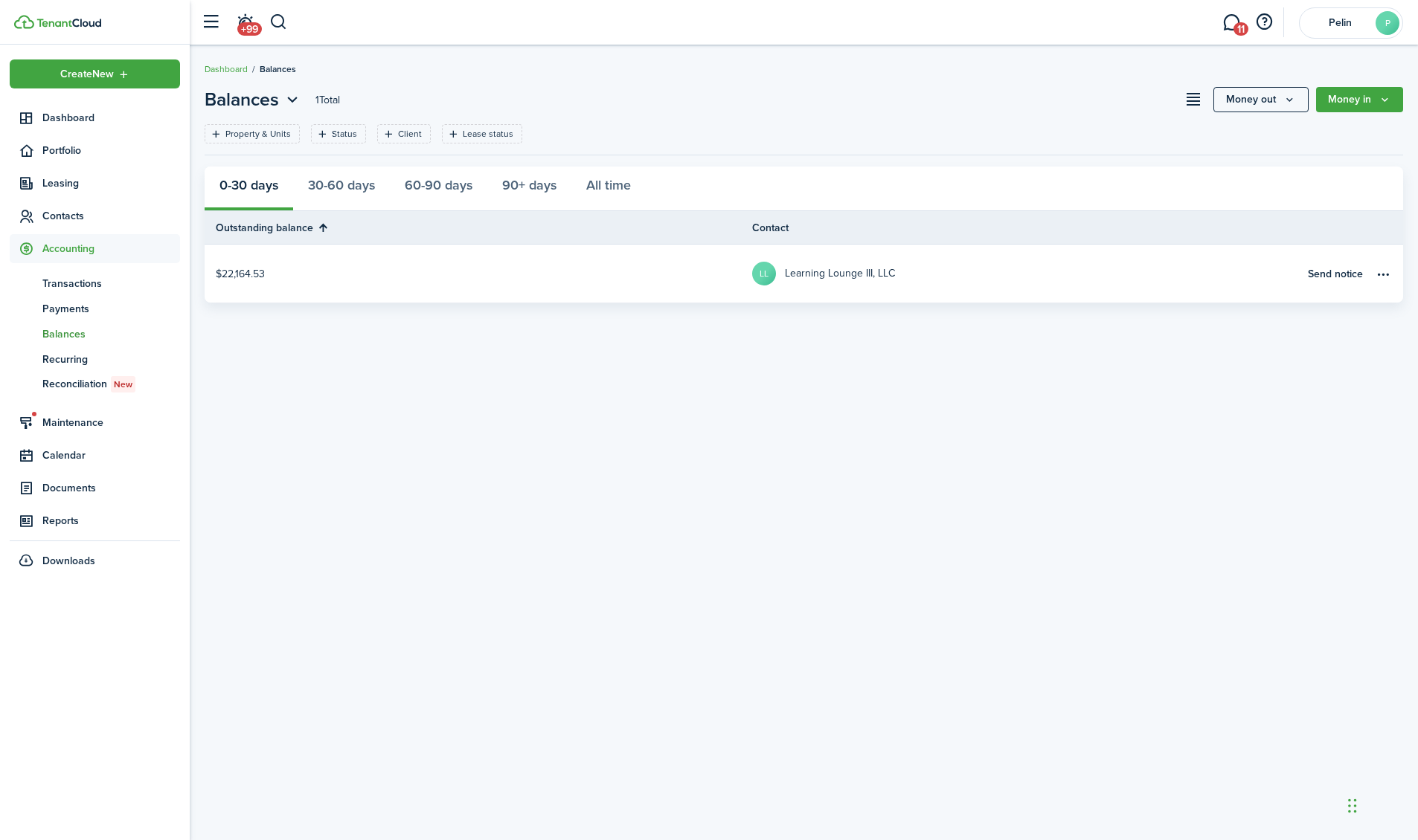
click at [833, 279] on table-profile-info-text "Learning Lounge III, LLC" at bounding box center [840, 273] width 110 height 12
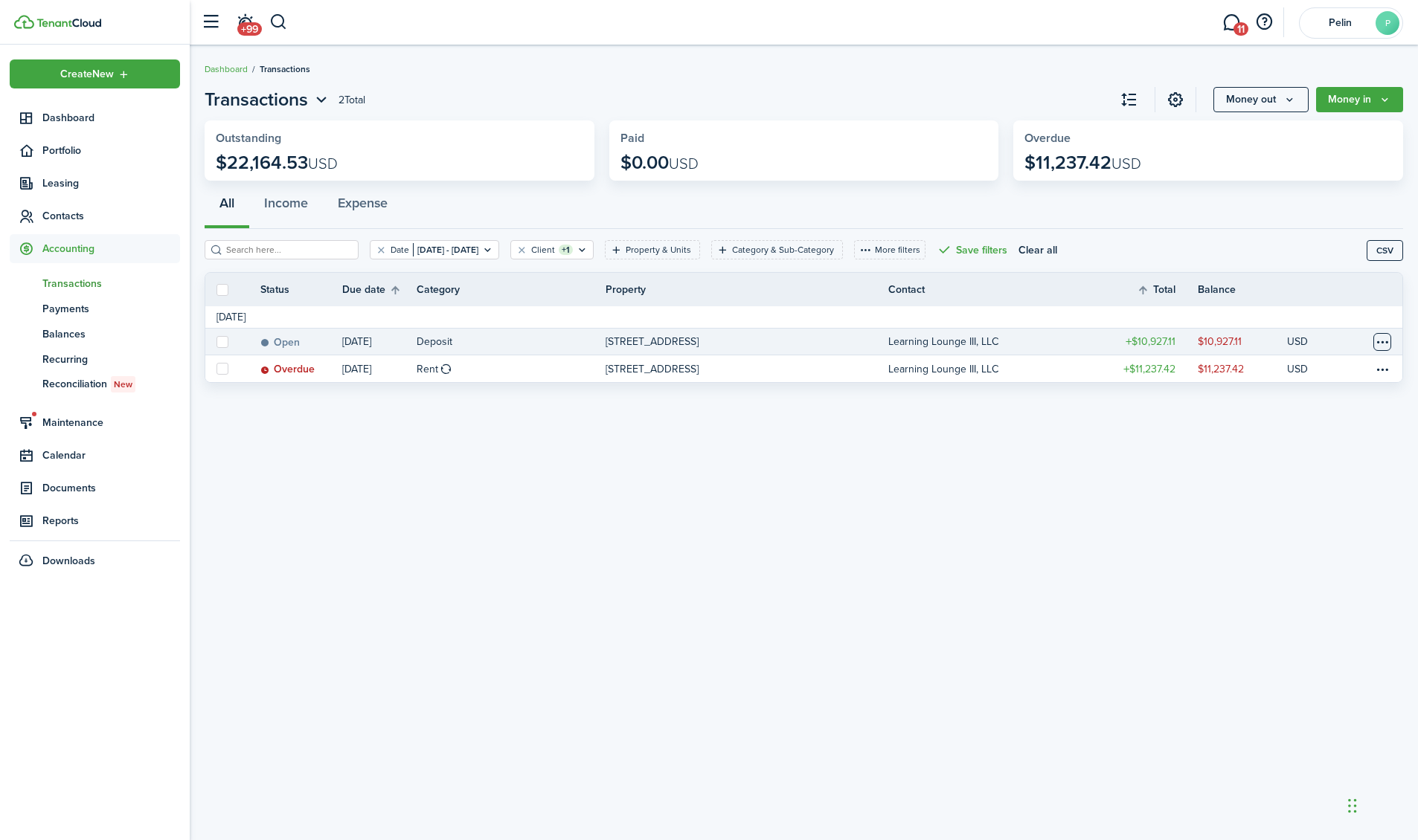
click at [1373, 341] on table-menu-btn-icon at bounding box center [1382, 342] width 18 height 18
click at [1299, 578] on button "Delete" at bounding box center [1326, 579] width 130 height 25
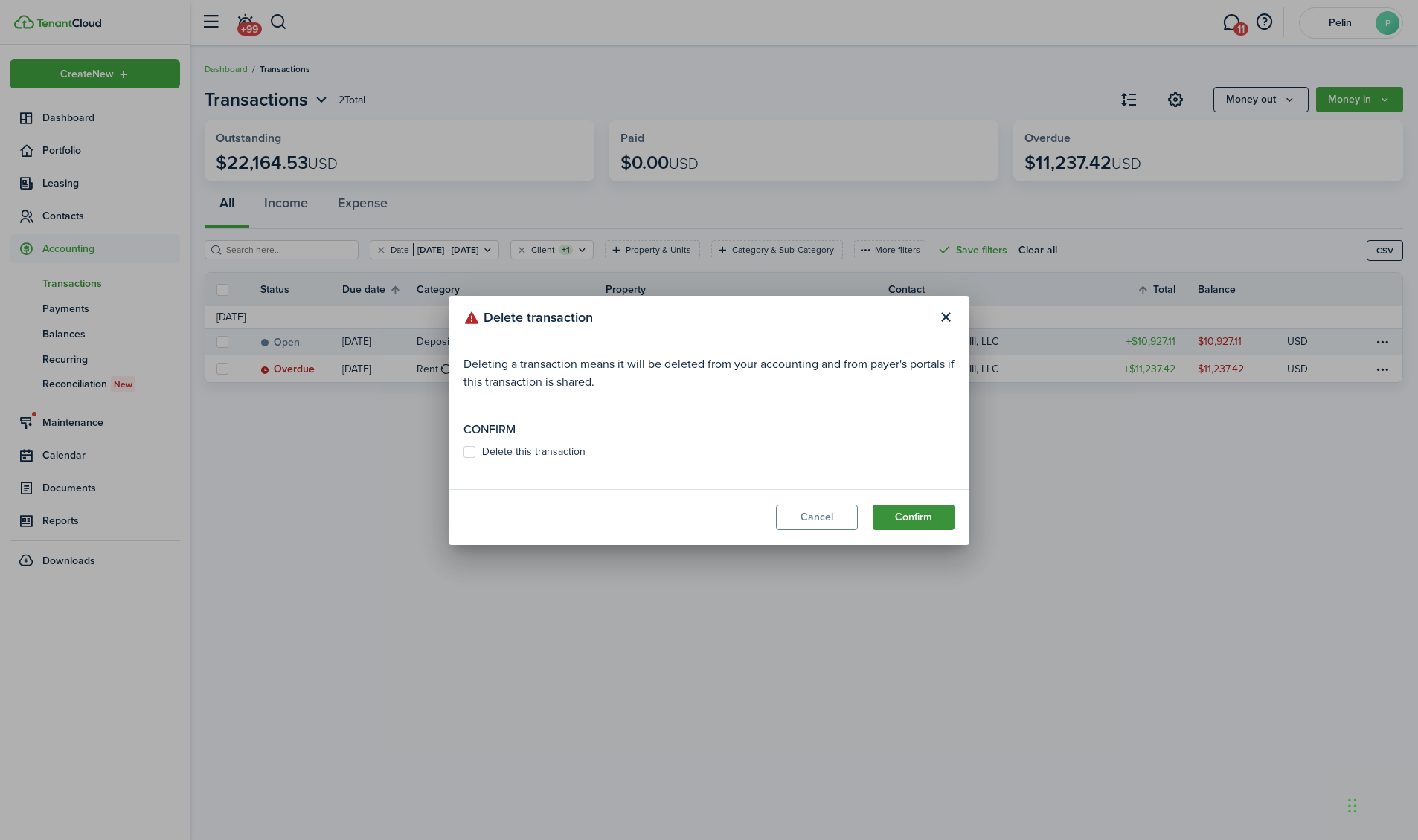
click at [912, 511] on button "Confirm" at bounding box center [913, 518] width 82 height 25
click at [464, 451] on label "Delete this transaction" at bounding box center [524, 452] width 122 height 12
click at [464, 459] on input "Delete this transaction" at bounding box center [463, 459] width 1 height 1
checkbox input "true"
click at [905, 522] on button "Confirm" at bounding box center [913, 518] width 82 height 25
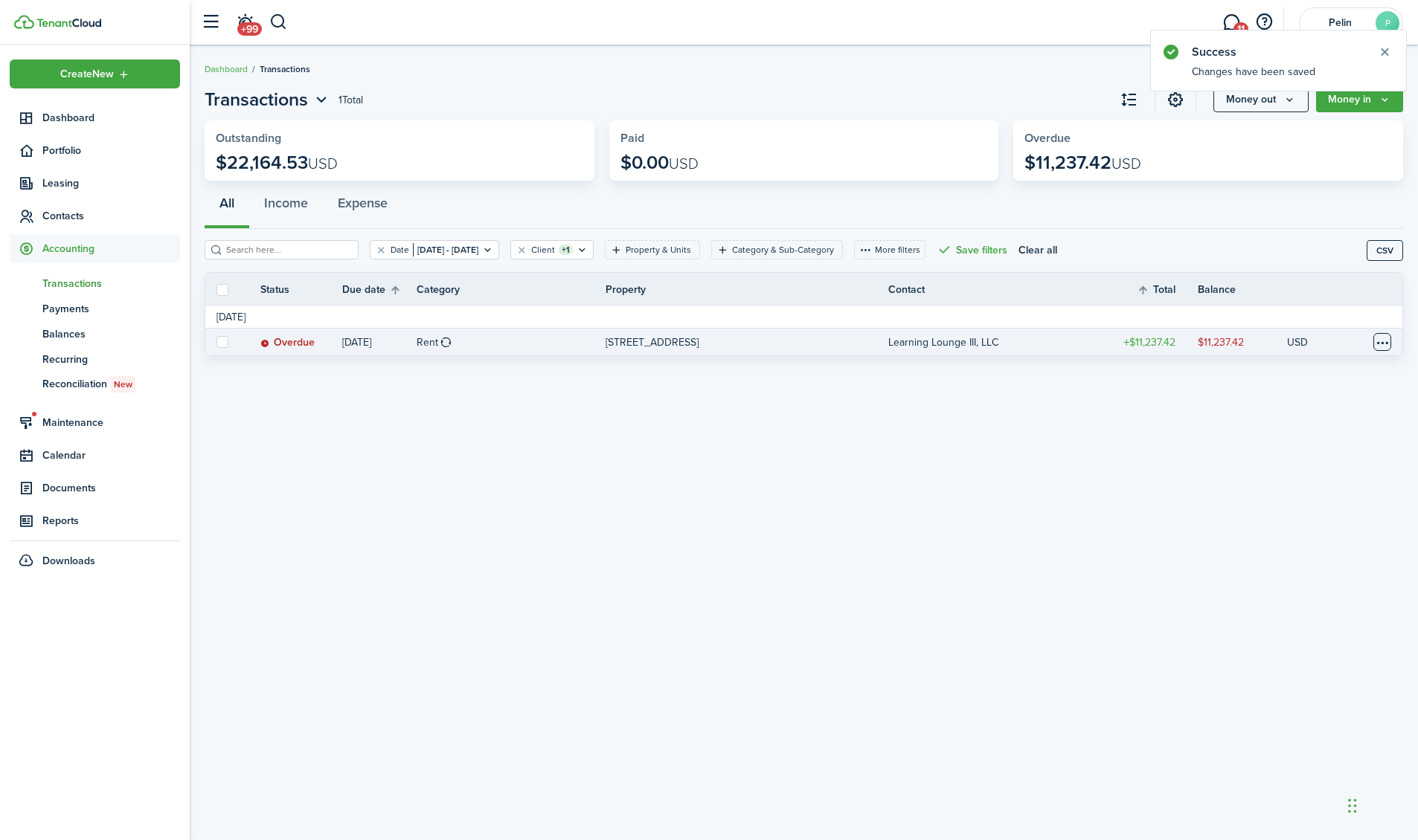
click at [1382, 340] on table-menu-btn-icon at bounding box center [1382, 342] width 18 height 18
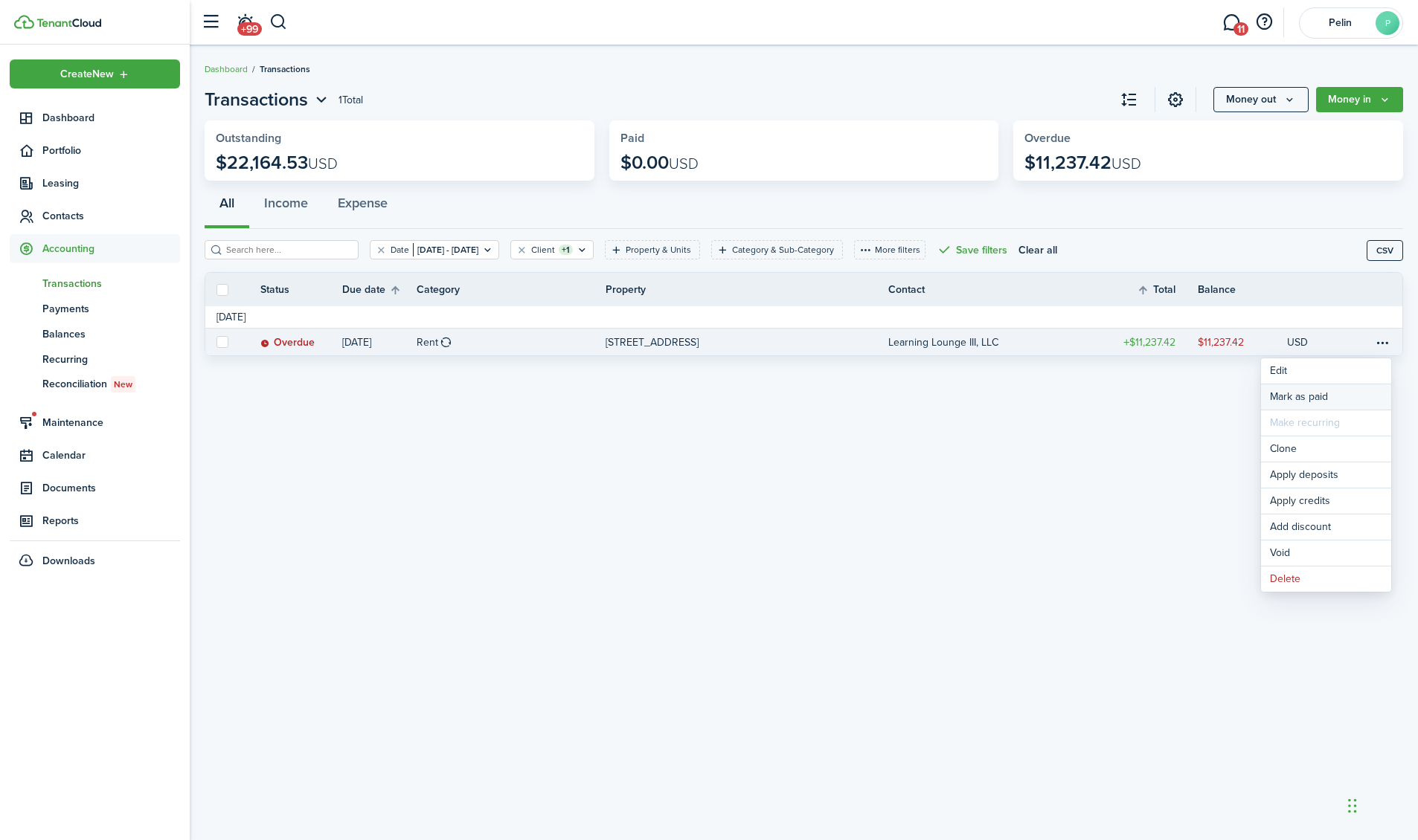
click at [1330, 395] on link "Mark as paid" at bounding box center [1326, 397] width 130 height 25
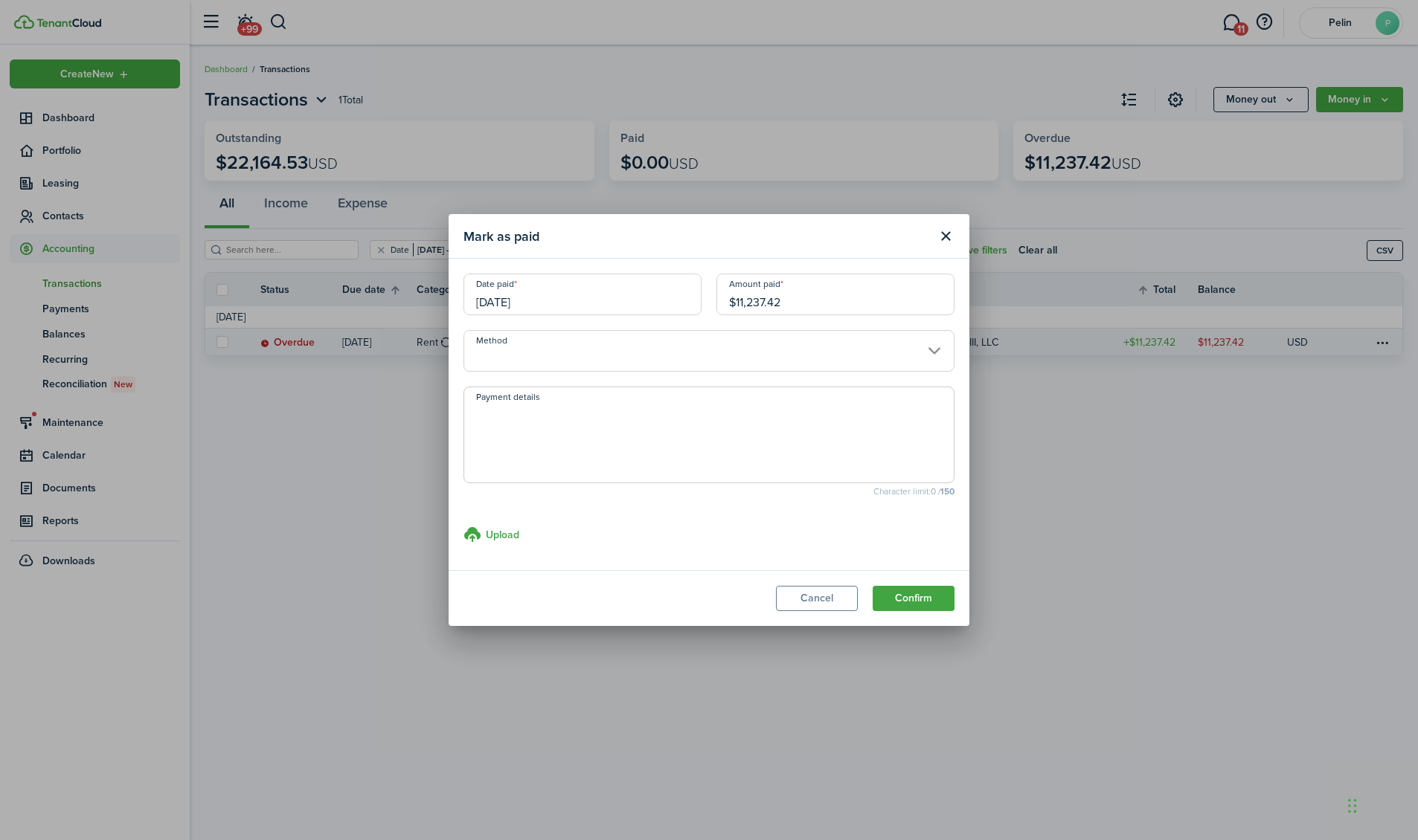
click at [817, 308] on input "$11,237.42" at bounding box center [835, 294] width 238 height 42
click at [724, 355] on input "Method" at bounding box center [709, 351] width 491 height 42
type input "$10,927.11"
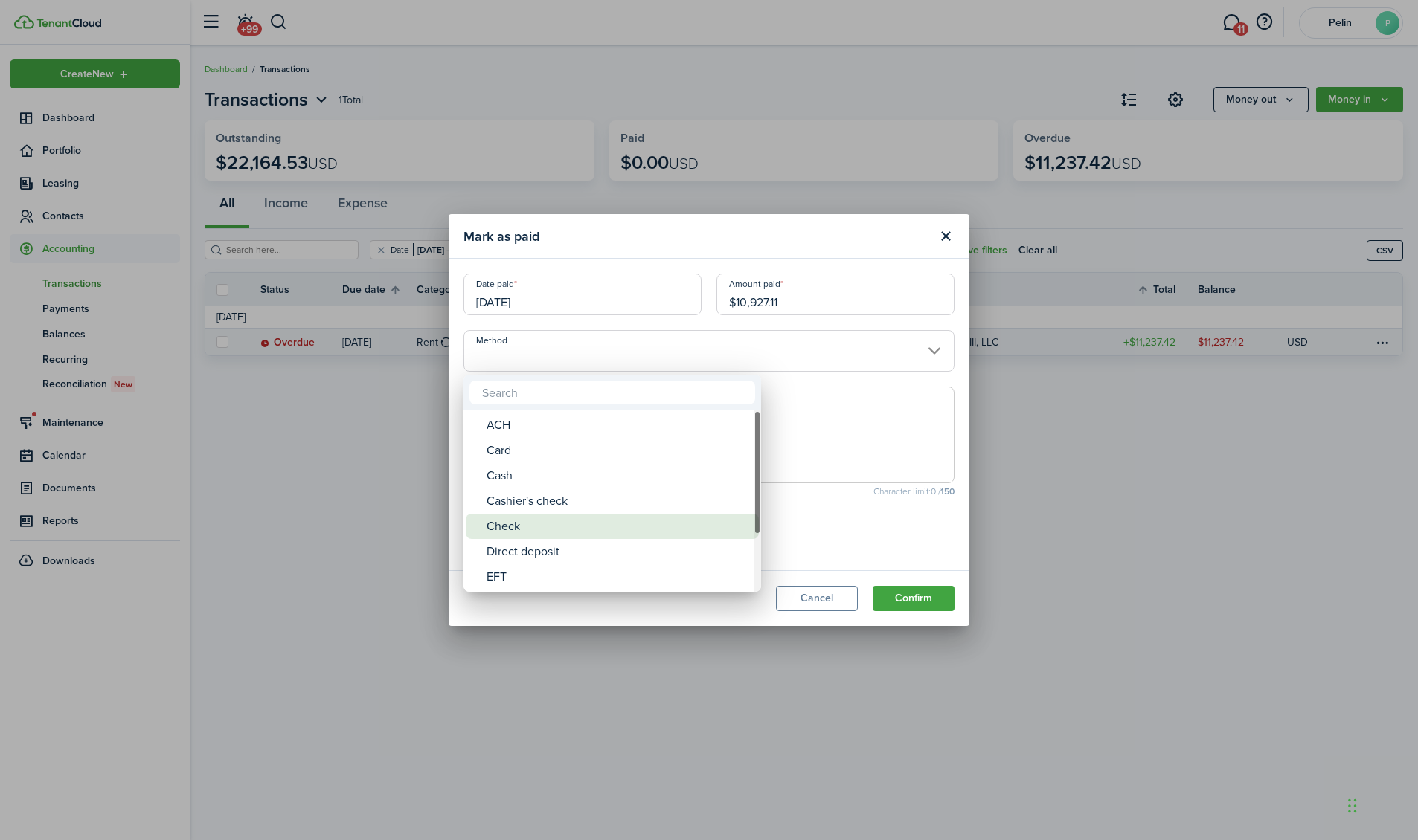
click at [649, 523] on div "Check" at bounding box center [618, 526] width 264 height 25
type input "Check"
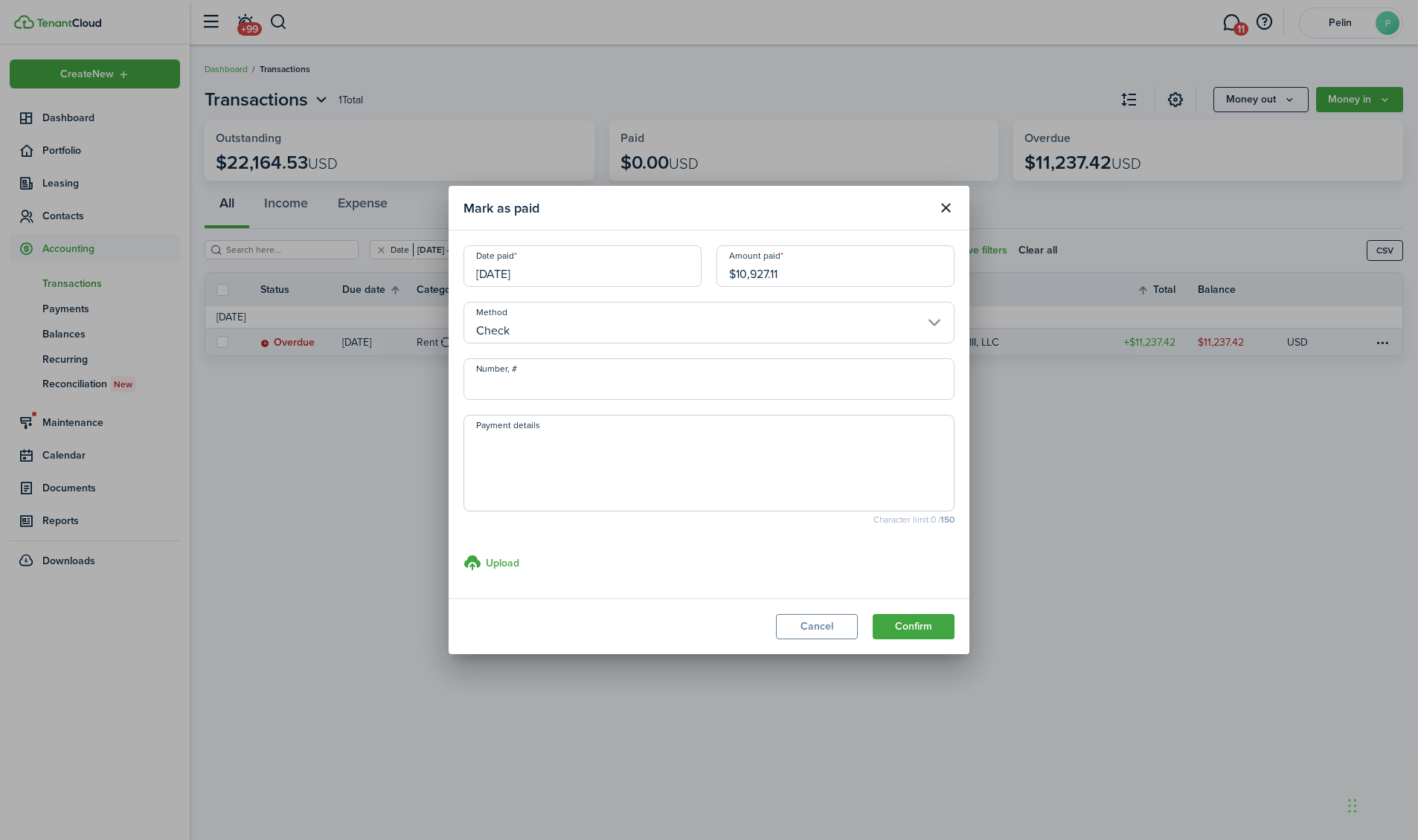
click at [581, 391] on input "Number, #" at bounding box center [709, 379] width 491 height 42
click at [570, 271] on input "[DATE]" at bounding box center [582, 266] width 238 height 42
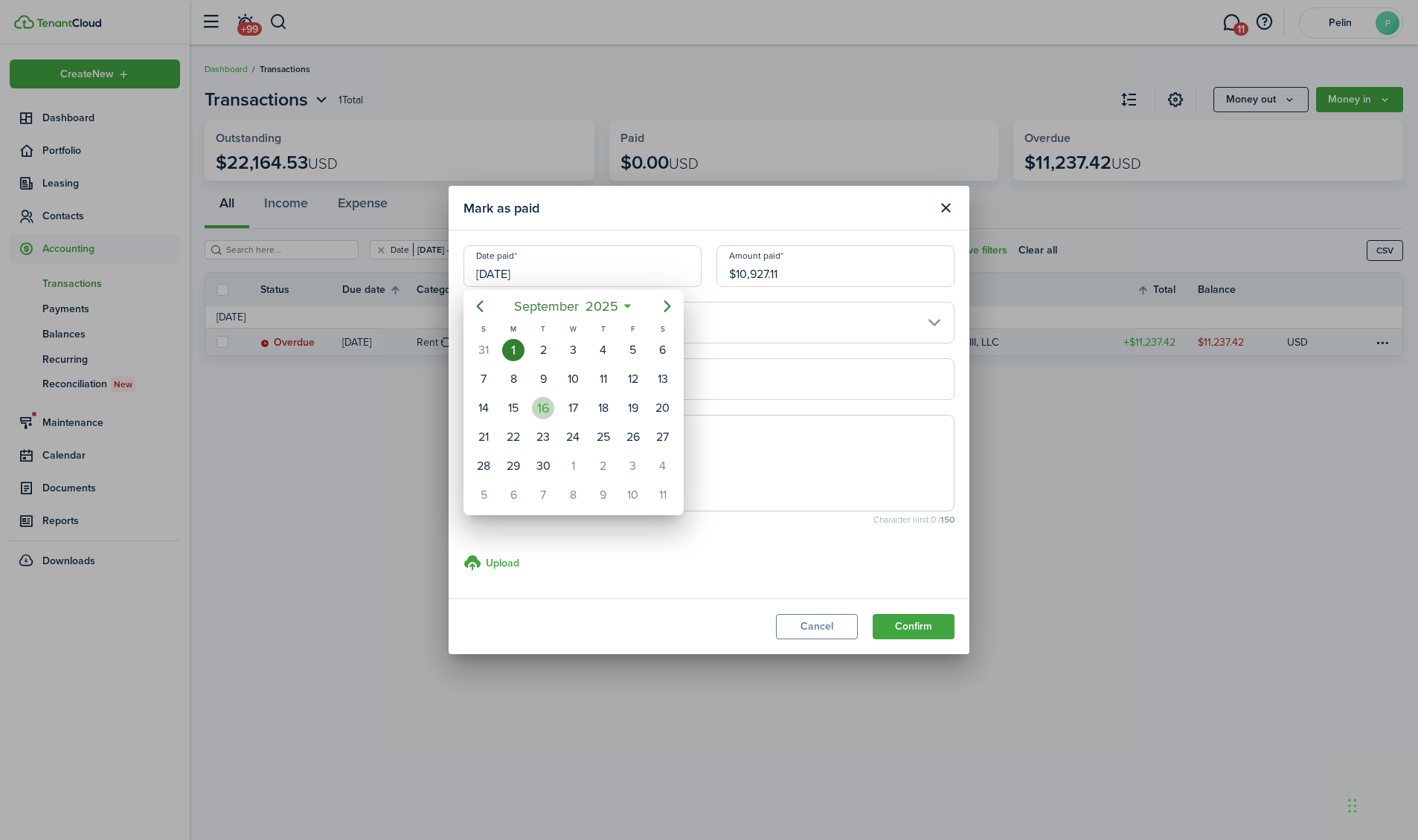
click at [549, 400] on div "16" at bounding box center [543, 408] width 22 height 22
type input "[DATE]"
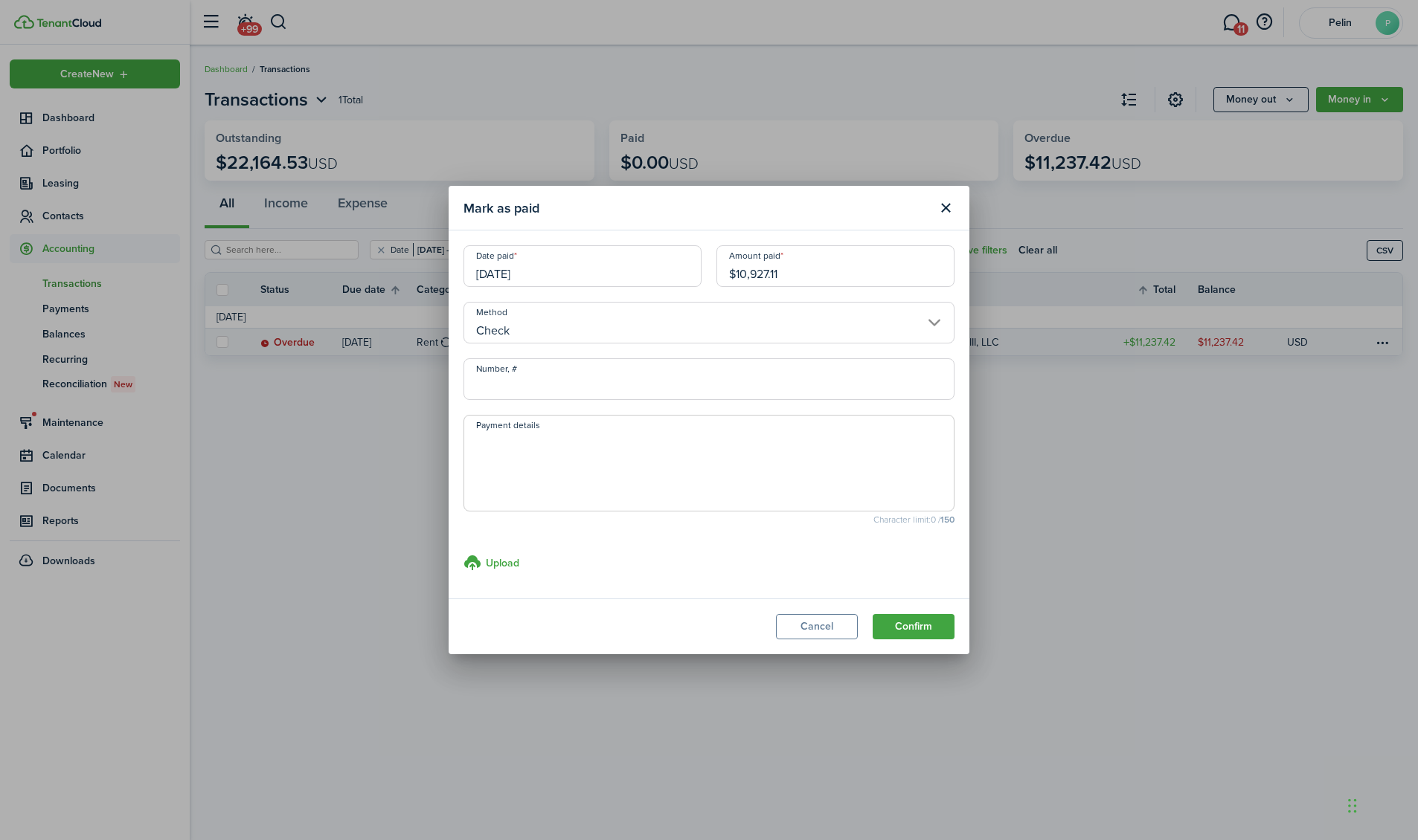
click at [567, 387] on input "Number, #" at bounding box center [709, 379] width 491 height 42
click at [817, 637] on button "Cancel" at bounding box center [817, 627] width 82 height 25
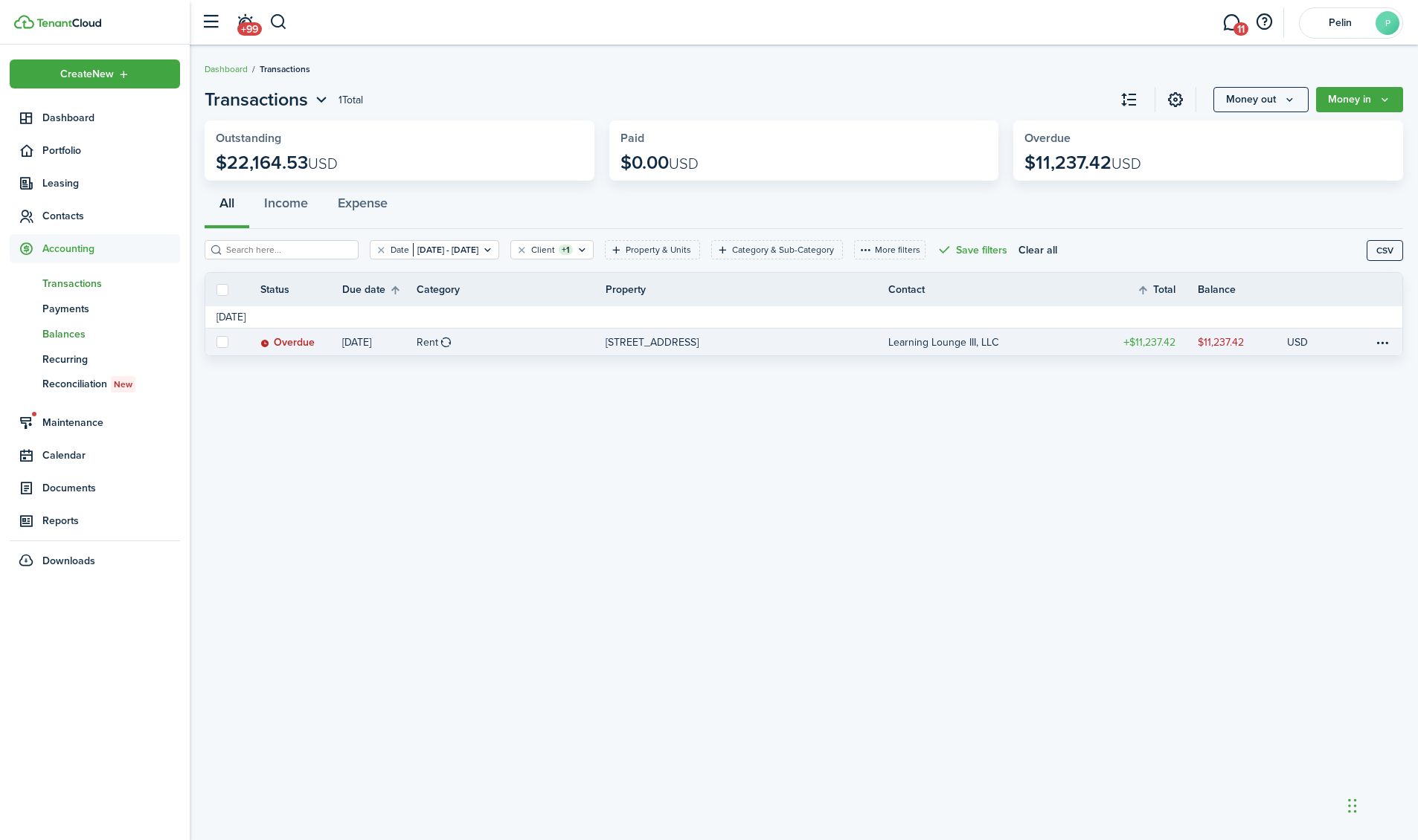
click at [71, 328] on span "Balances" at bounding box center [111, 334] width 137 height 16
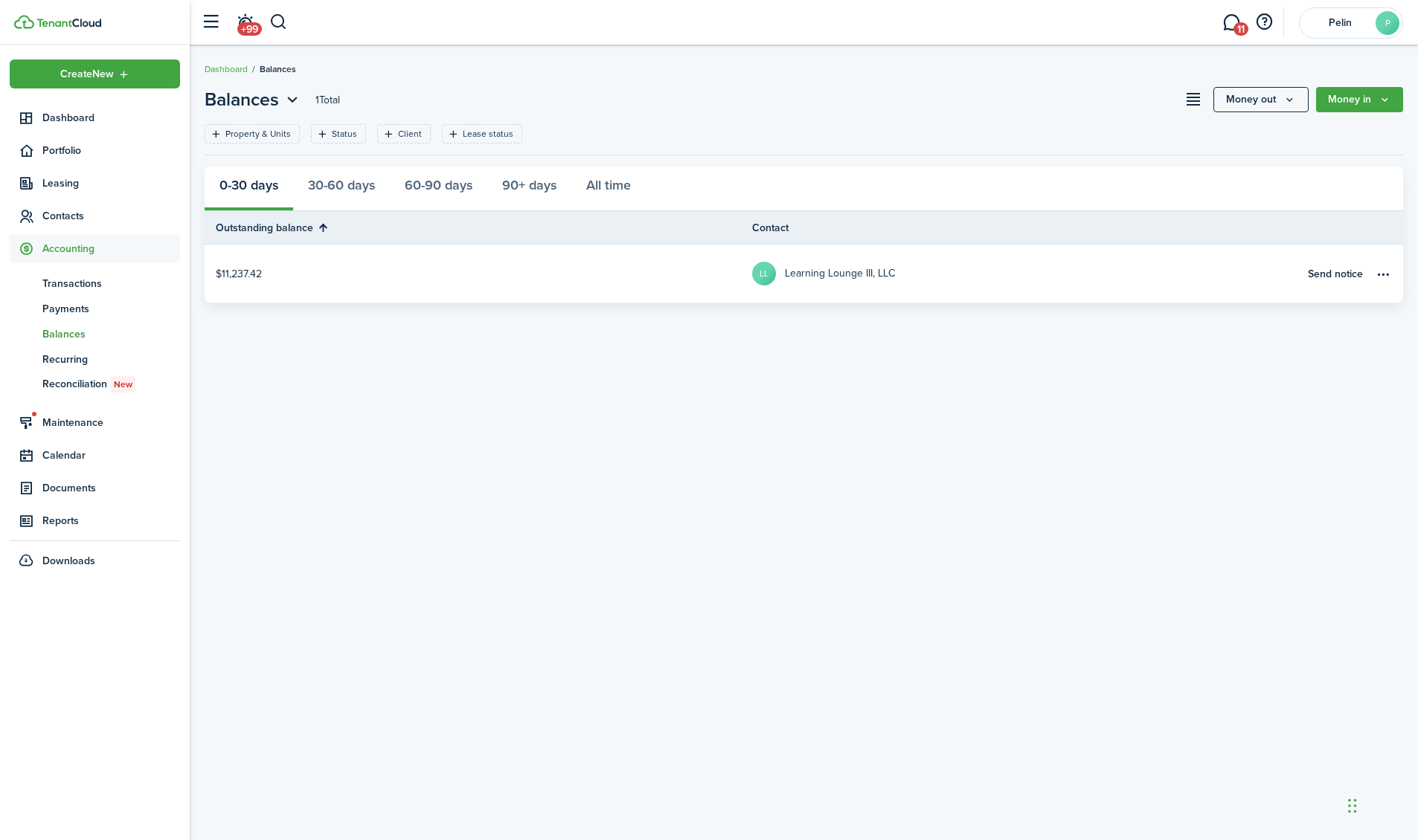
click at [147, 235] on span "Accounting" at bounding box center [94, 249] width 170 height 29
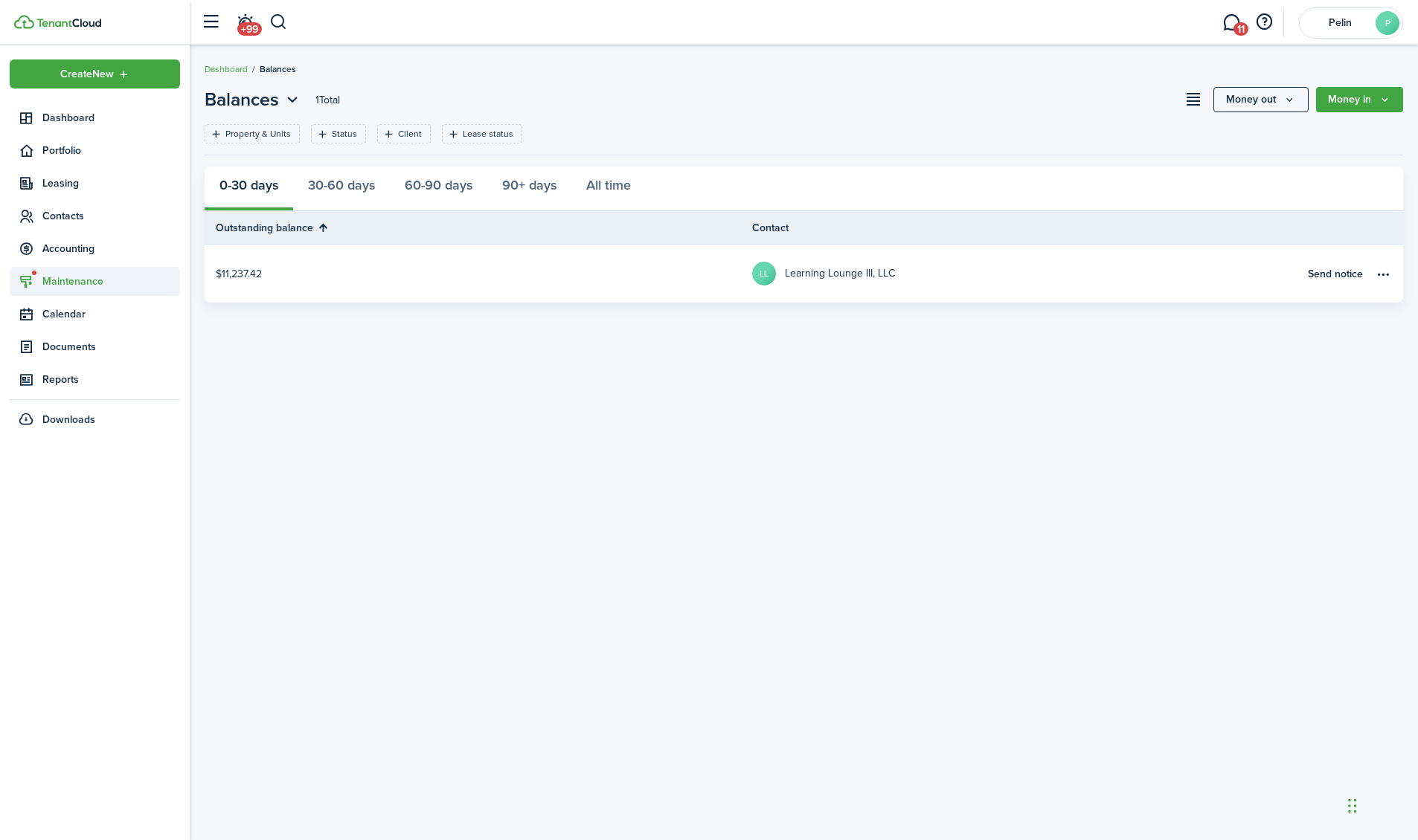
click at [63, 279] on span "Maintenance" at bounding box center [111, 282] width 137 height 16
click at [61, 310] on span "Requests" at bounding box center [99, 316] width 113 height 16
